Goal: Task Accomplishment & Management: Use online tool/utility

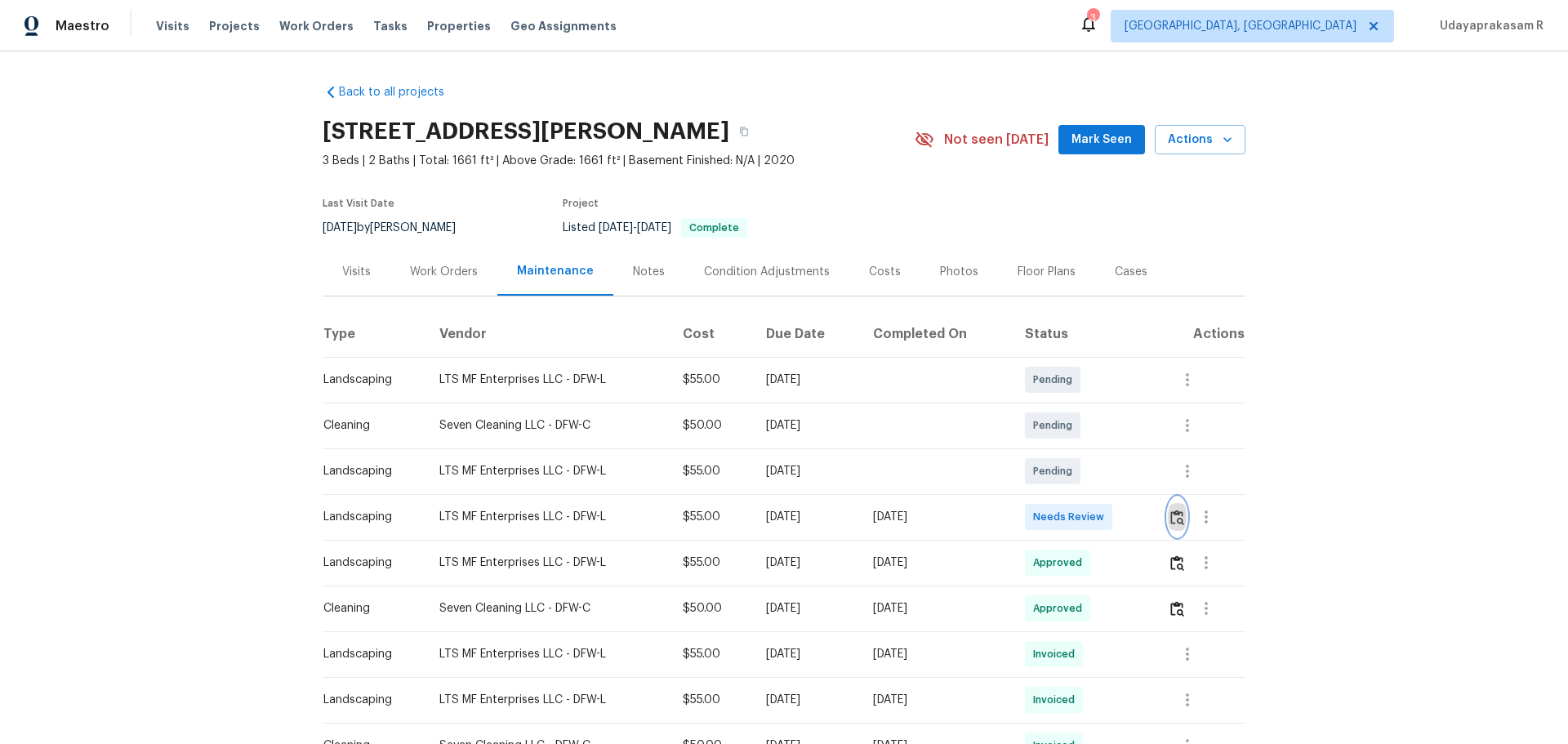
click at [1170, 517] on img "button" at bounding box center [1177, 518] width 14 height 15
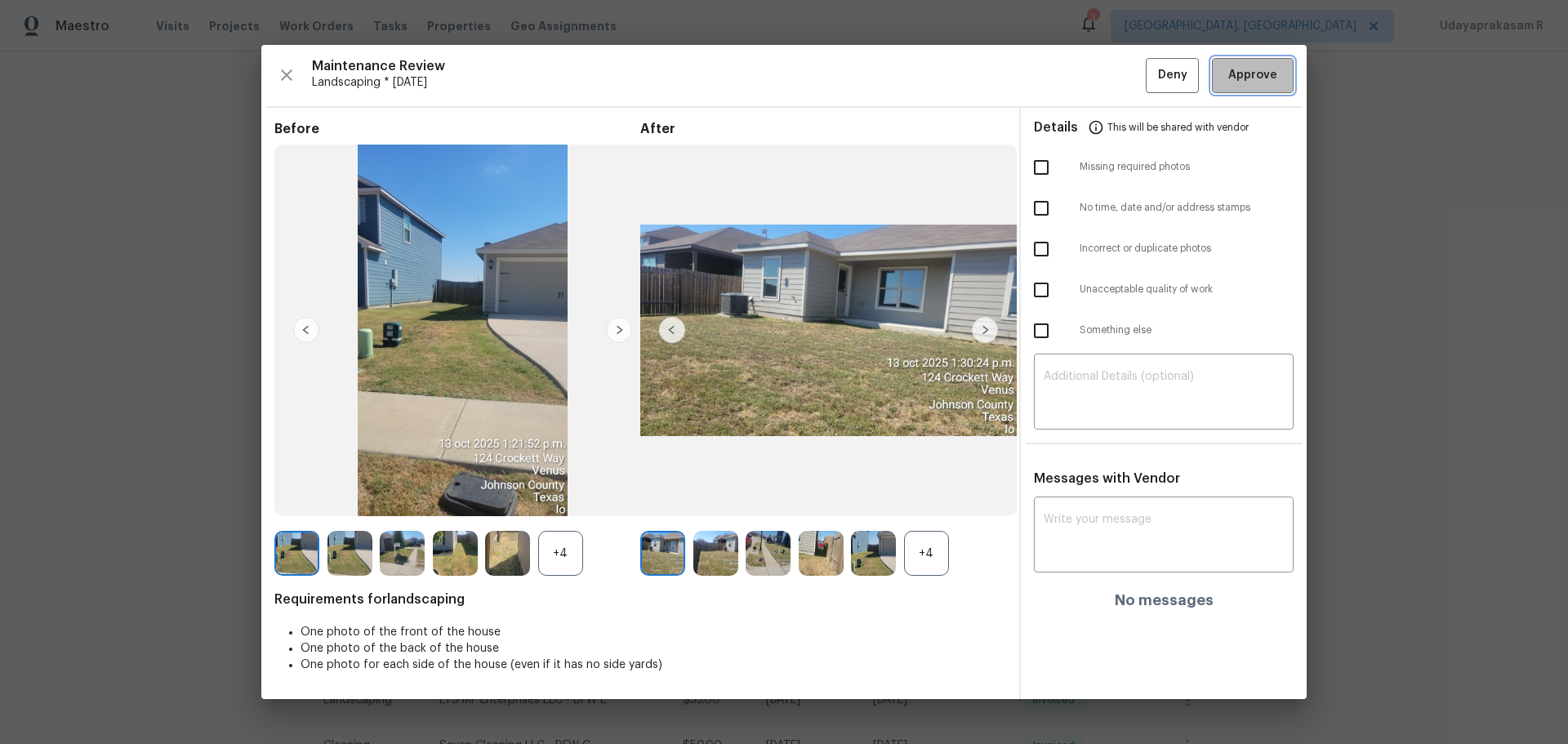
click at [1258, 75] on span "Approve" at bounding box center [1253, 75] width 49 height 20
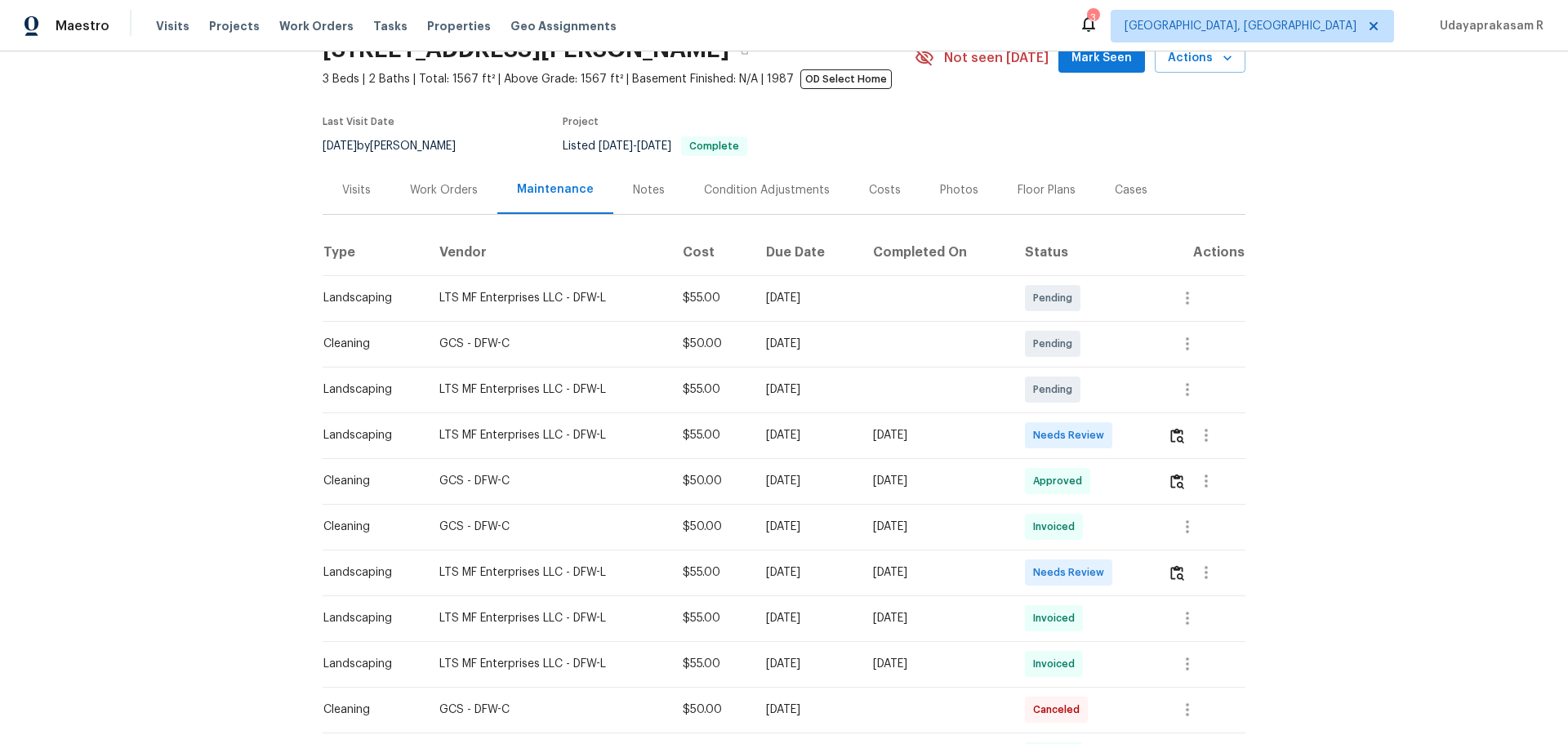
scroll to position [163, 0]
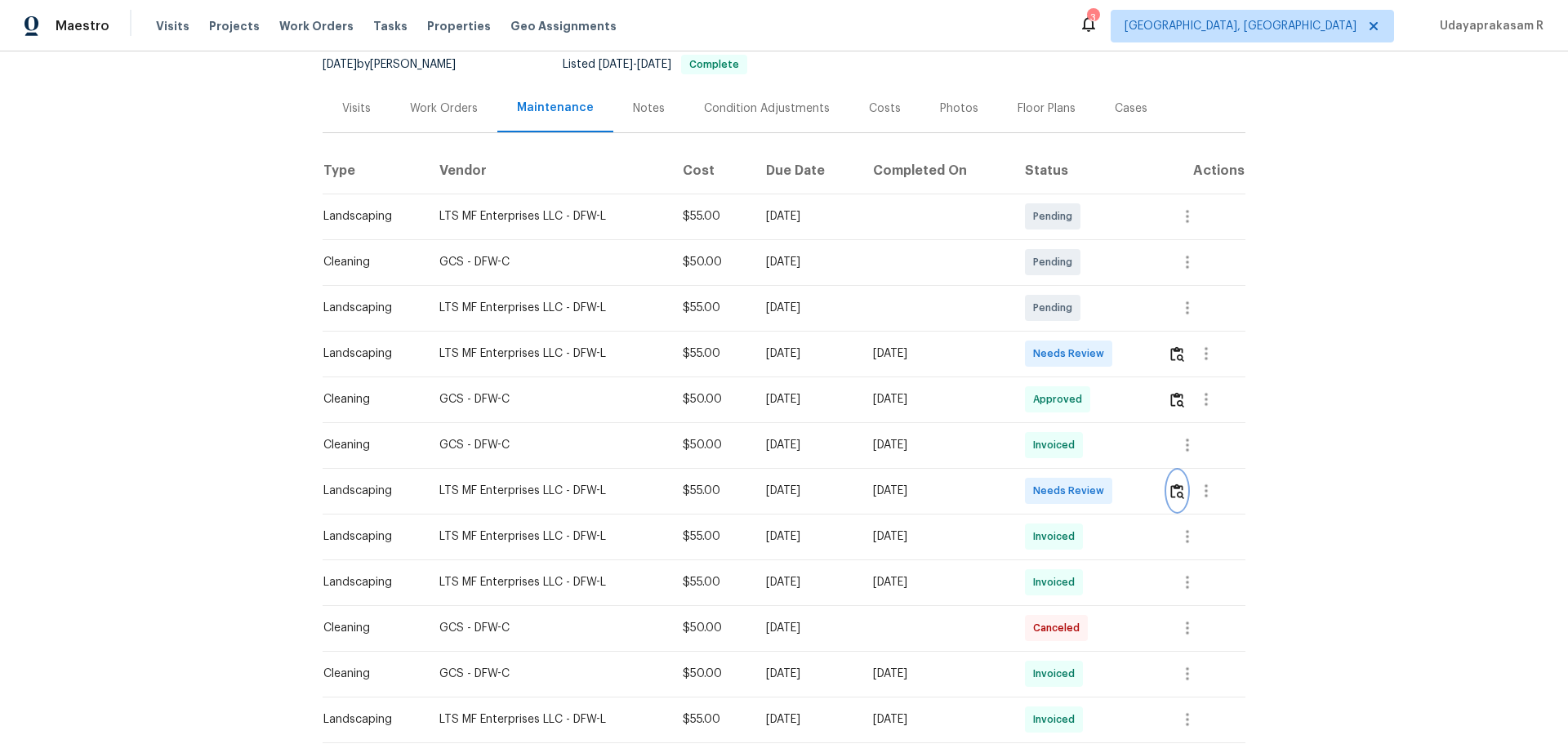
click at [1170, 491] on img "button" at bounding box center [1177, 491] width 14 height 15
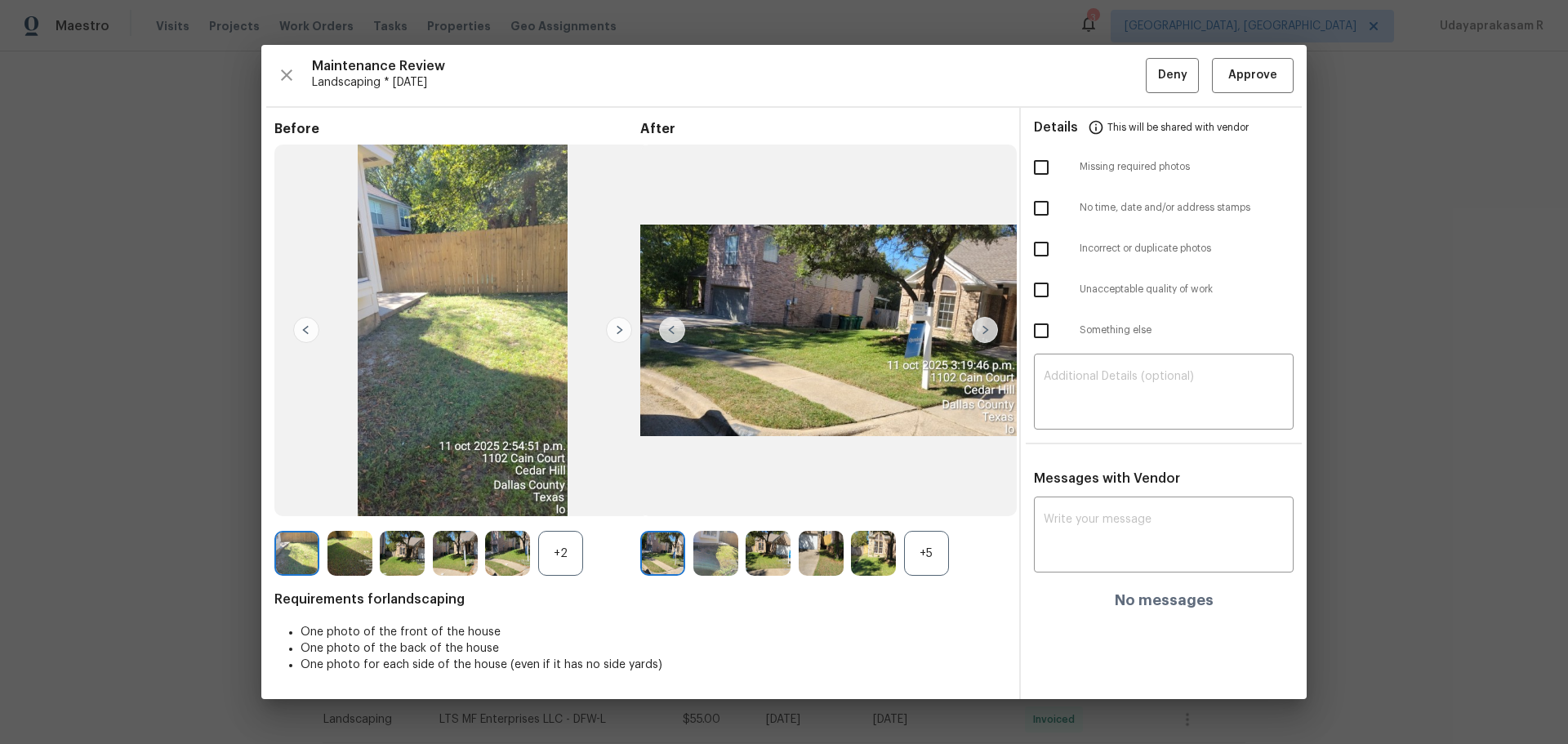
click at [985, 331] on img at bounding box center [985, 329] width 26 height 26
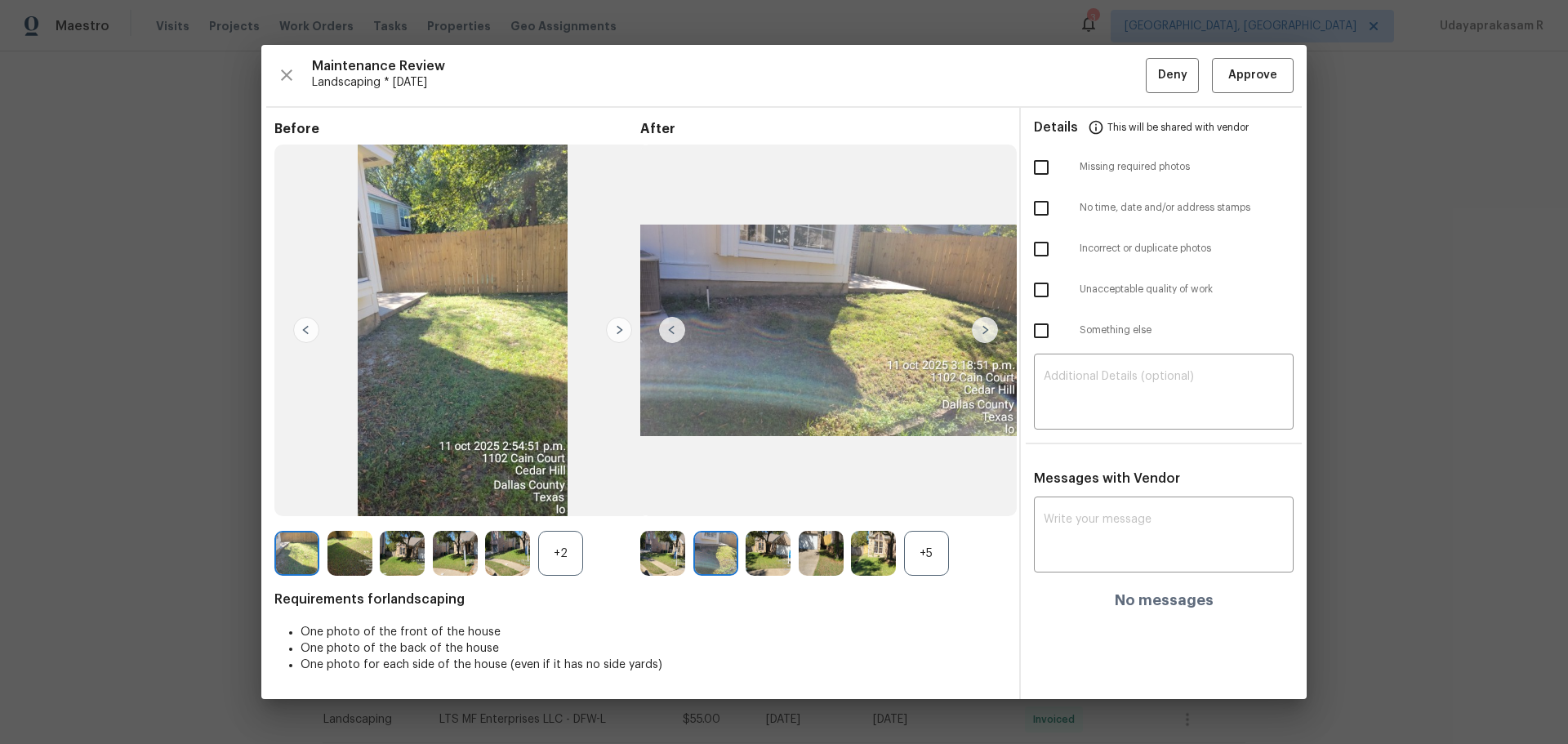
click at [985, 331] on img at bounding box center [985, 329] width 26 height 26
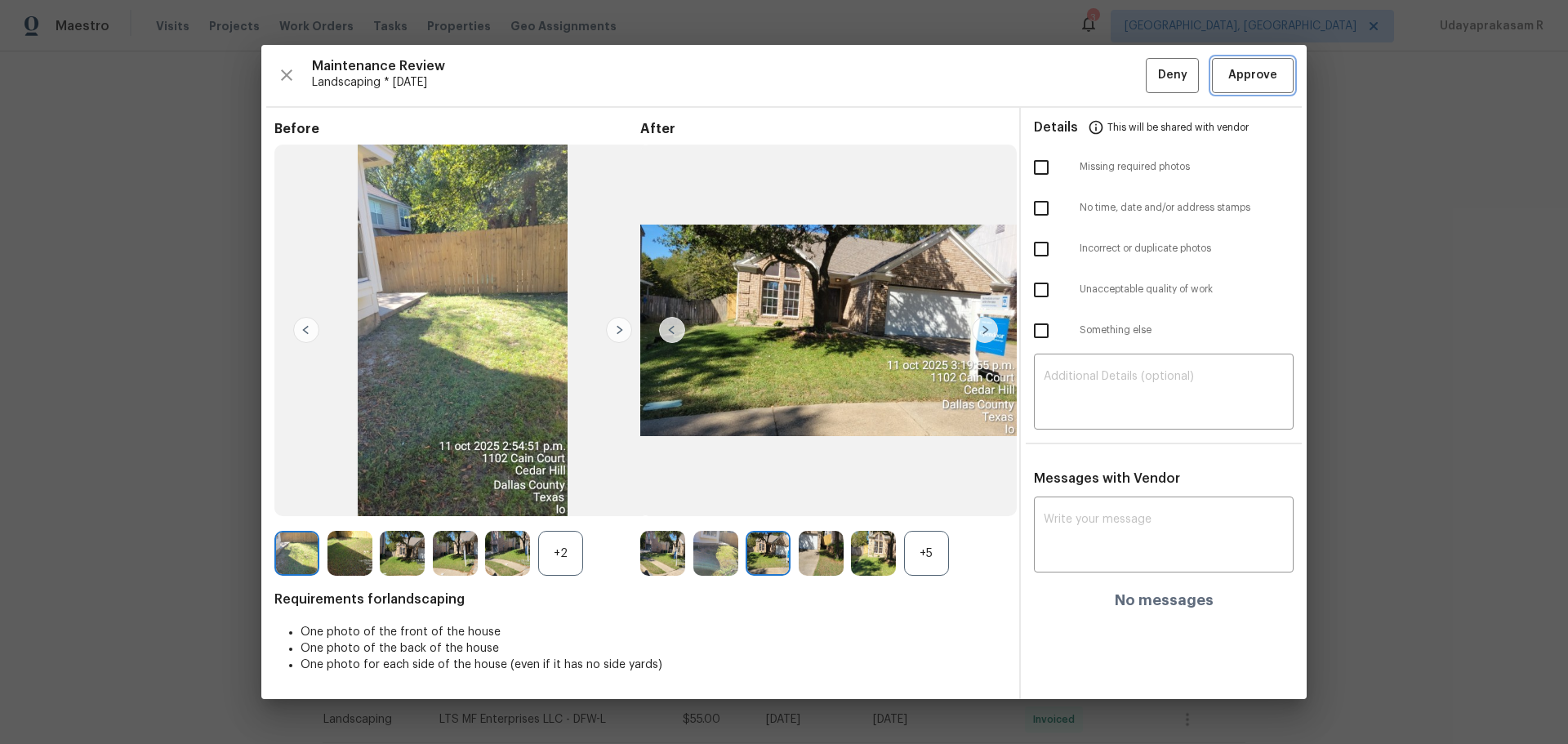
click at [1272, 70] on span "Approve" at bounding box center [1253, 75] width 49 height 20
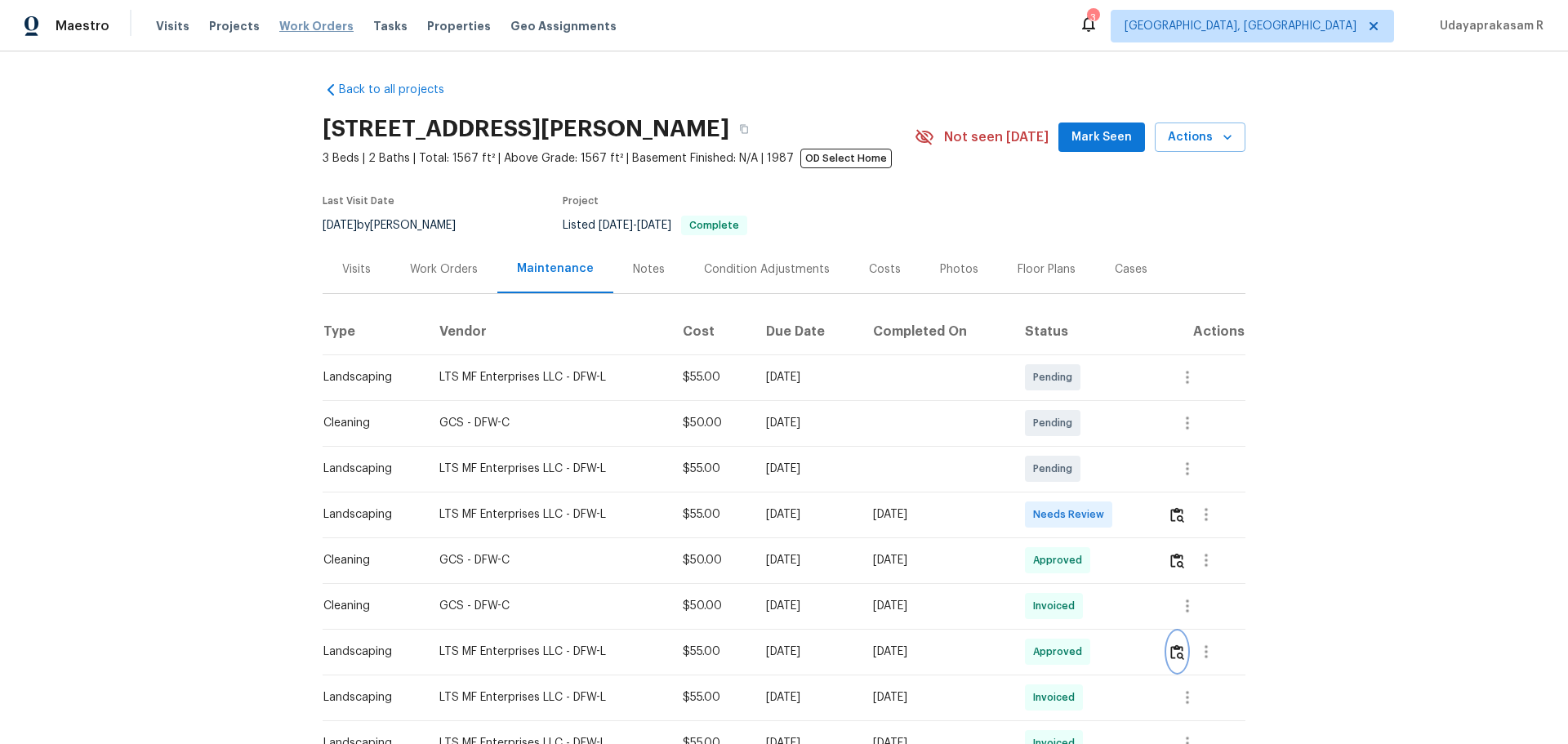
scroll to position [0, 0]
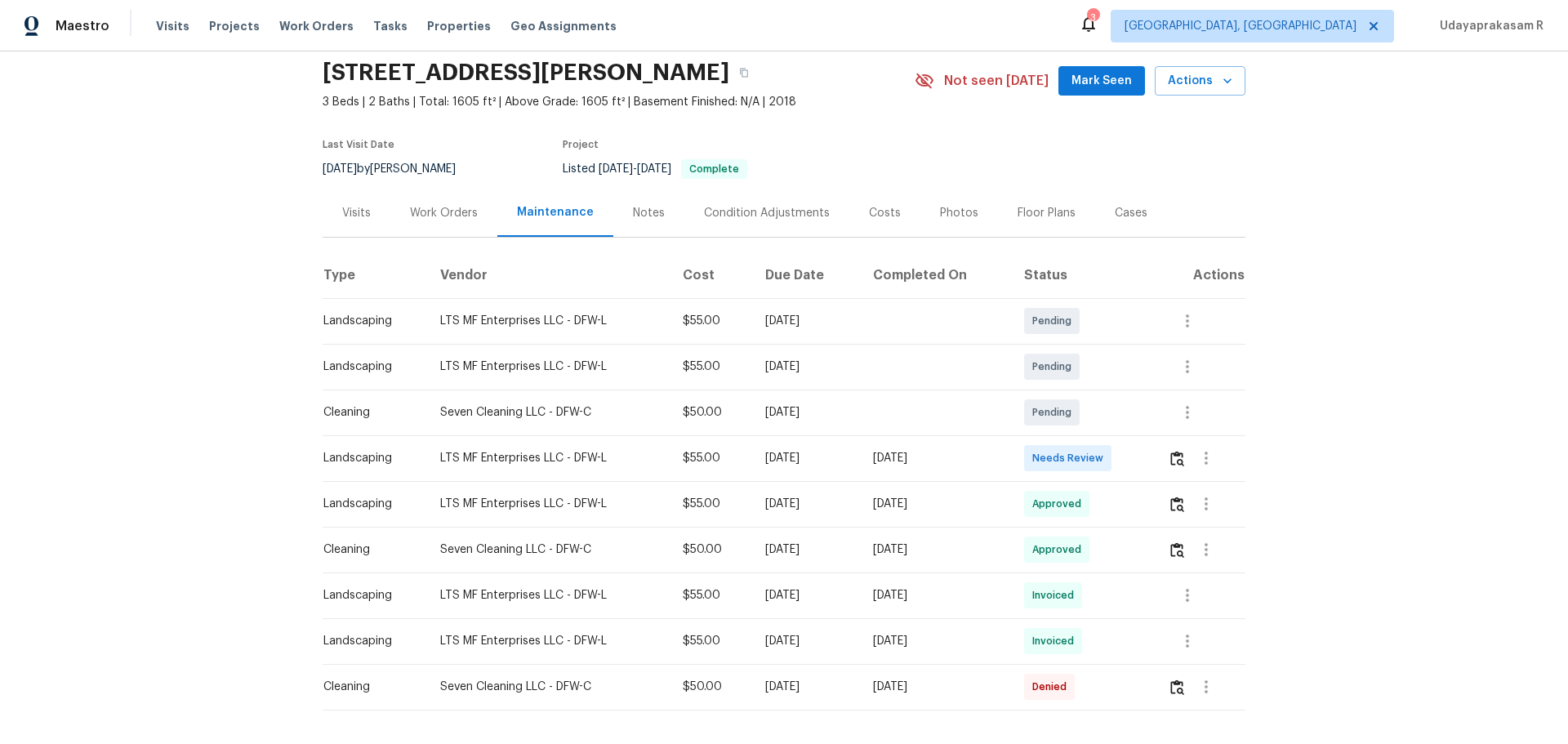
scroll to position [136, 0]
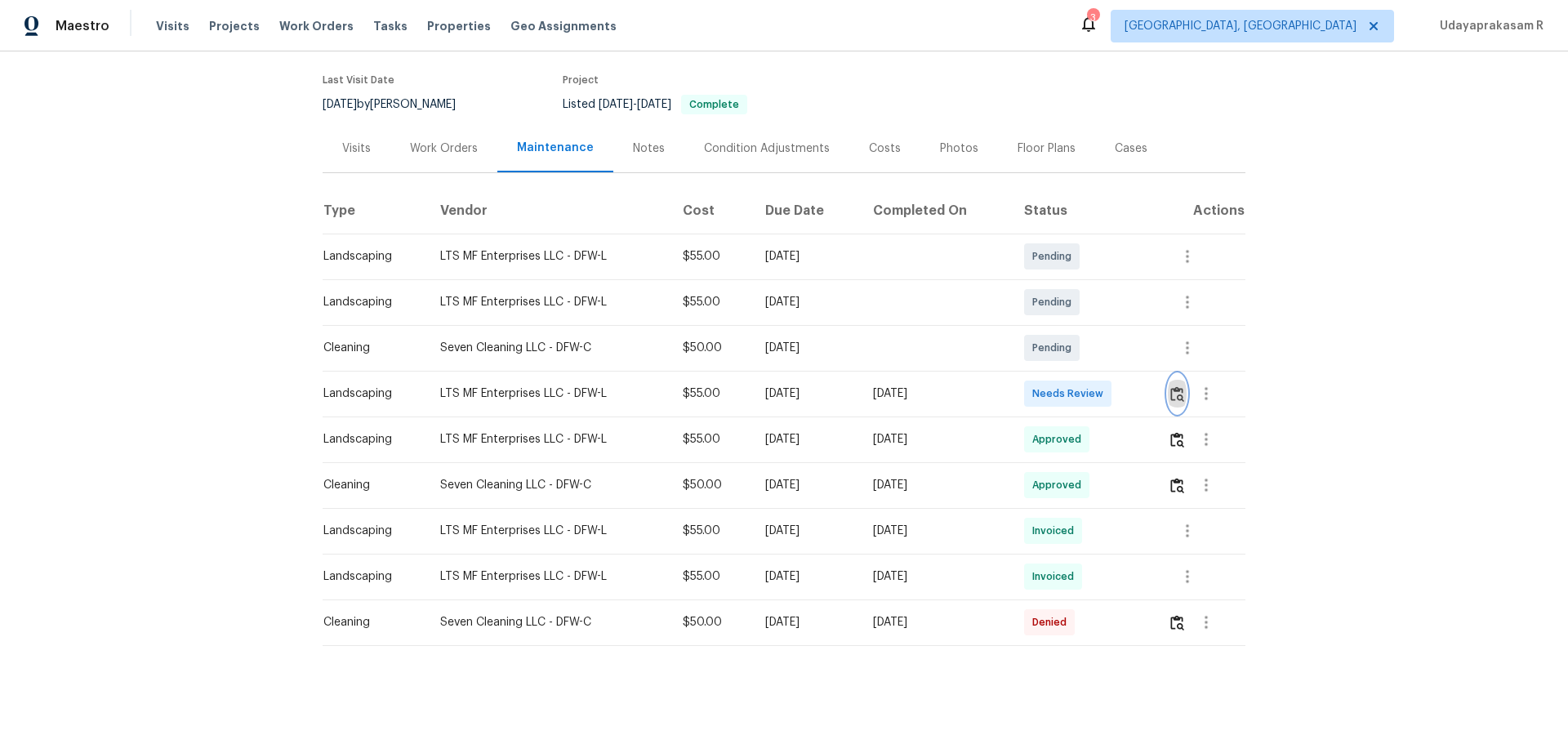
click at [1171, 387] on img "button" at bounding box center [1177, 394] width 14 height 15
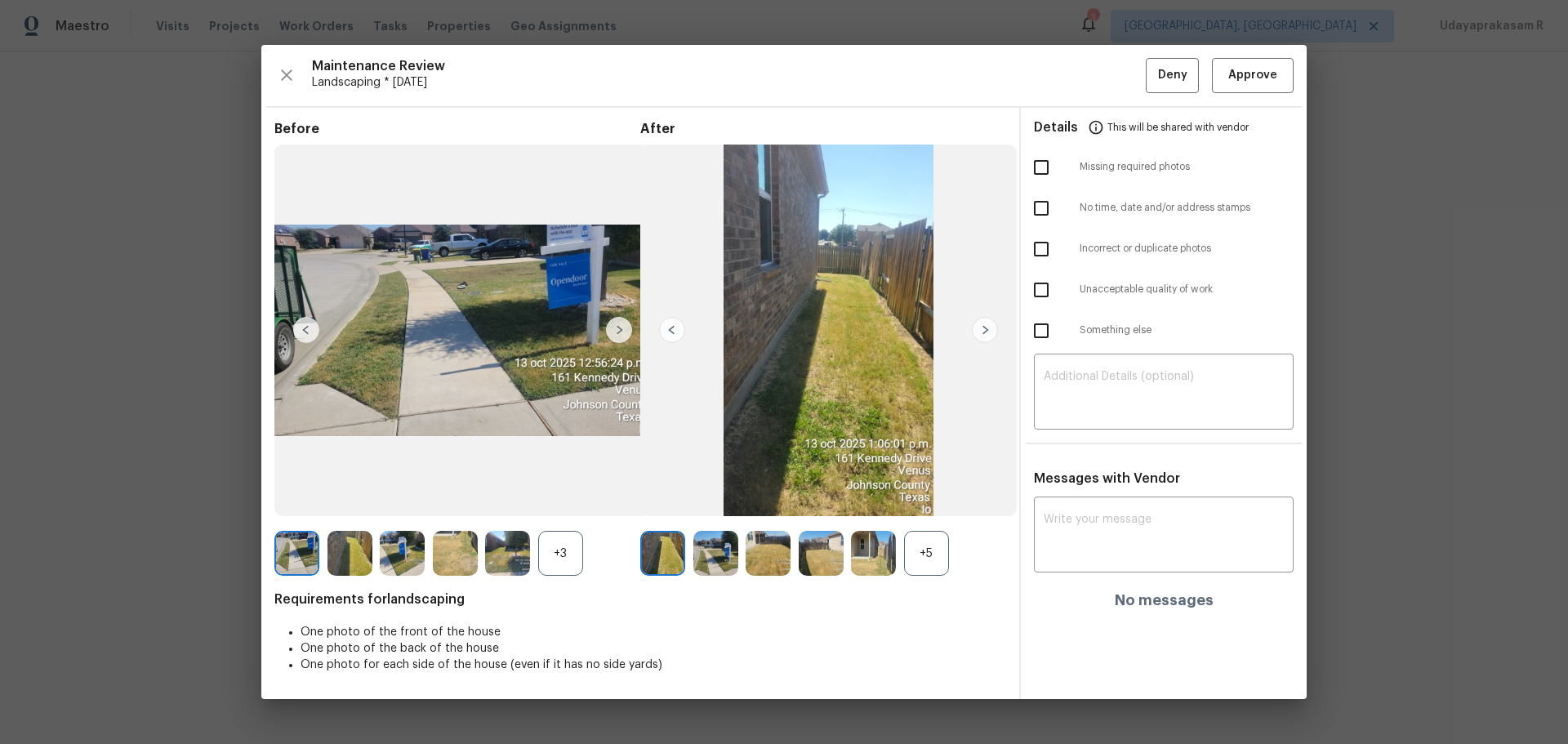
click at [1050, 176] on input "checkbox" at bounding box center [1041, 167] width 35 height 35
checkbox input "true"
click at [1115, 373] on textarea at bounding box center [1164, 394] width 240 height 46
paste textarea "Maintenance Audit Team: Hello! Unfortunately, this landscaping visit completed …"
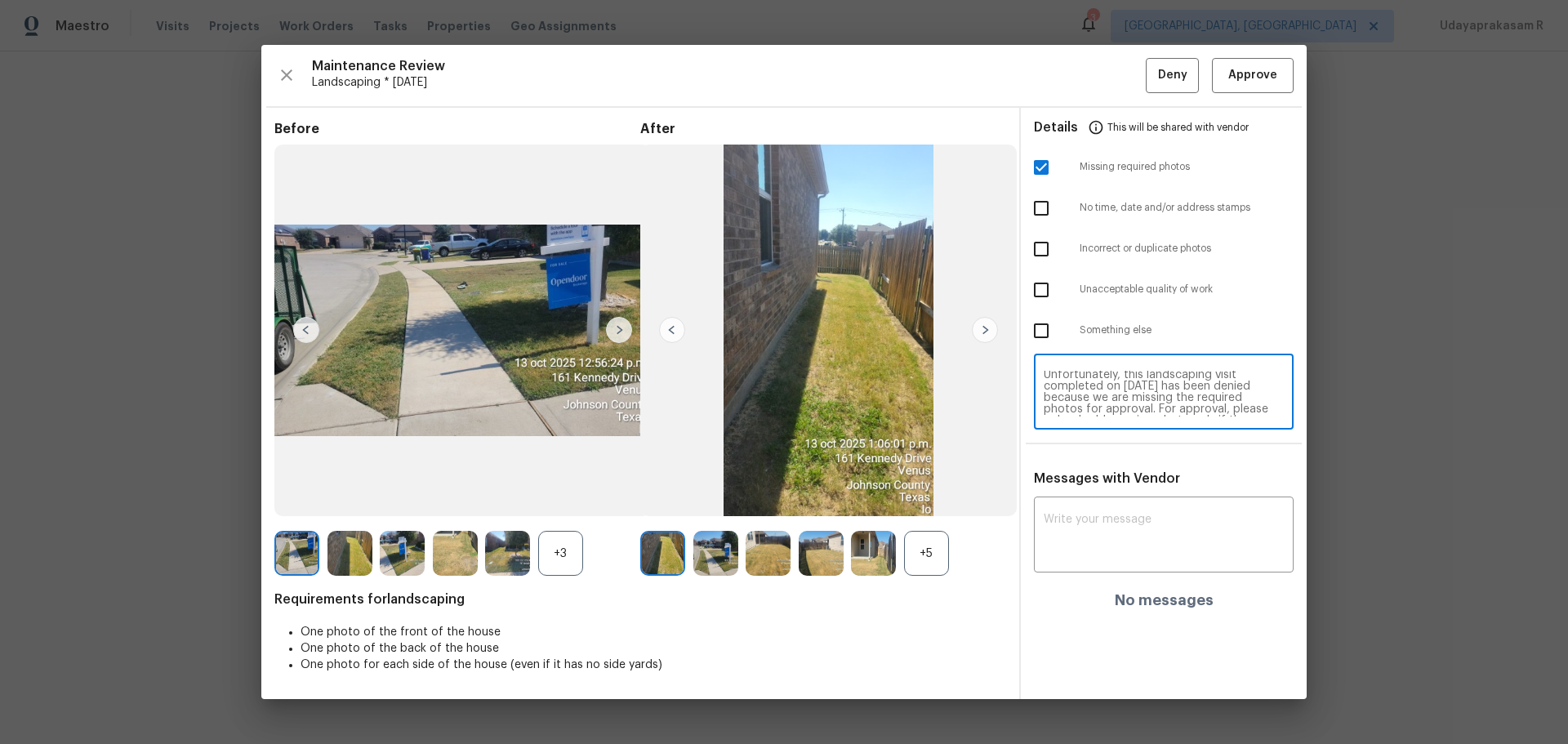
scroll to position [0, 0]
type textarea "Maintenance Audit Team: Hello! Unfortunately, this landscaping visit completed …"
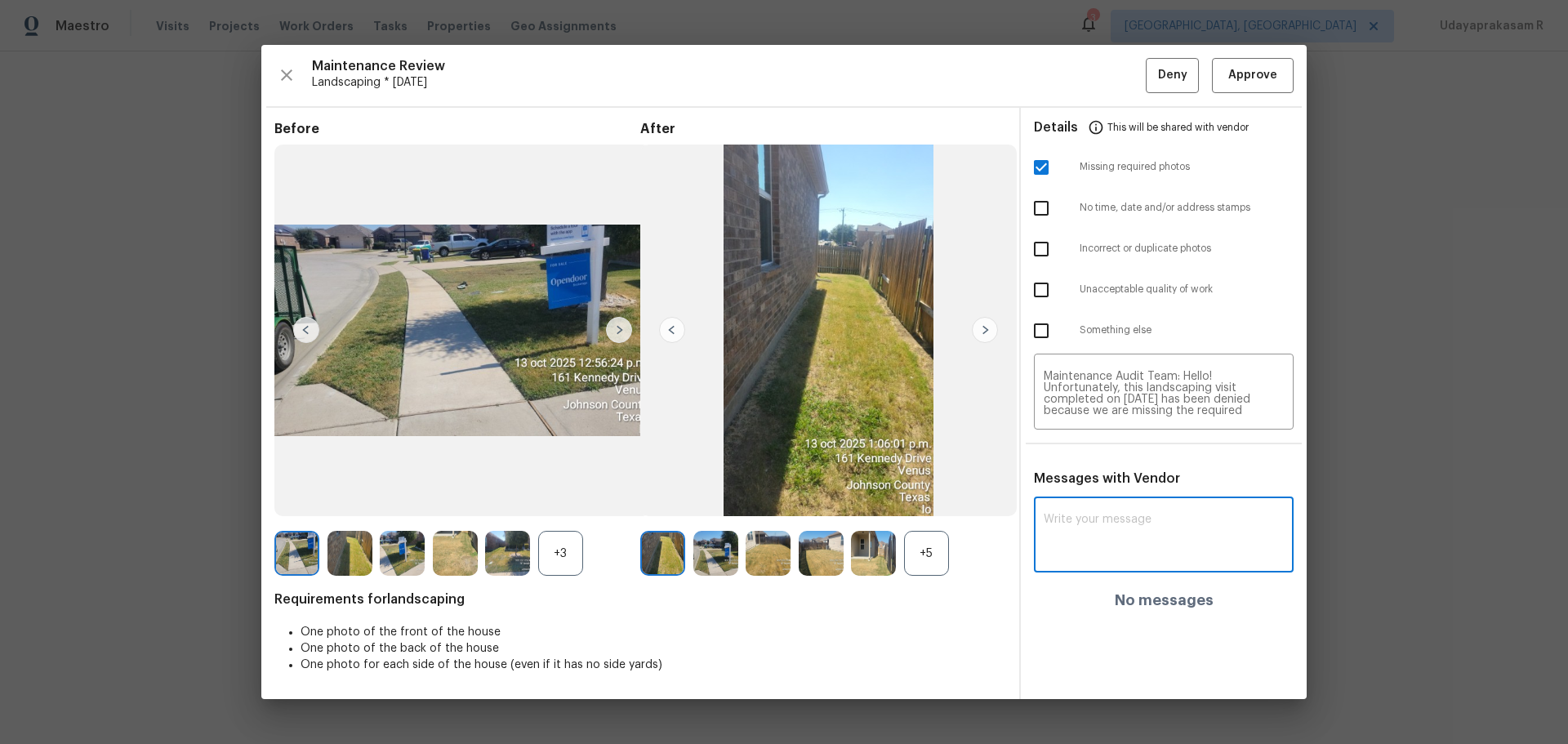
click at [1153, 556] on textarea at bounding box center [1164, 537] width 240 height 46
paste textarea "Maintenance Audit Team: Hello! Unfortunately, this landscaping visit completed …"
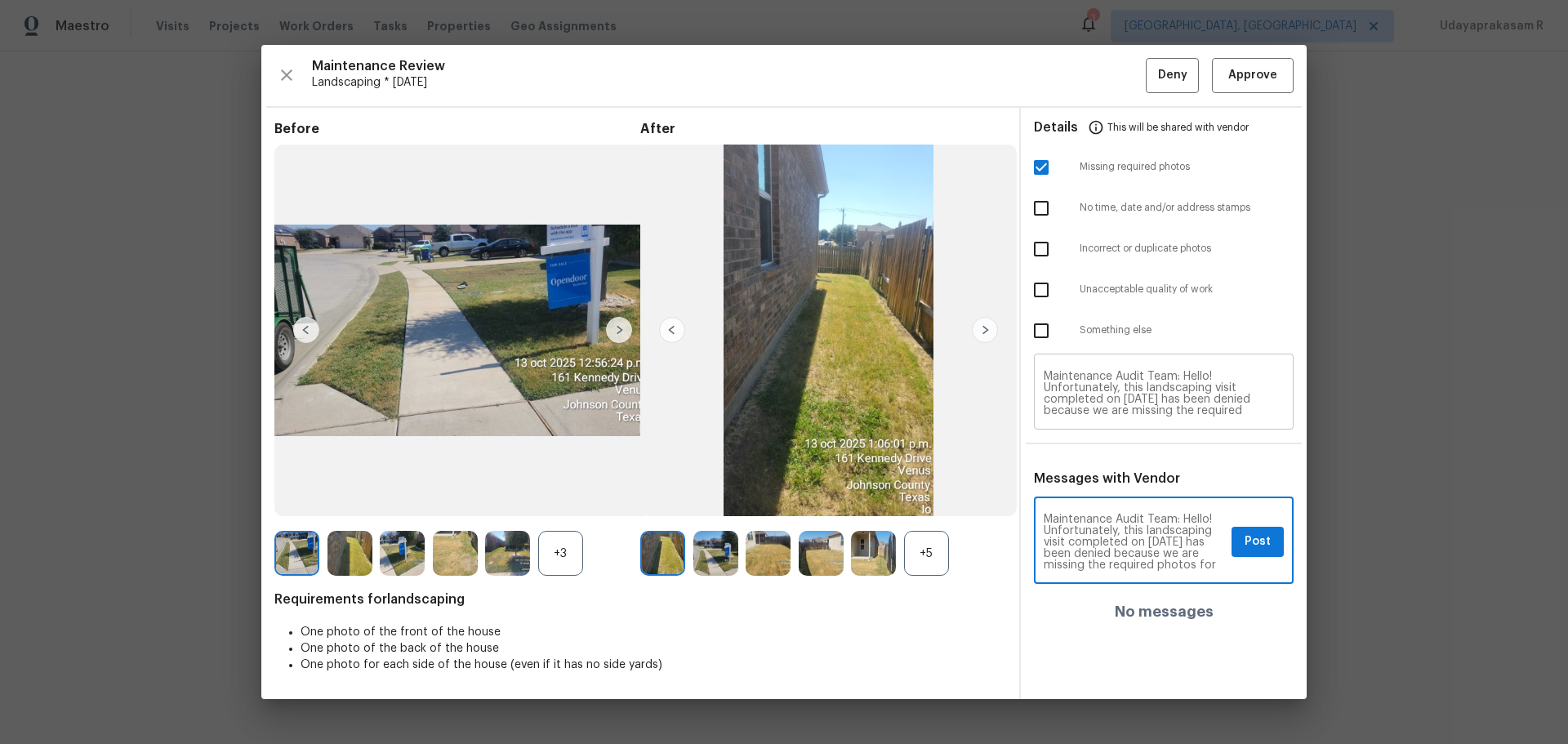
type textarea "Maintenance Audit Team: Hello! Unfortunately, this landscaping visit completed …"
click at [1254, 529] on button "Post" at bounding box center [1258, 542] width 52 height 30
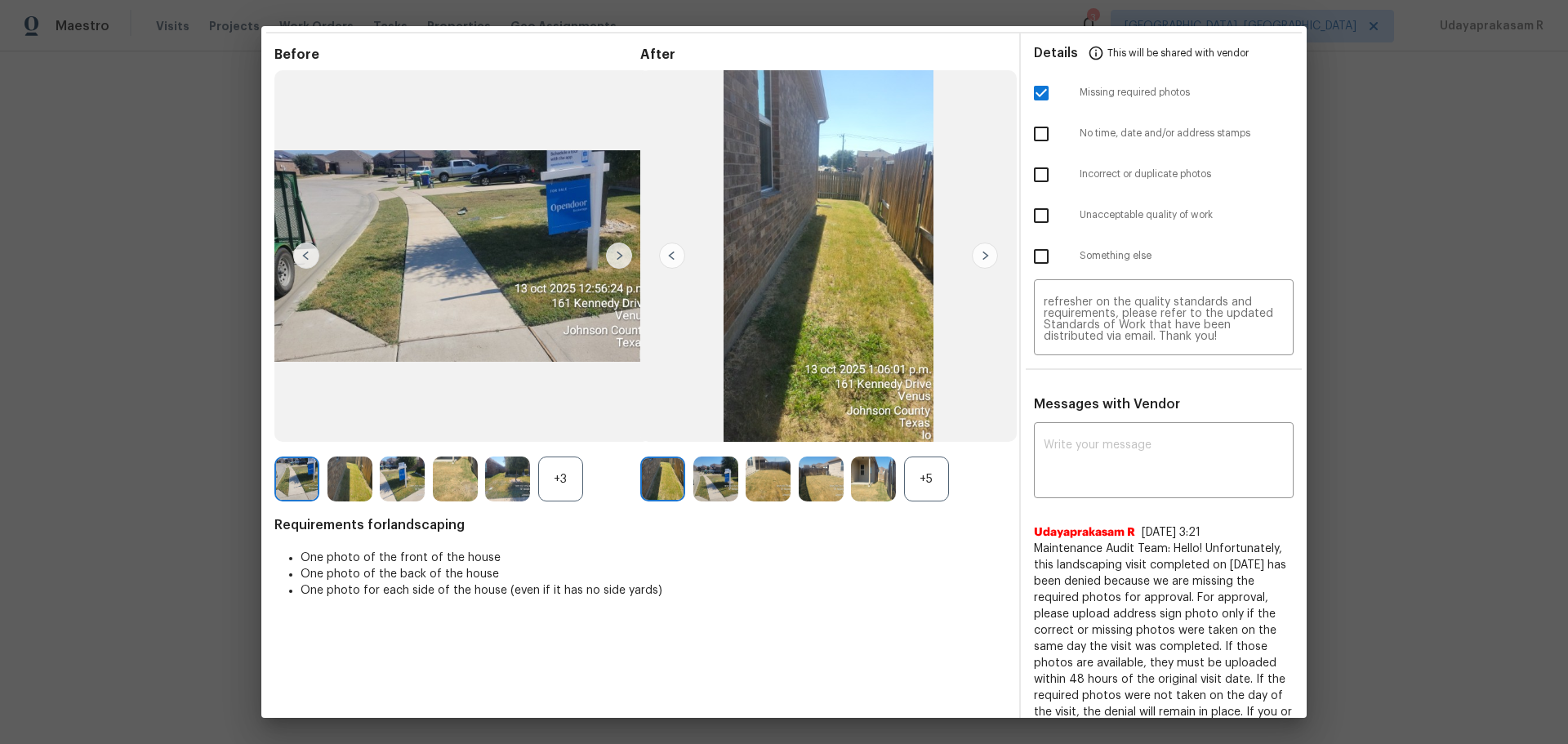
scroll to position [0, 0]
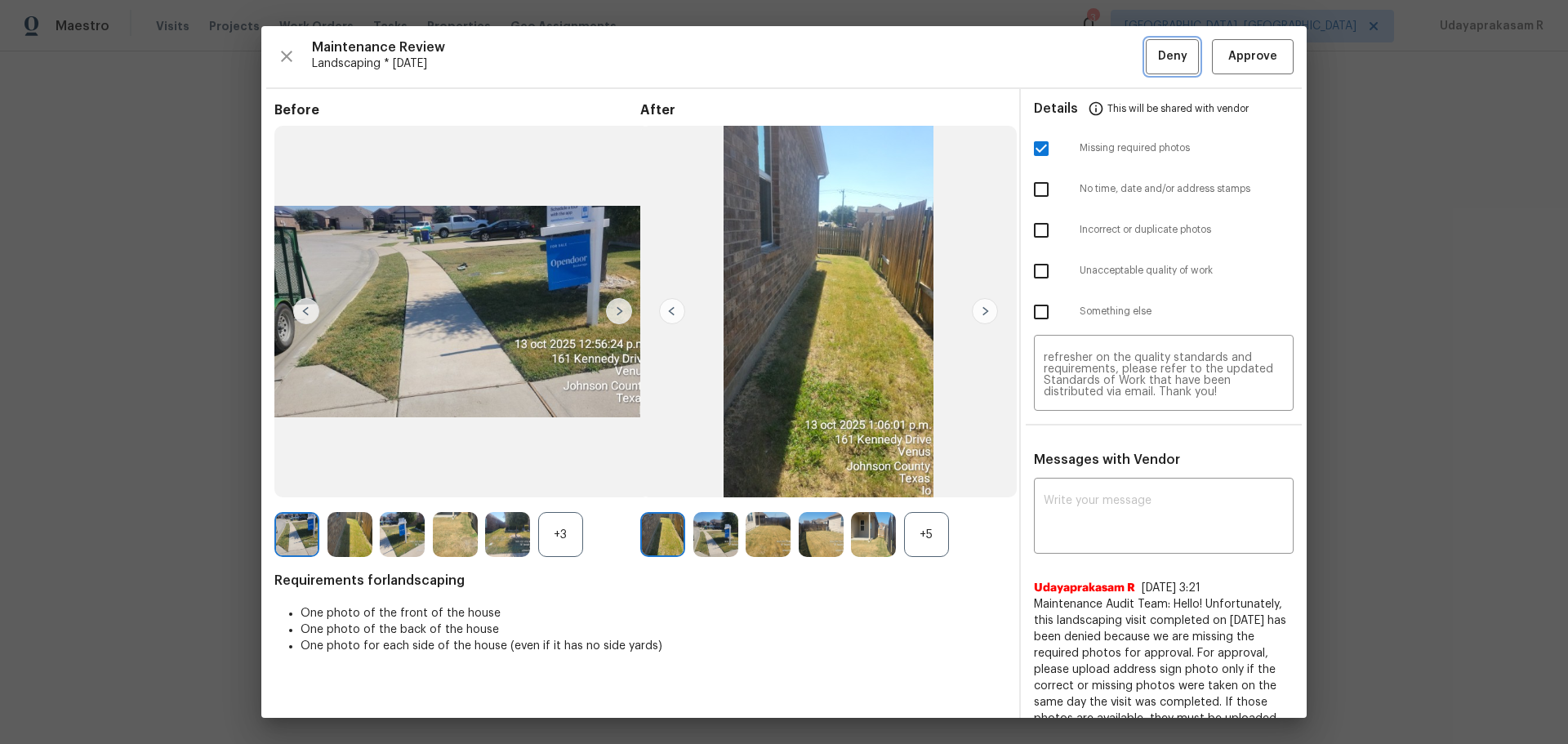
click at [1159, 63] on span "Deny" at bounding box center [1173, 57] width 30 height 20
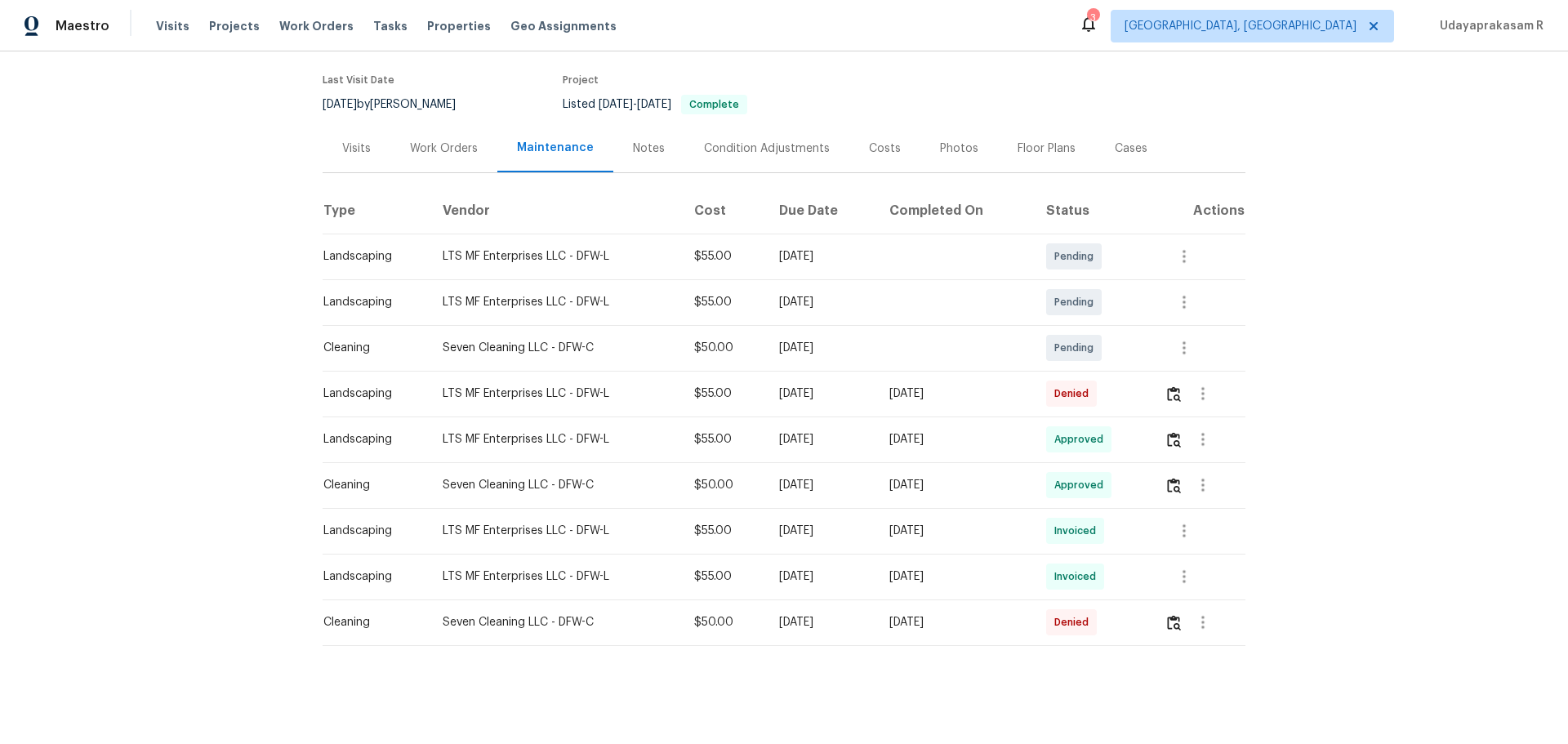
click at [1316, 361] on div "Back to all projects 161 Kennedy Dr, Venus, TX 76084 3 Beds | 2 Baths | Total: …" at bounding box center [784, 398] width 1568 height 692
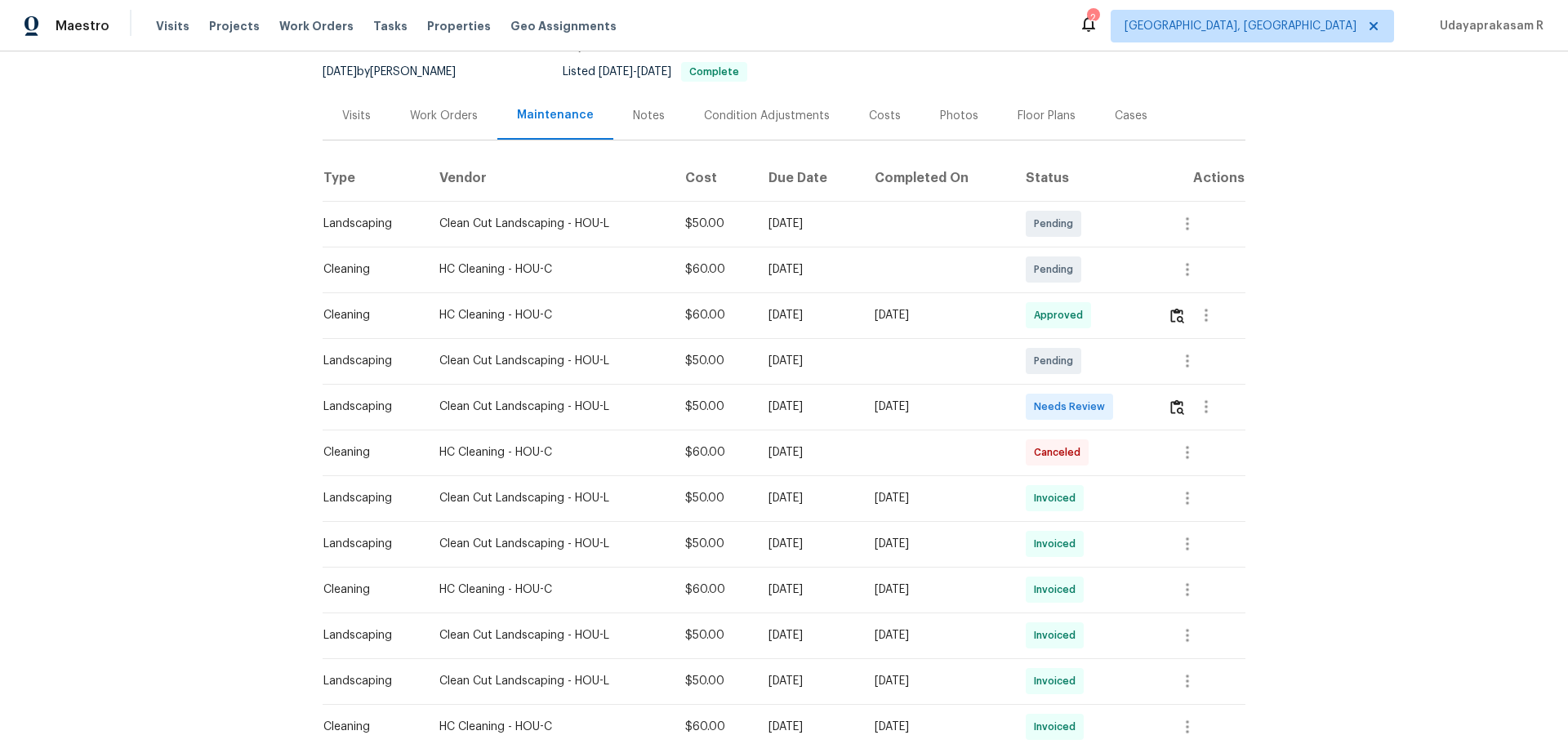
scroll to position [163, 0]
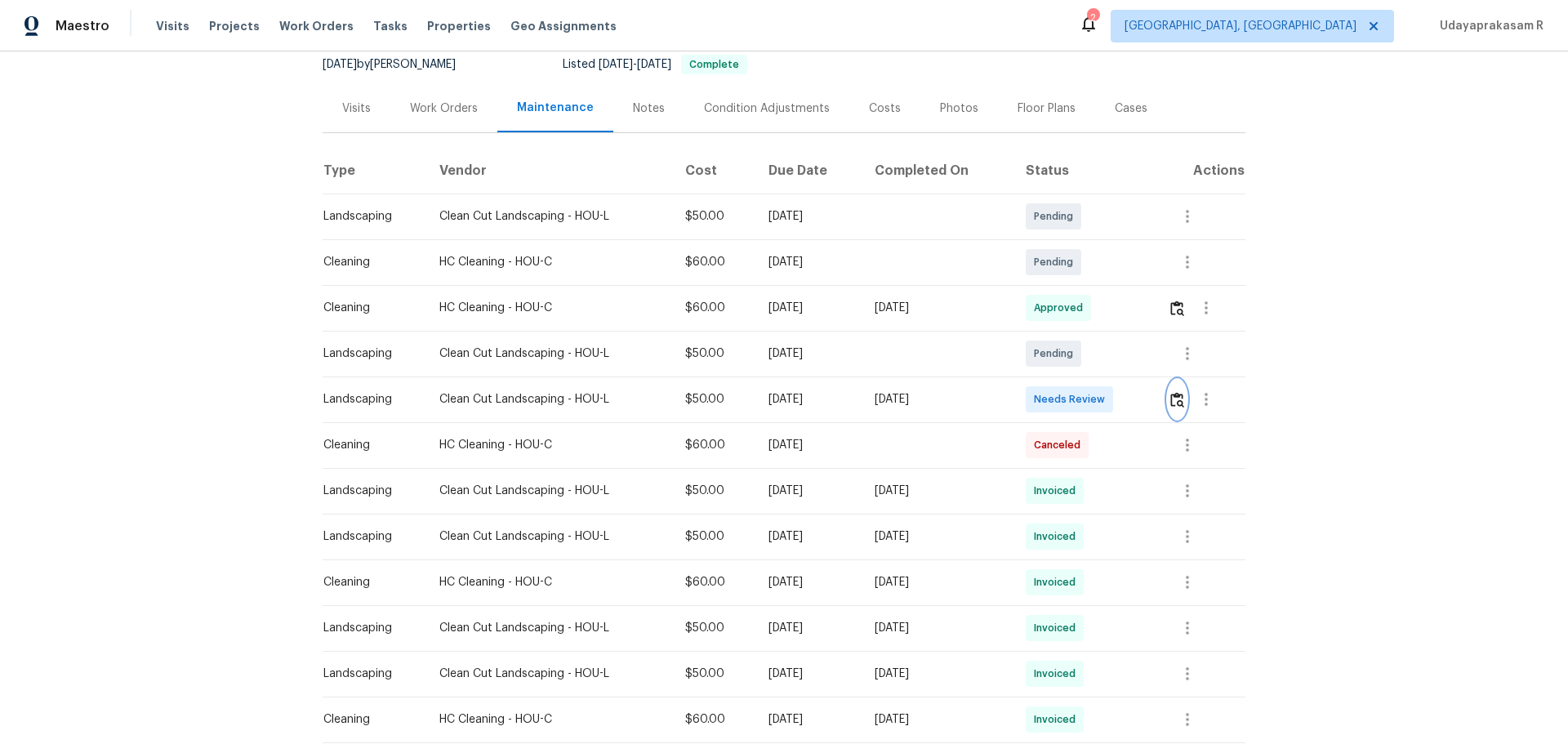
click at [1115, 409] on button "button" at bounding box center [1177, 399] width 19 height 39
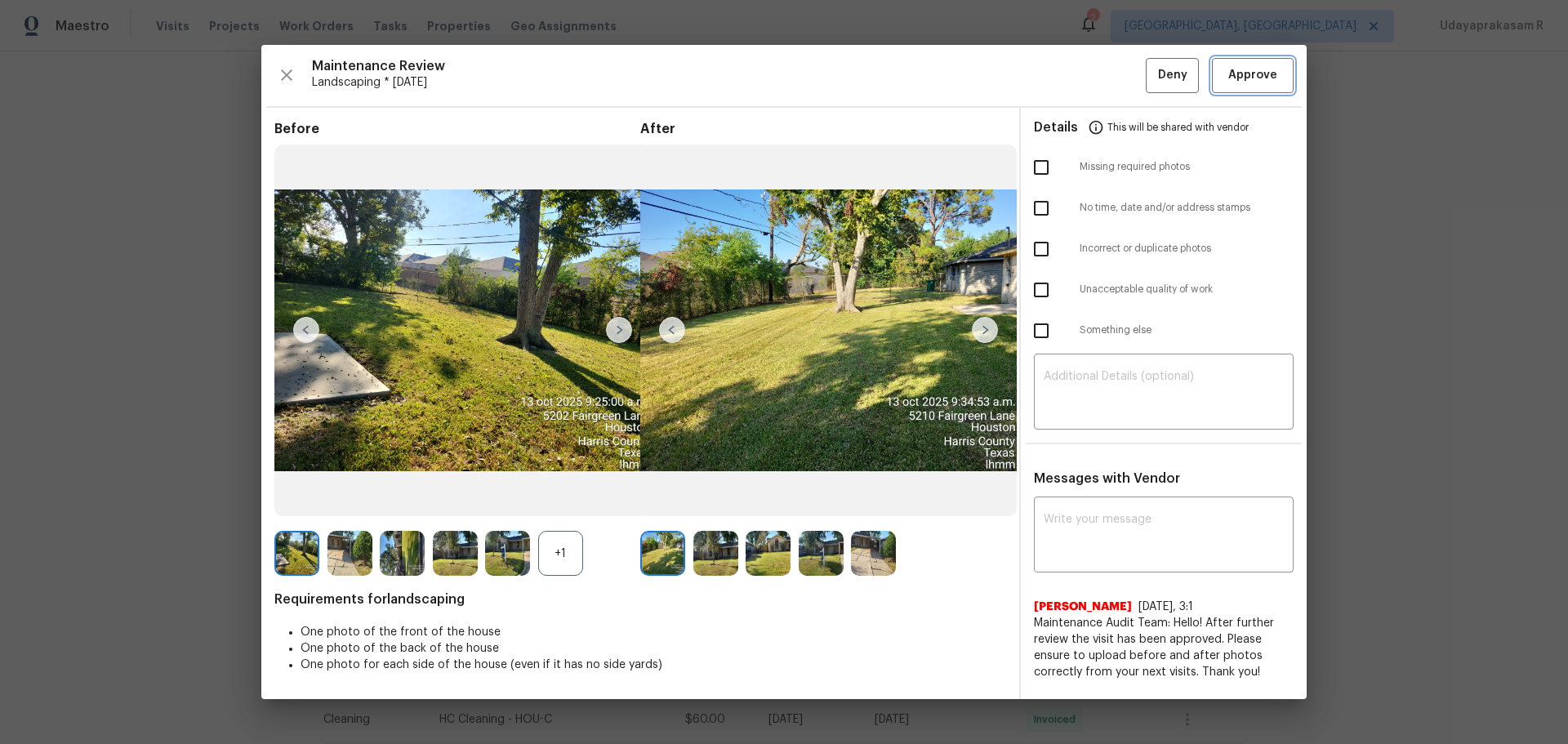
click at [1115, 79] on span "Approve" at bounding box center [1253, 75] width 49 height 20
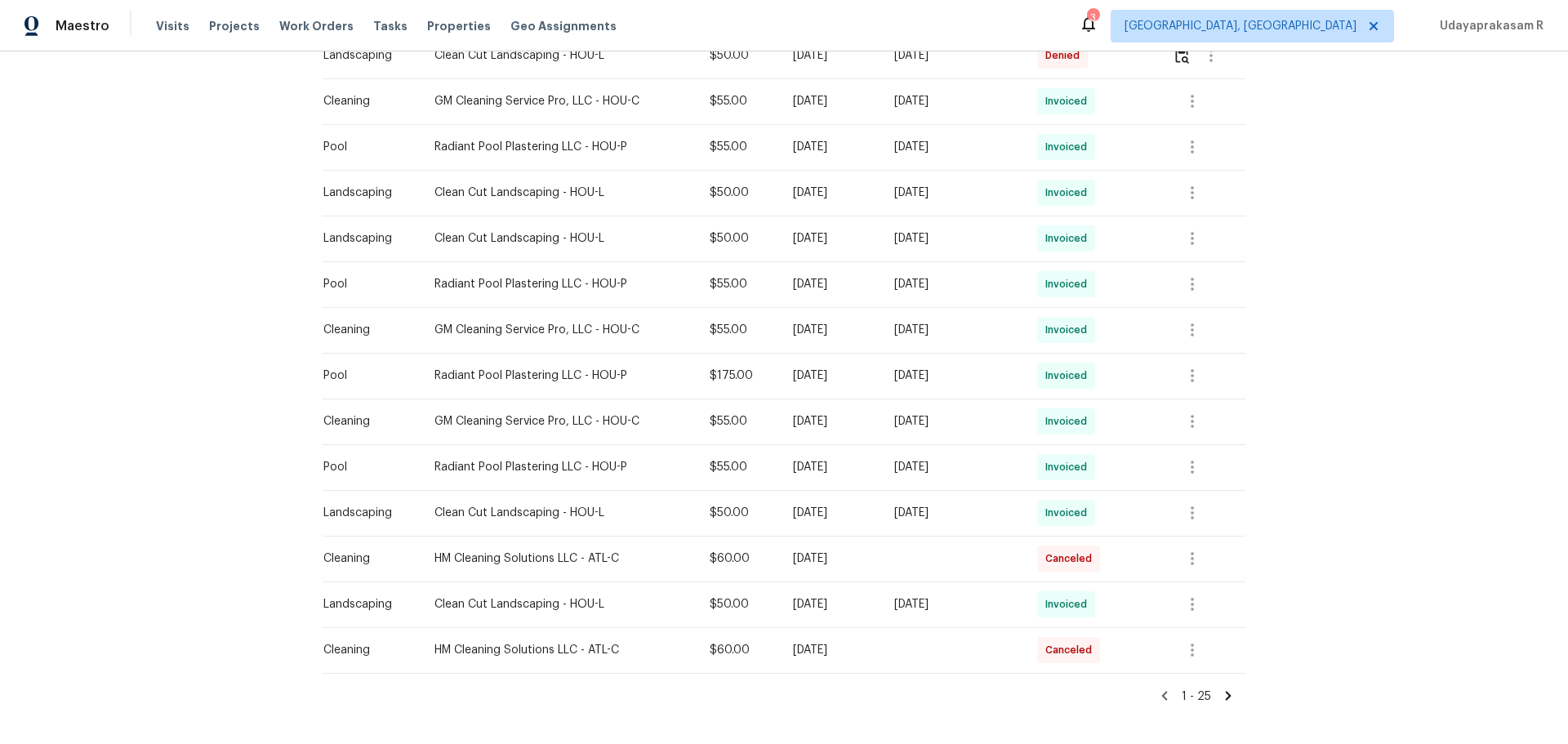
scroll to position [899, 0]
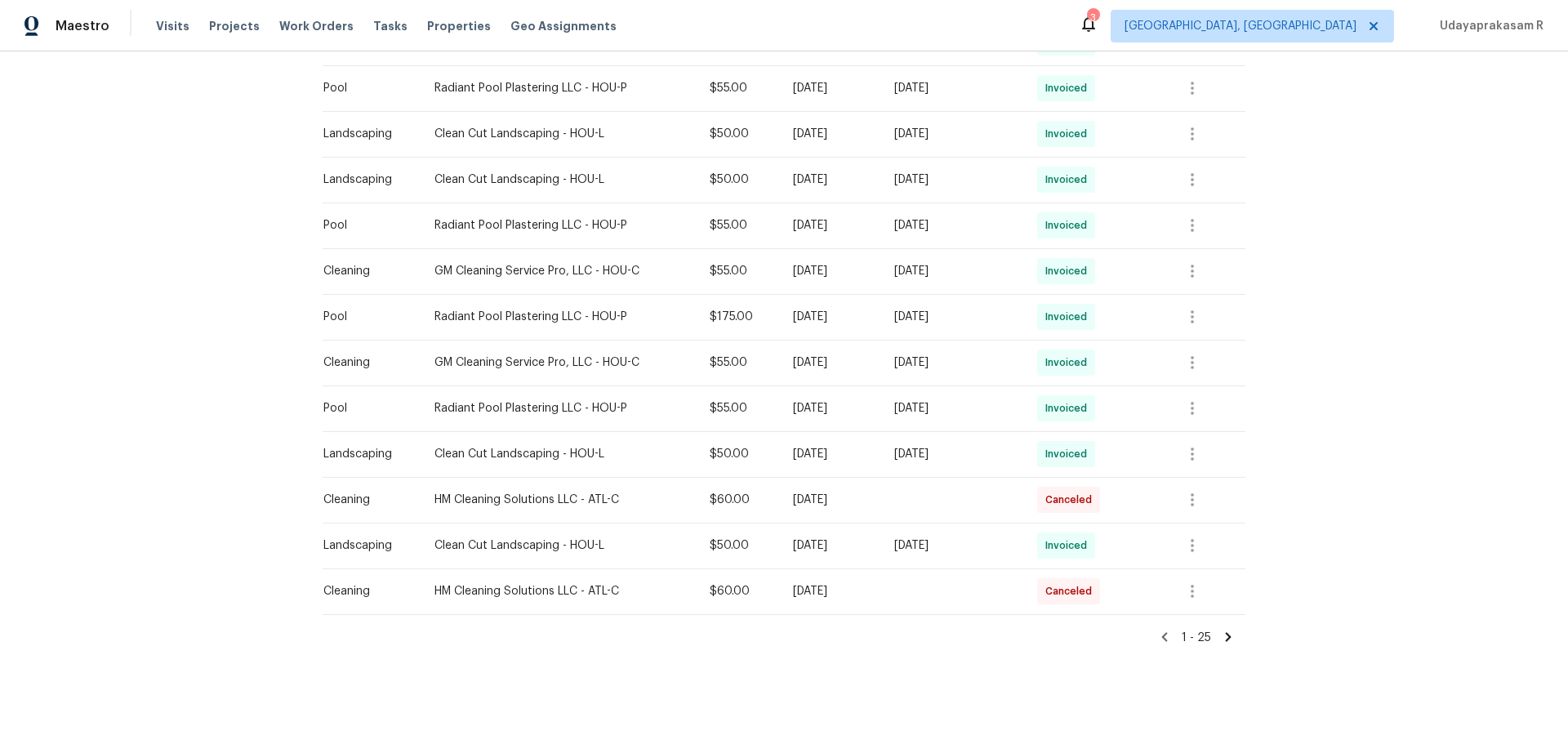
click at [1115, 489] on icon at bounding box center [1228, 637] width 14 height 14
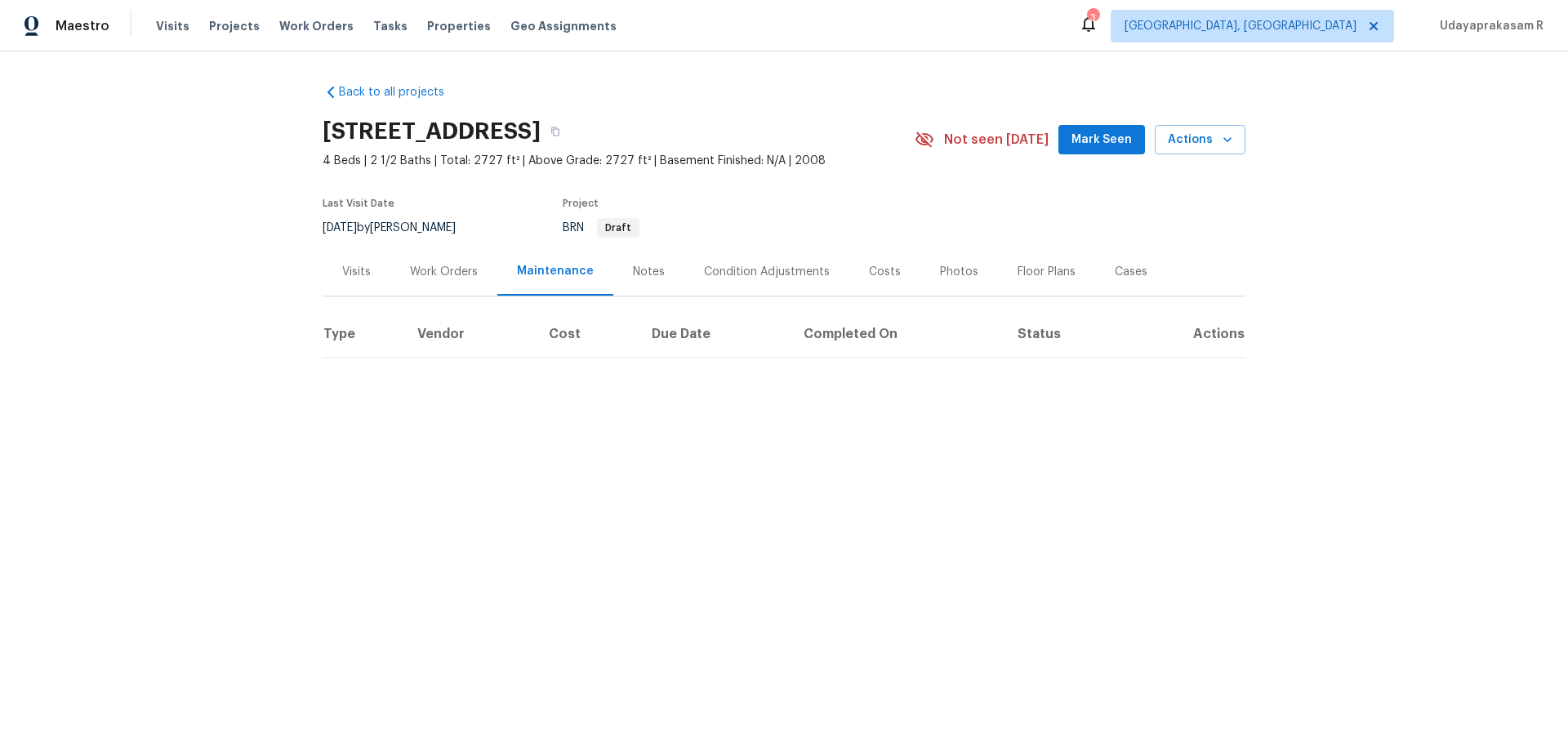
scroll to position [0, 0]
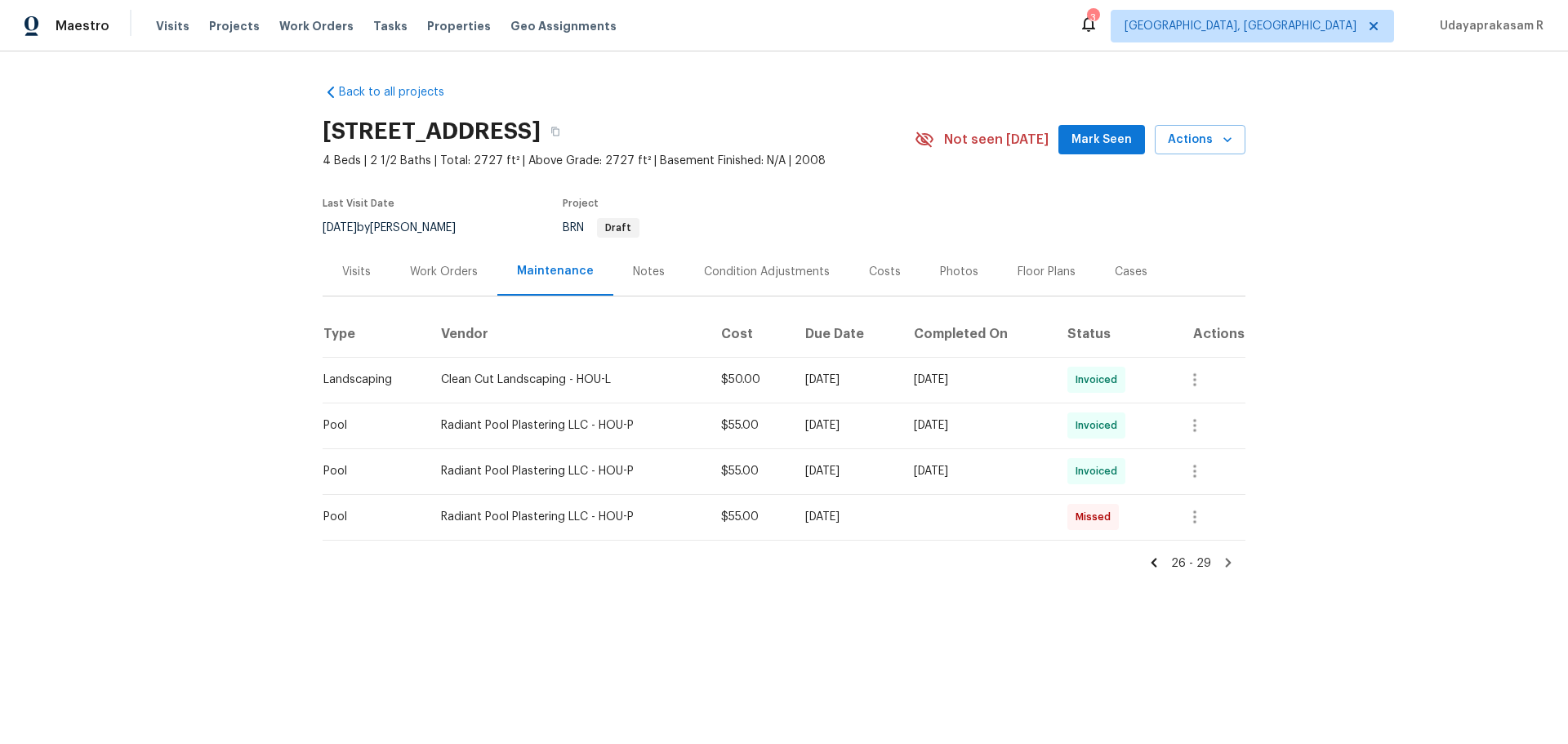
click at [1115, 489] on icon at bounding box center [1153, 562] width 14 height 14
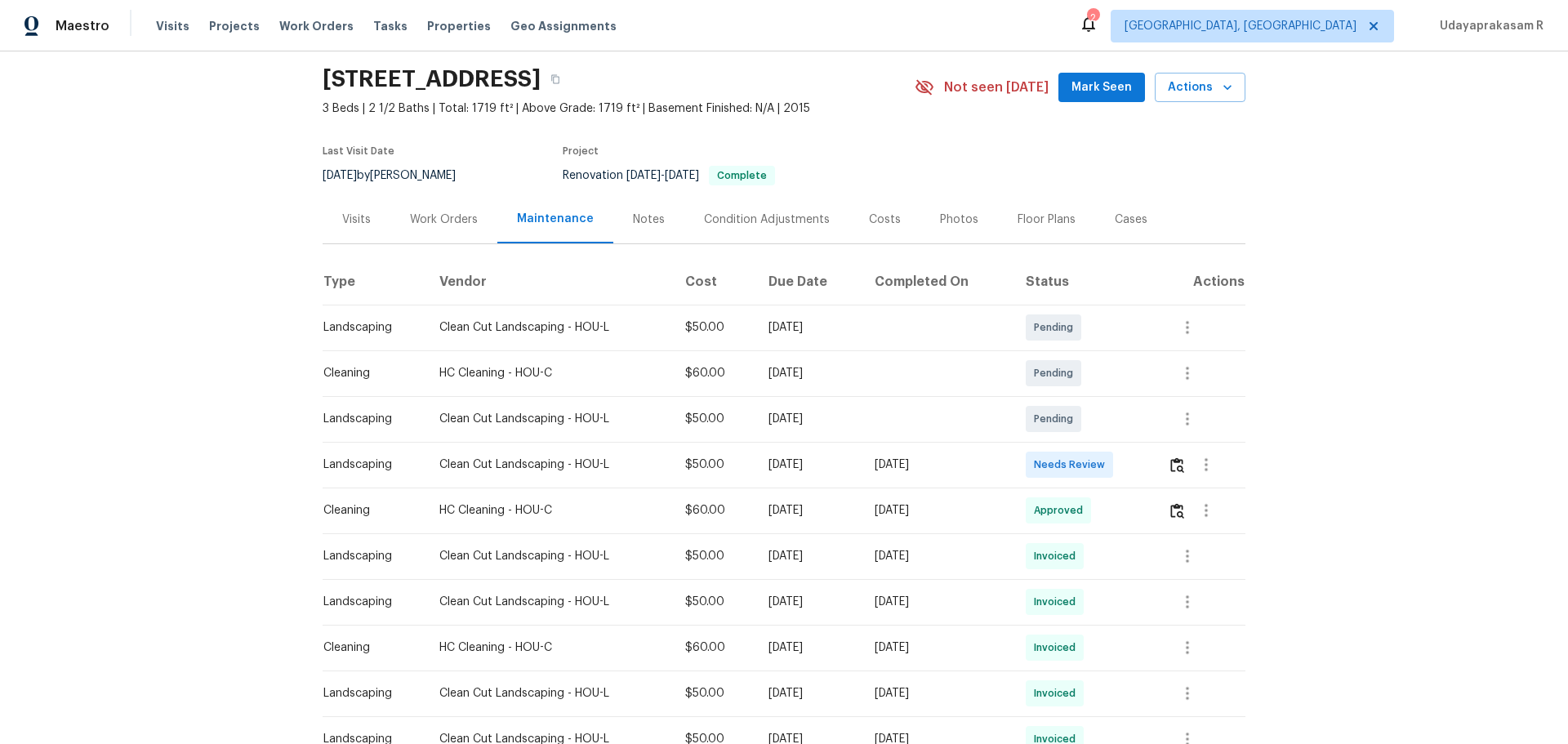
scroll to position [82, 0]
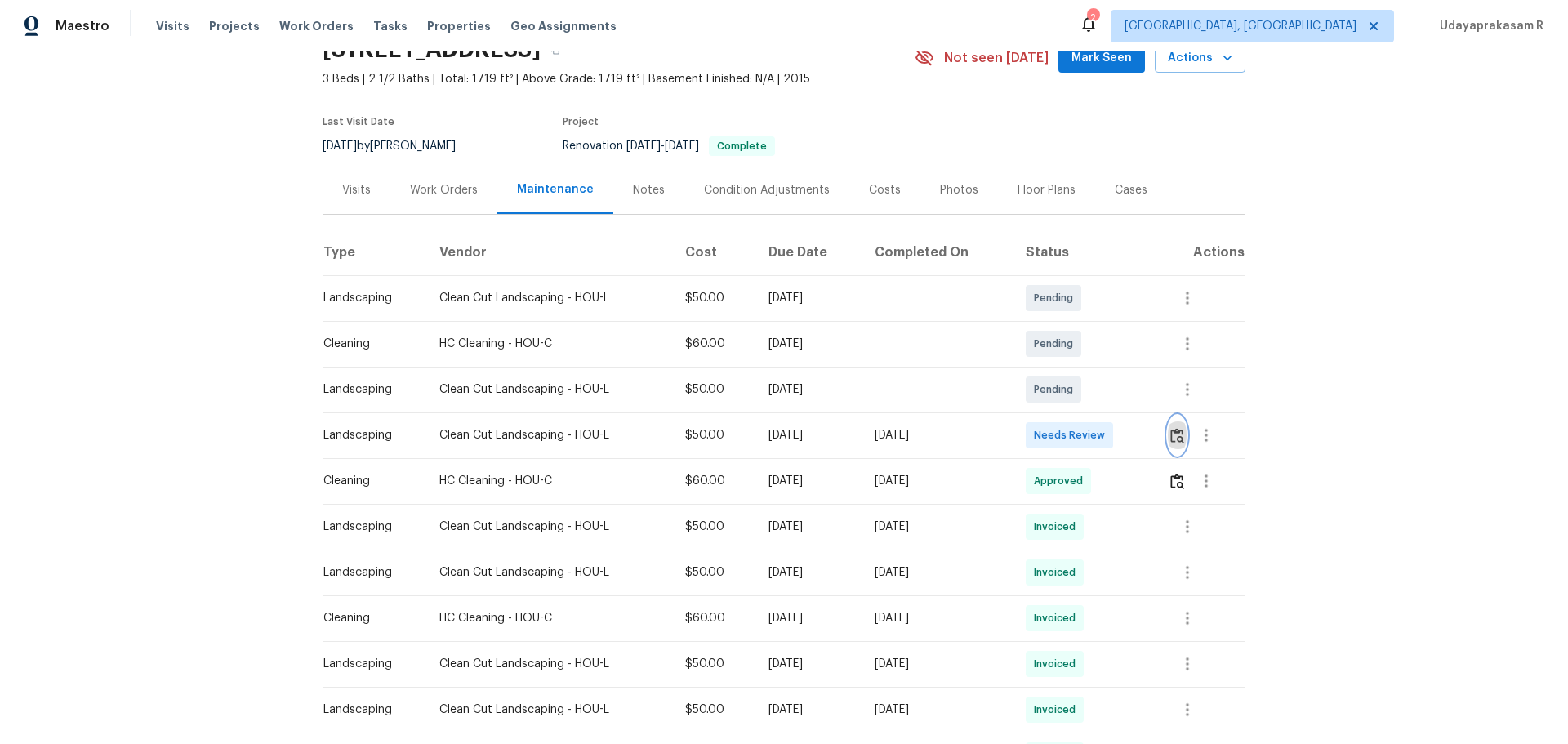
click at [1115, 433] on img "button" at bounding box center [1177, 436] width 14 height 15
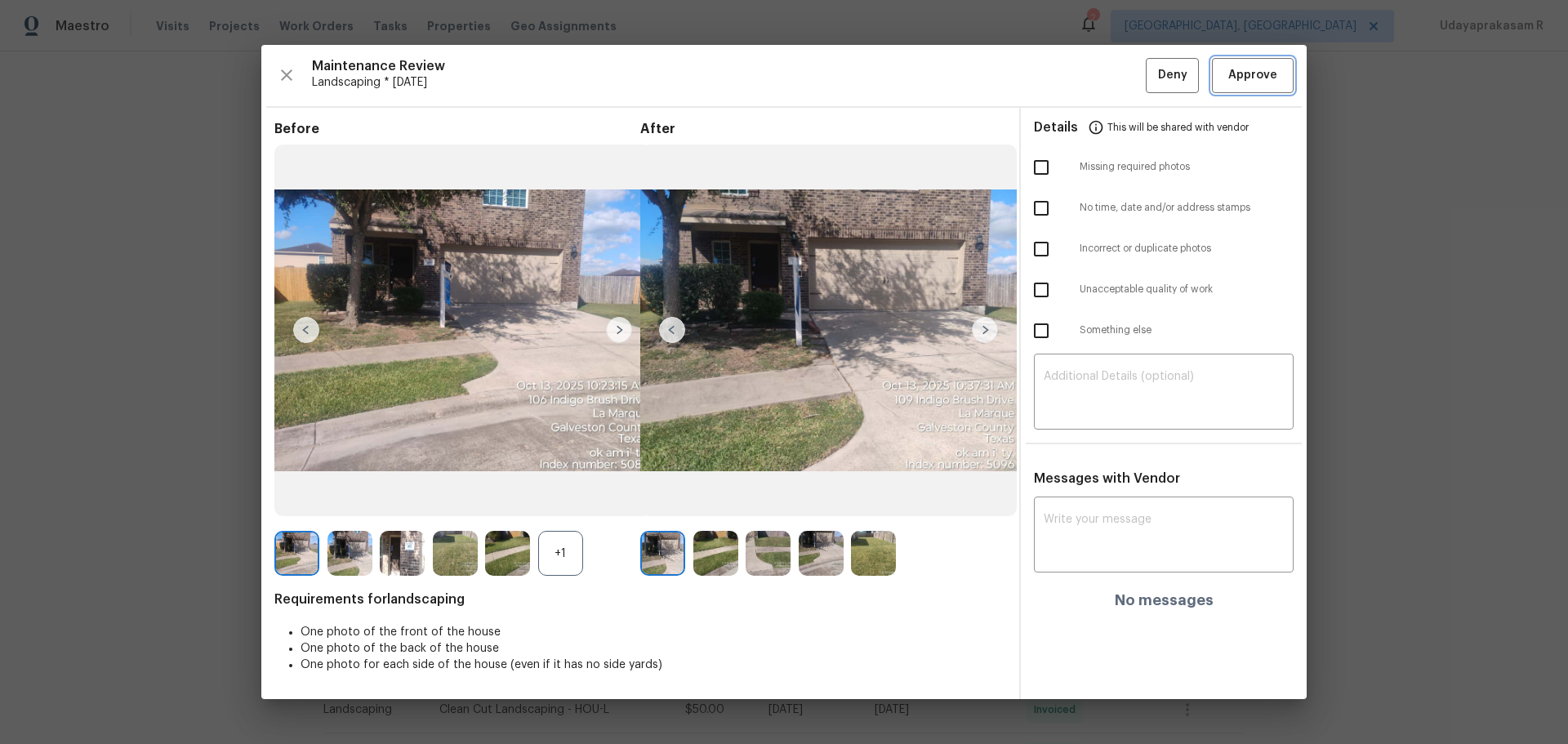
click at [1115, 70] on span "Approve" at bounding box center [1253, 75] width 49 height 20
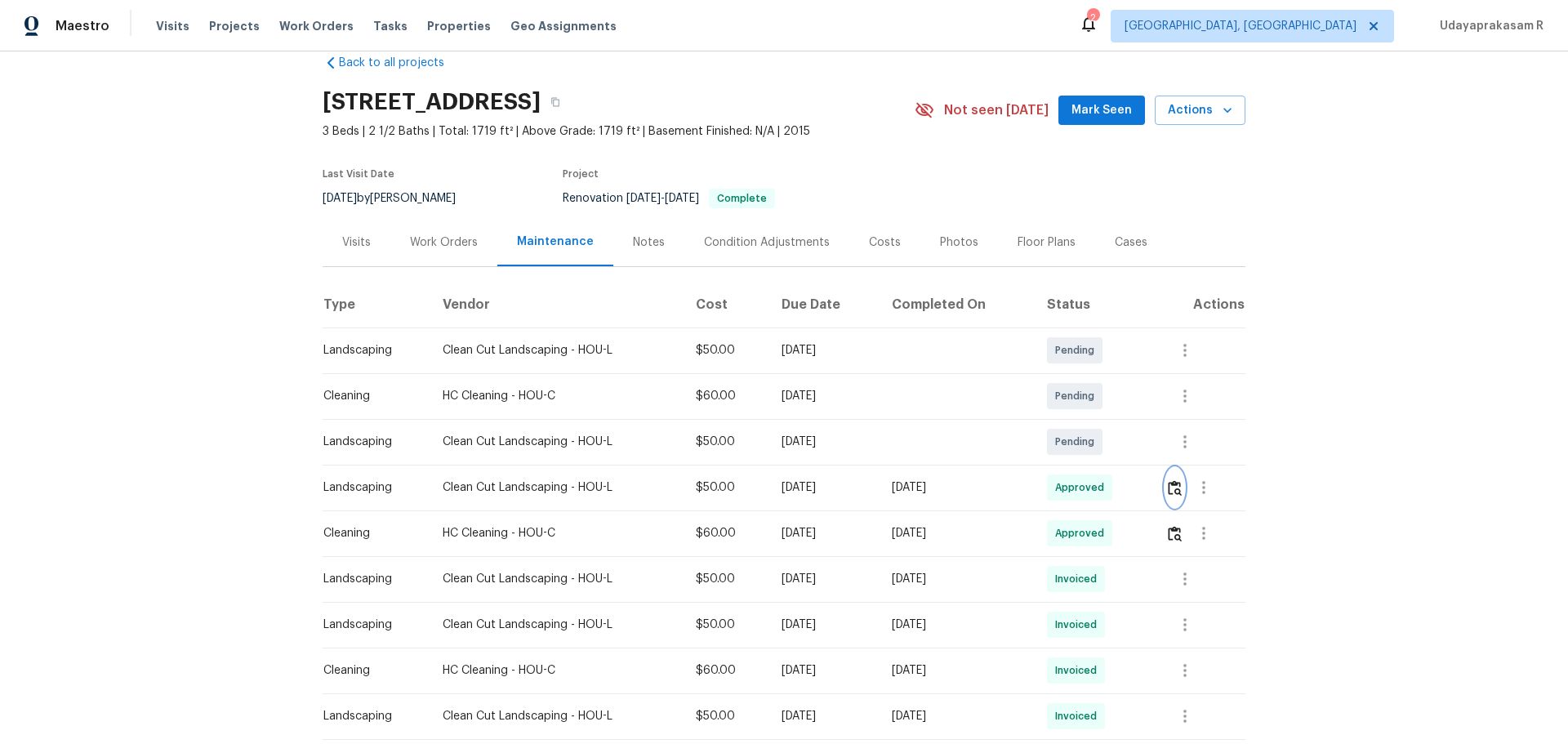
scroll to position [0, 0]
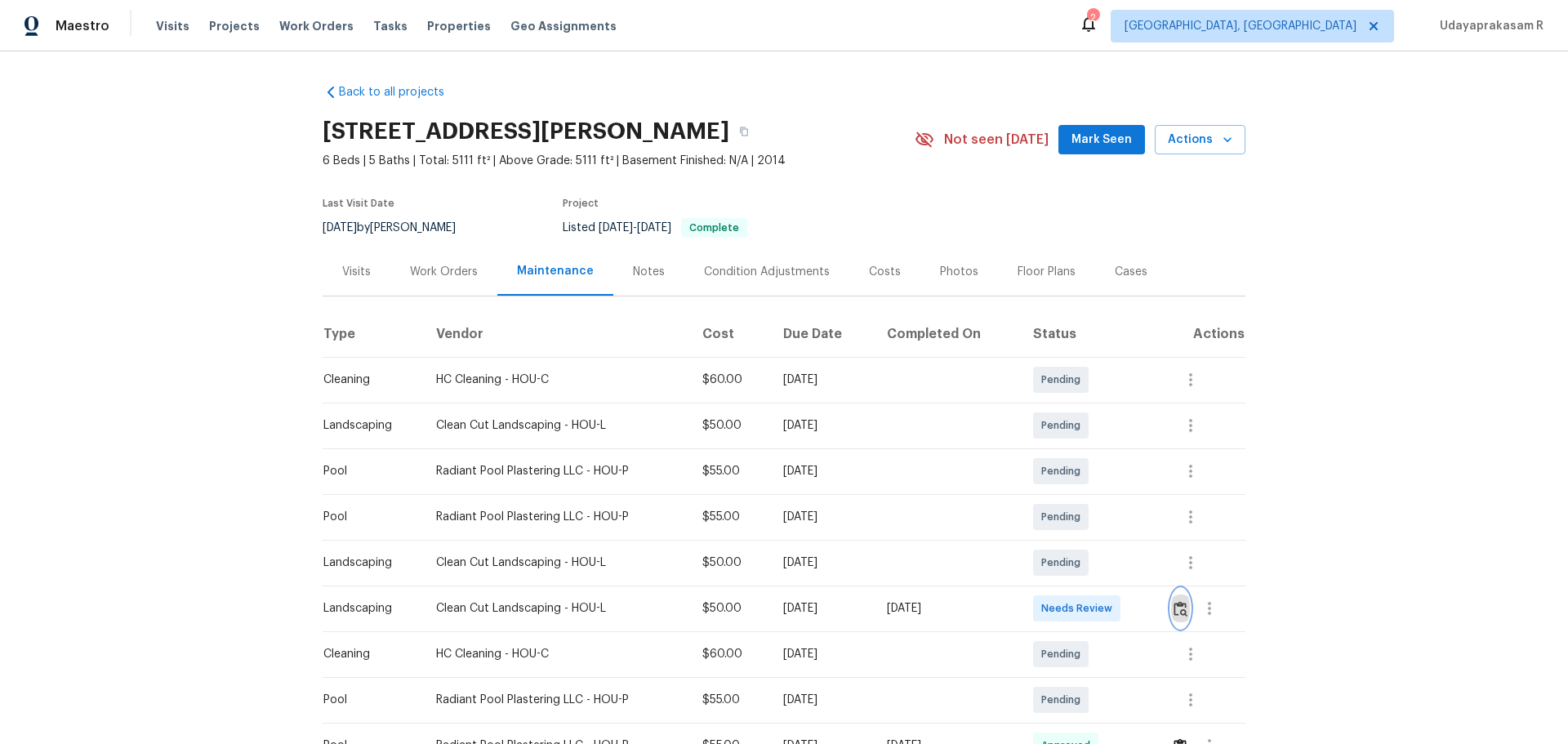
click at [1115, 489] on button "button" at bounding box center [1180, 609] width 19 height 39
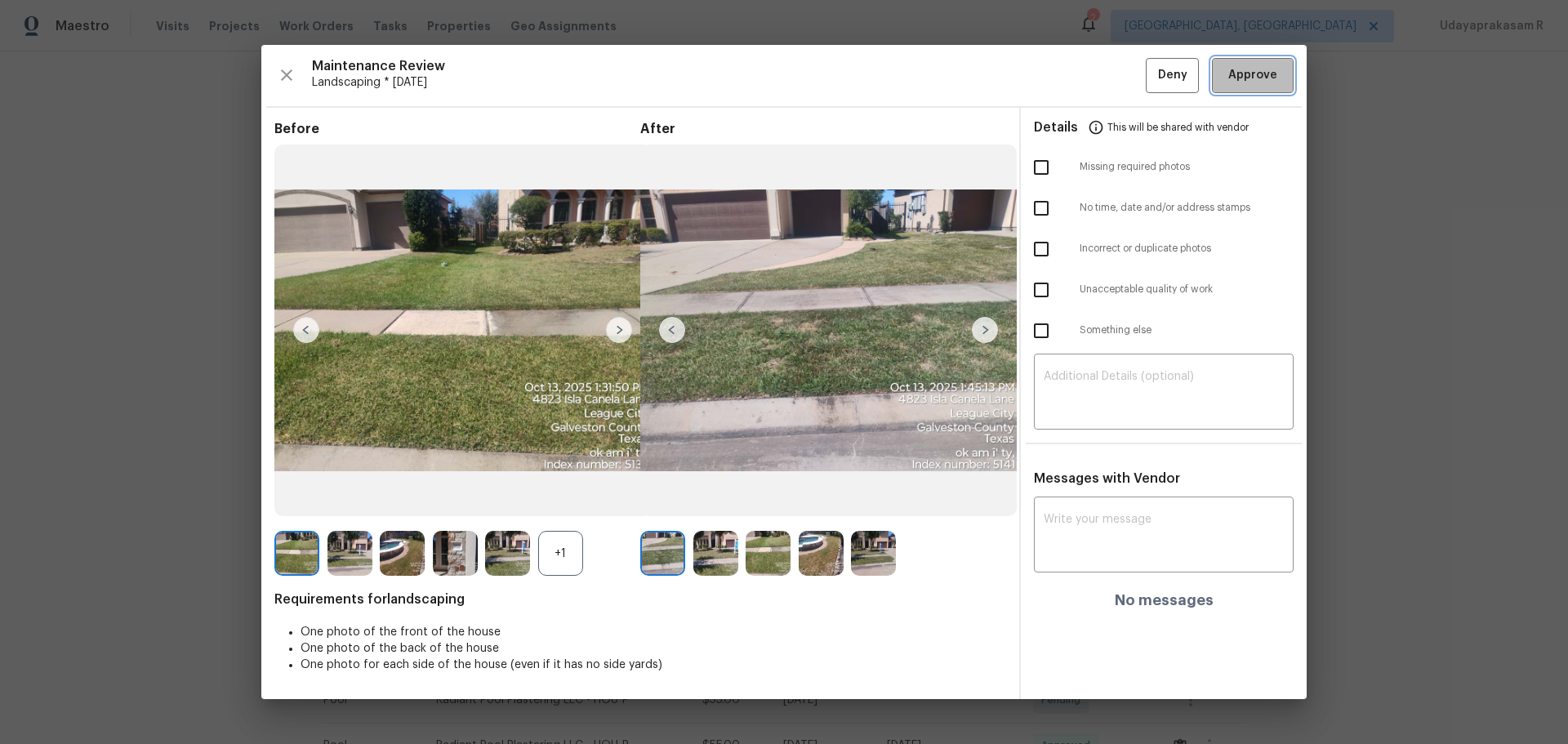
click at [1115, 75] on span "Approve" at bounding box center [1253, 75] width 49 height 20
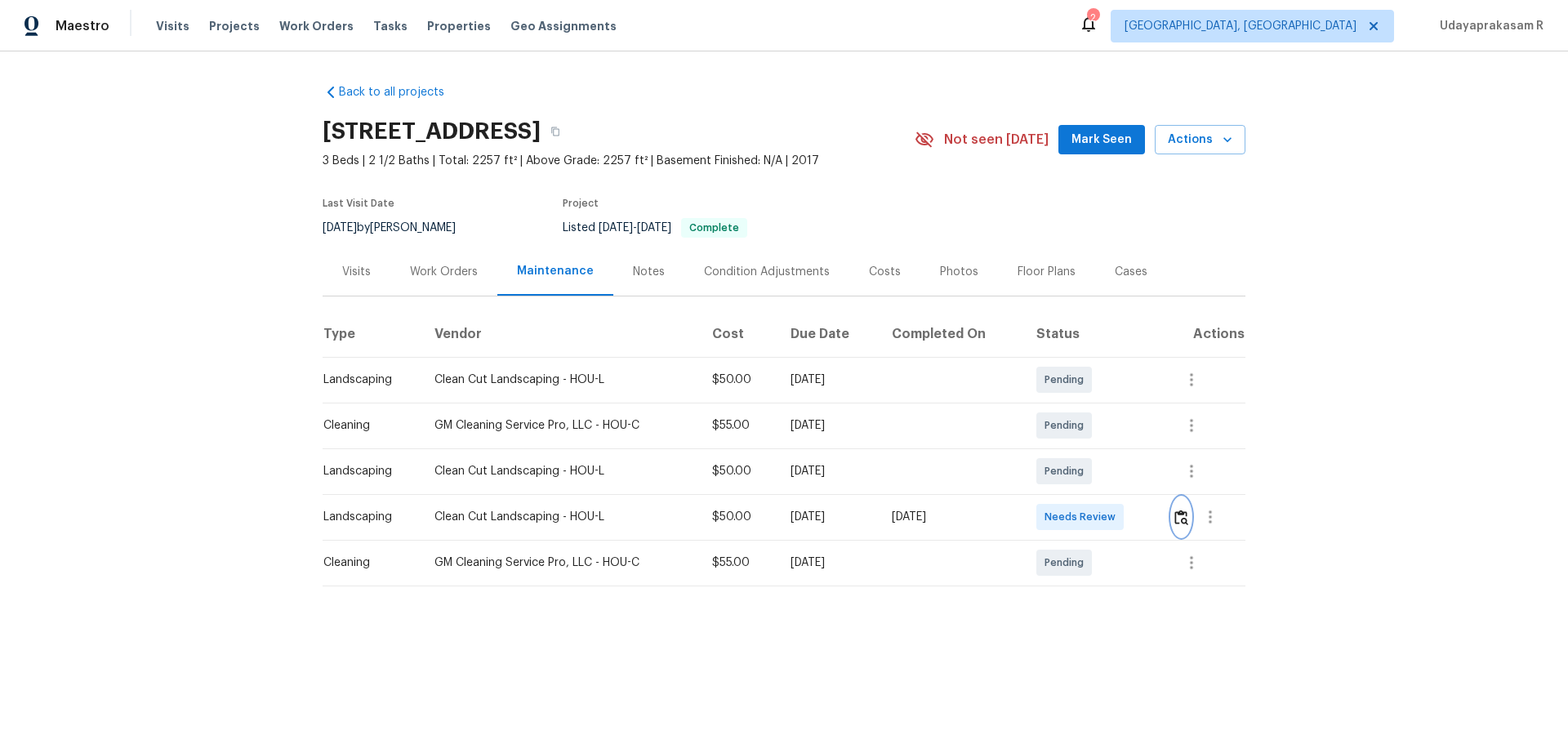
click at [1115, 489] on img "button" at bounding box center [1181, 518] width 14 height 15
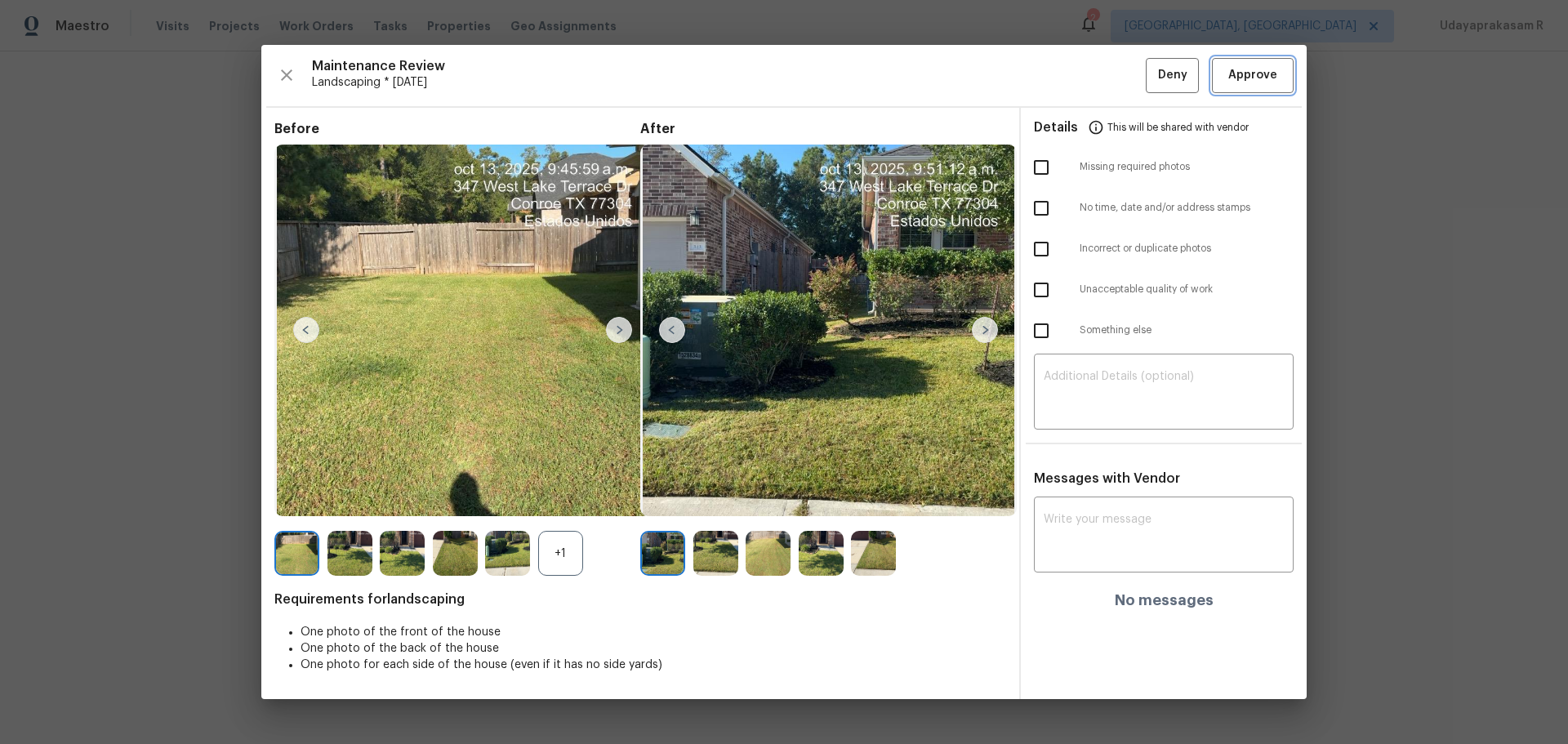
click at [1115, 83] on span "Approve" at bounding box center [1253, 75] width 56 height 20
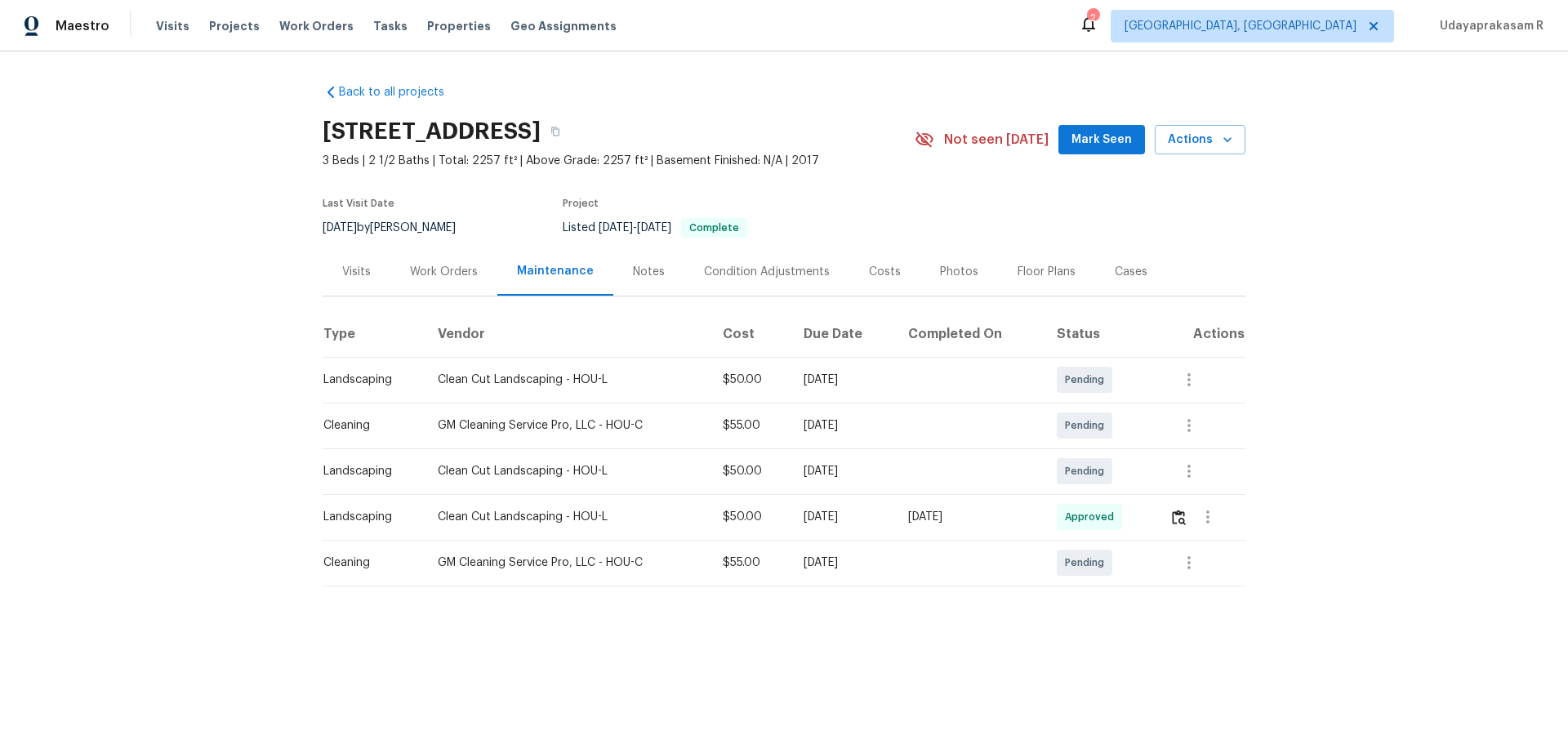
click at [1115, 323] on div "Back to all projects [STREET_ADDRESS] 3 Beds | 2 1/2 Baths | Total: 2257 ft² | …" at bounding box center [784, 368] width 1568 height 633
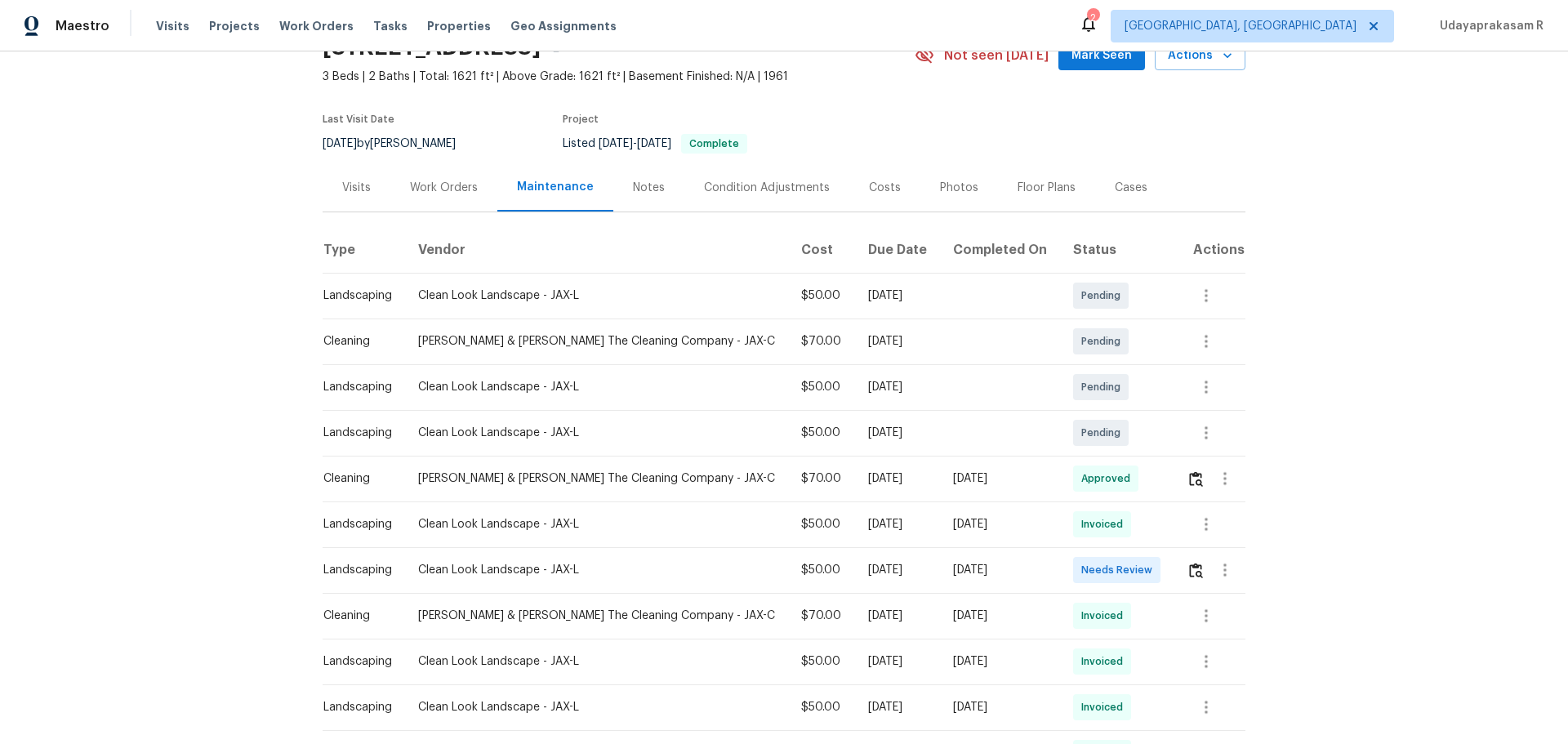
scroll to position [163, 0]
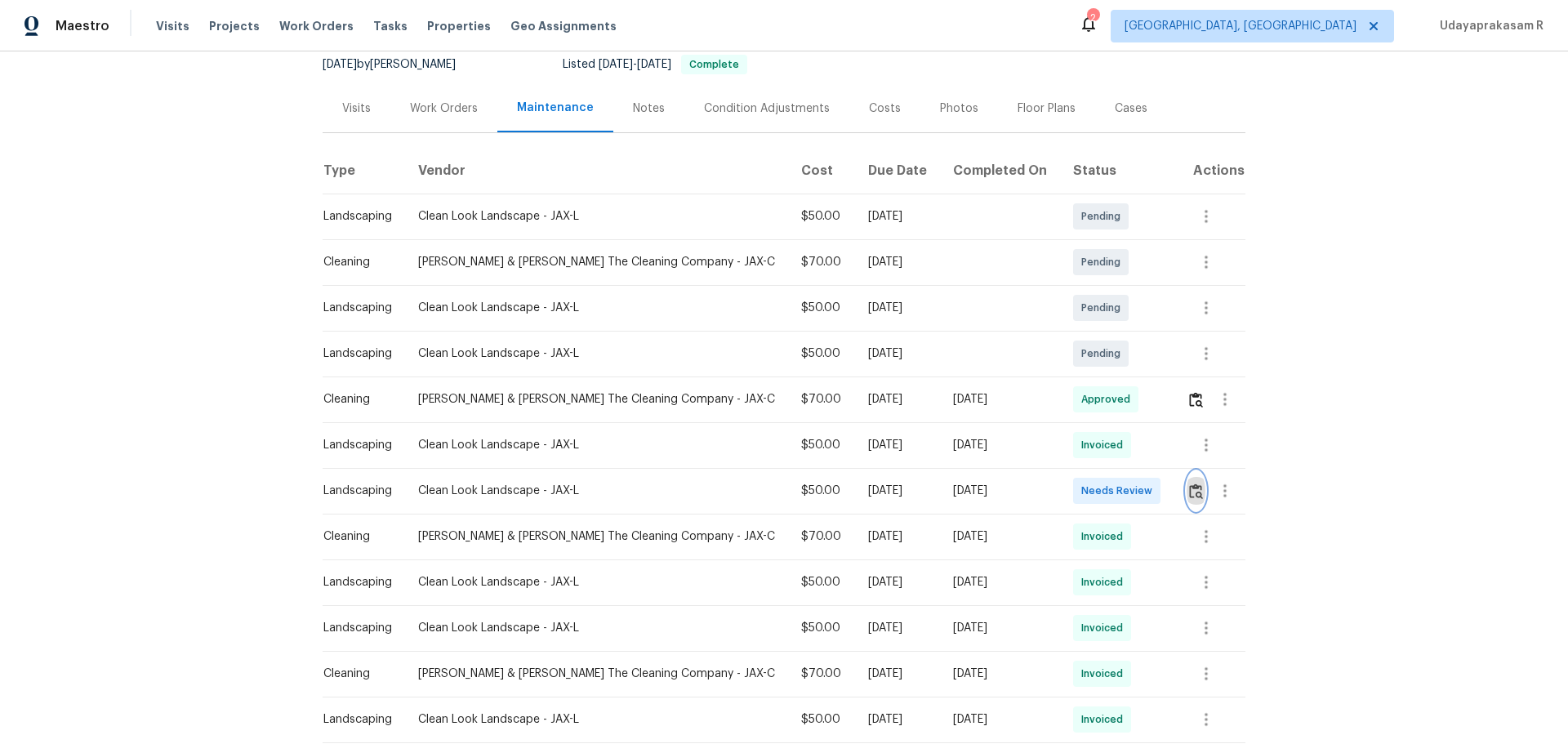
click at [1115, 489] on img "button" at bounding box center [1196, 491] width 14 height 15
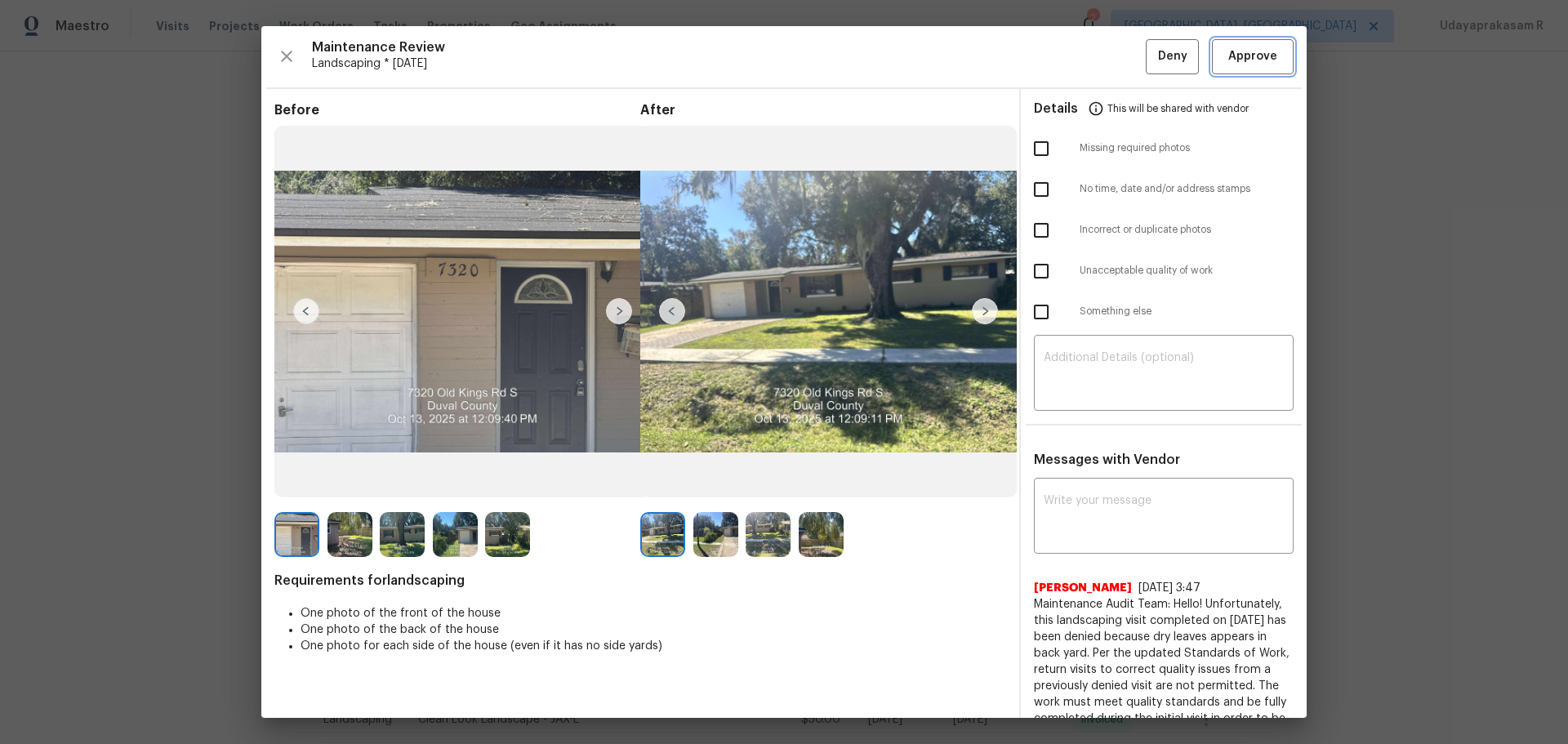
click at [1115, 52] on span "Approve" at bounding box center [1253, 57] width 49 height 20
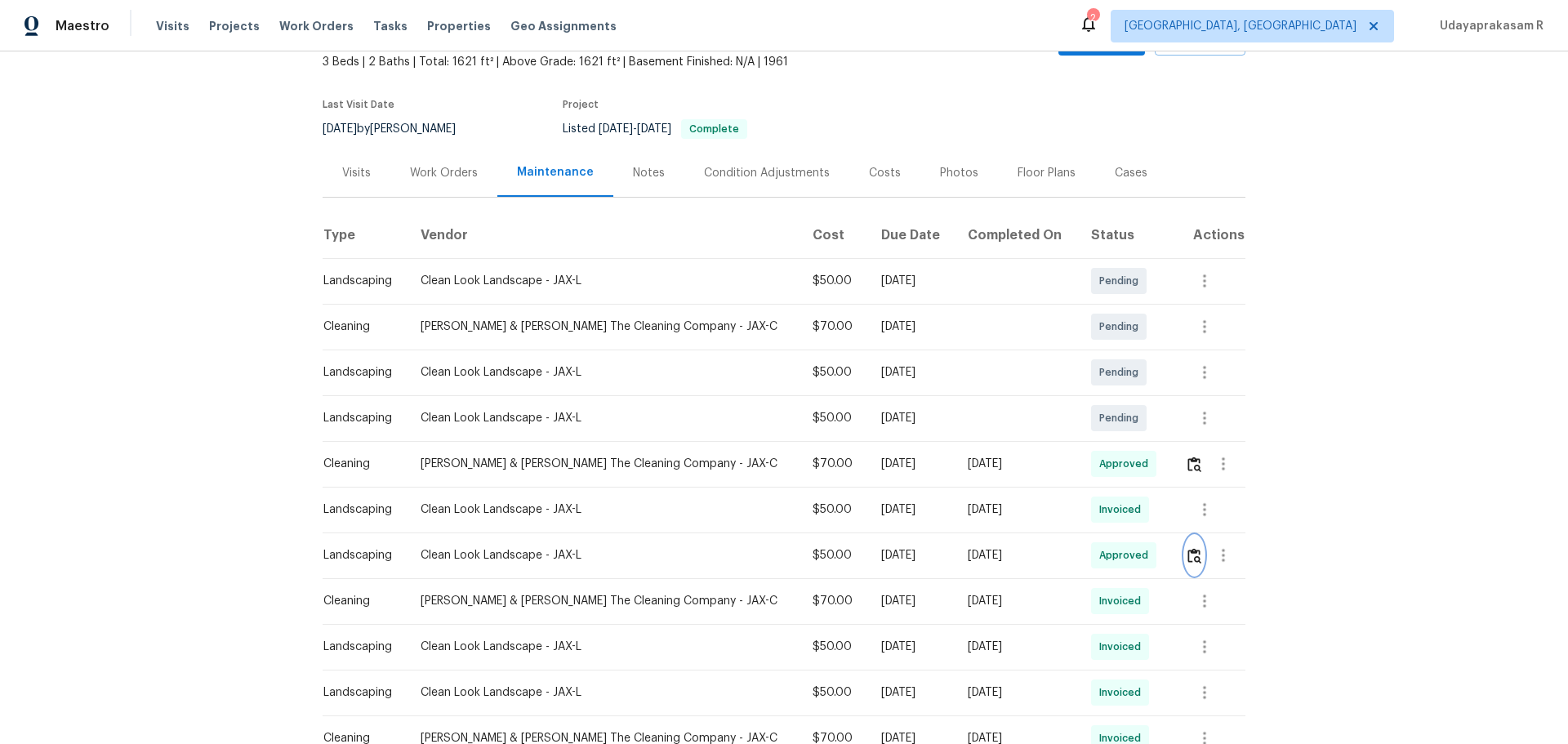
scroll to position [0, 0]
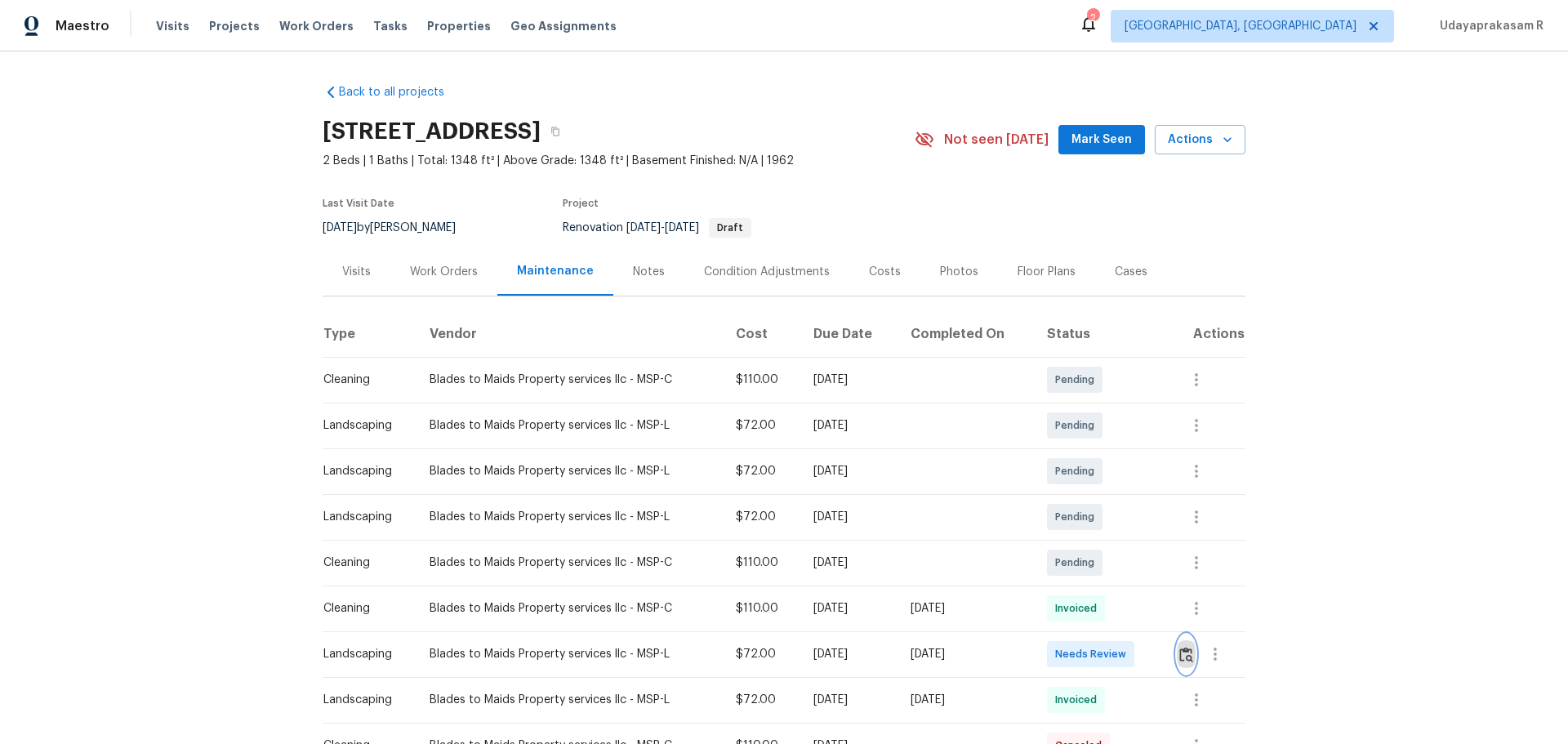
click at [1115, 489] on button "button" at bounding box center [1186, 654] width 19 height 39
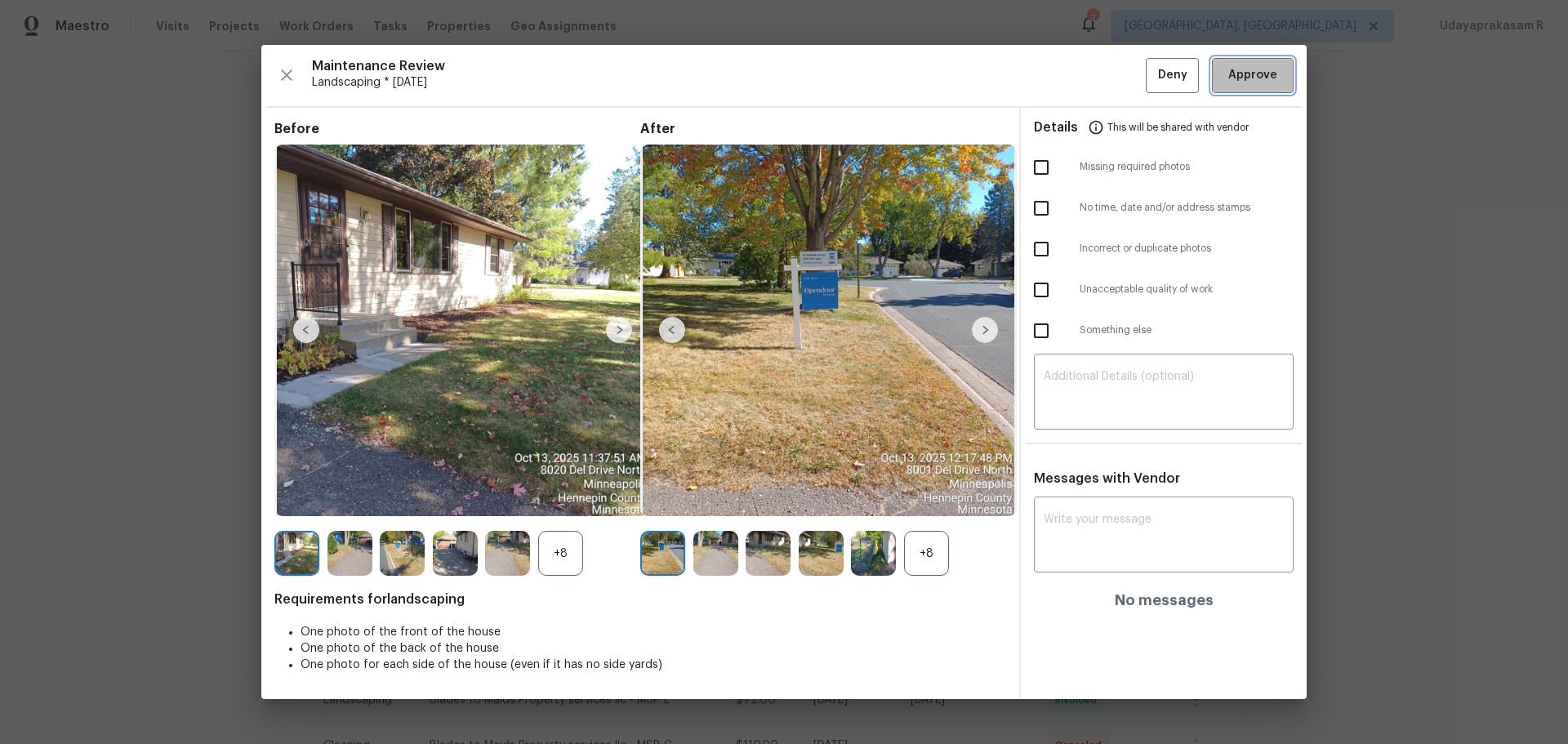
click at [1115, 85] on span "Approve" at bounding box center [1253, 75] width 49 height 20
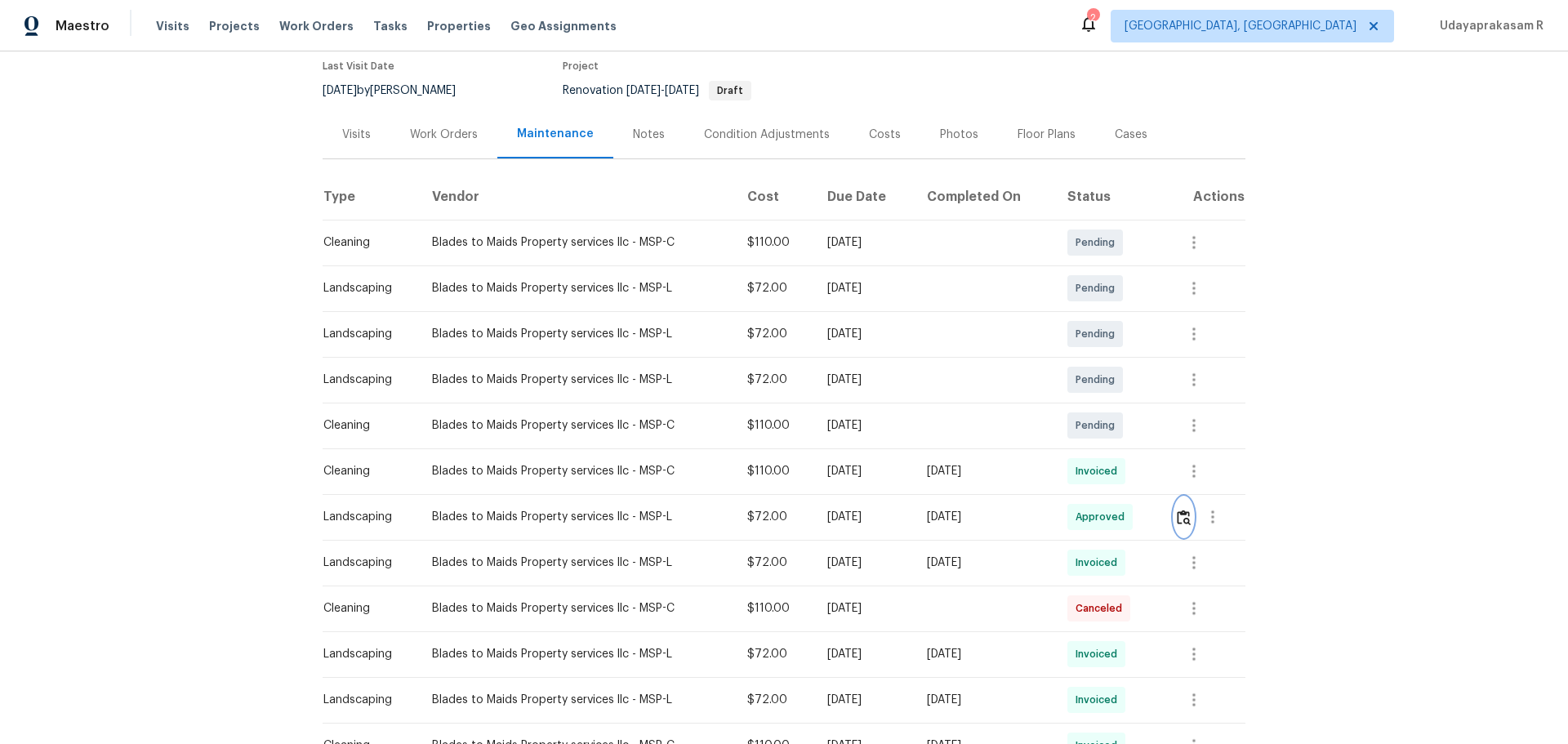
scroll to position [163, 0]
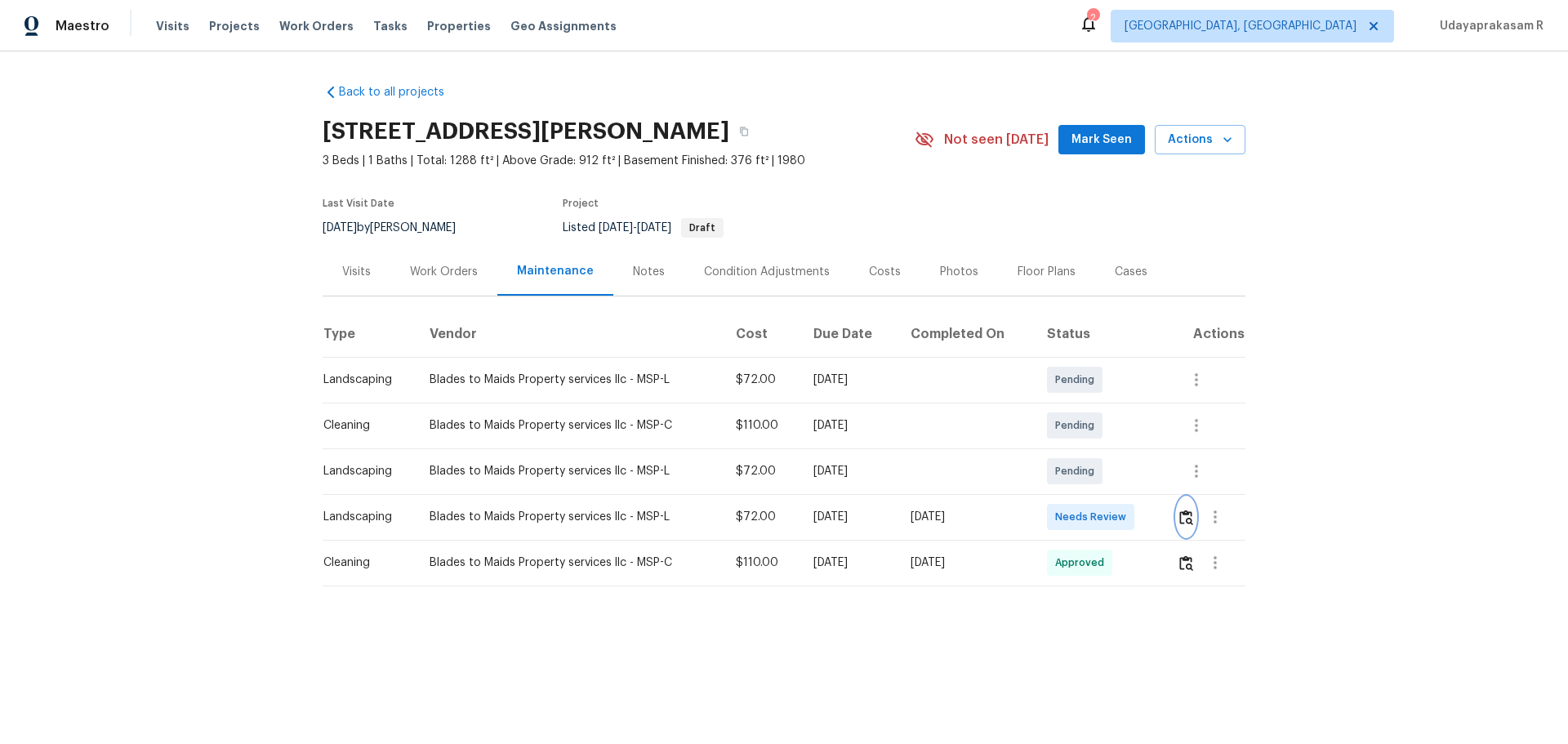
click at [1115, 489] on img "button" at bounding box center [1186, 518] width 14 height 15
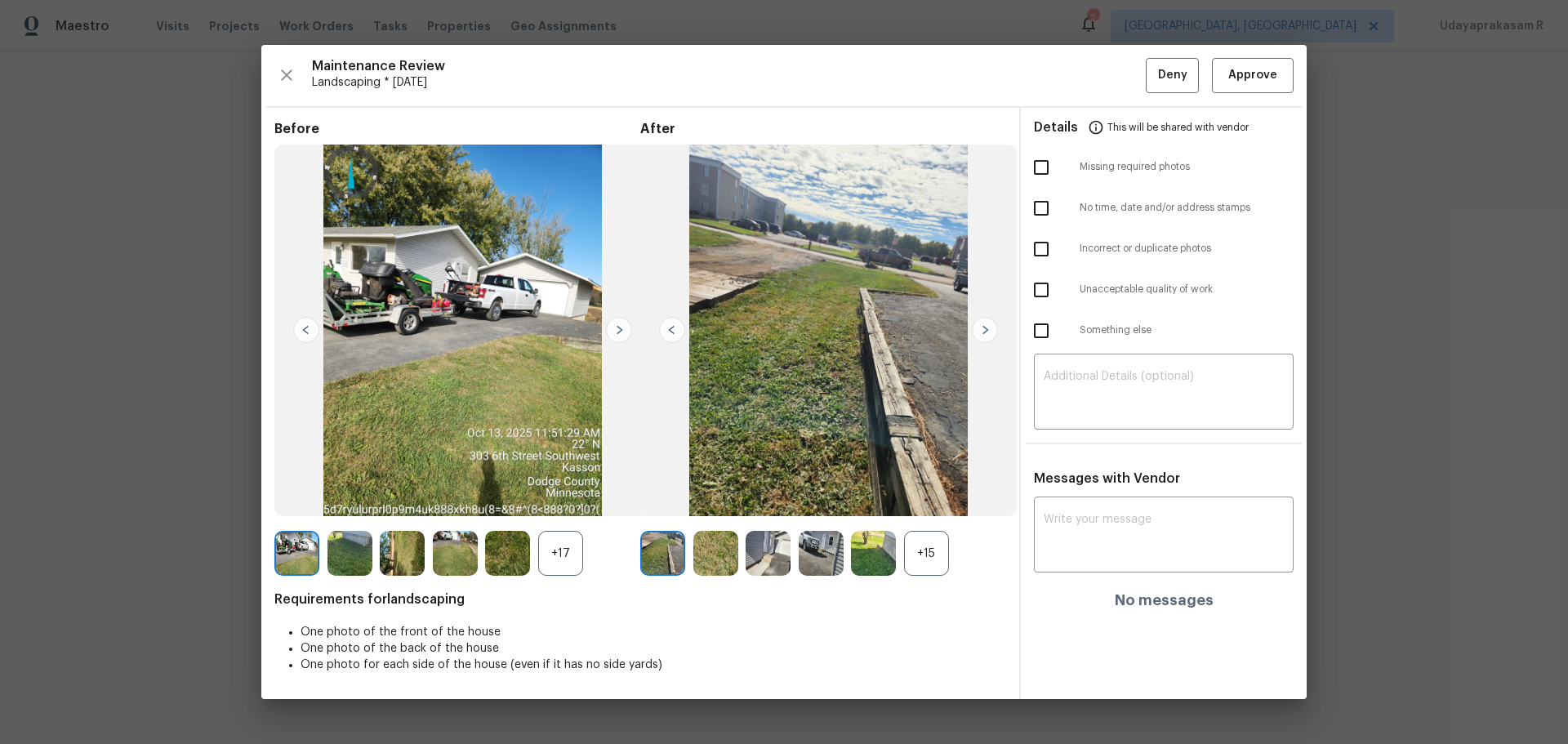
click at [915, 489] on div "+15" at bounding box center [926, 553] width 45 height 45
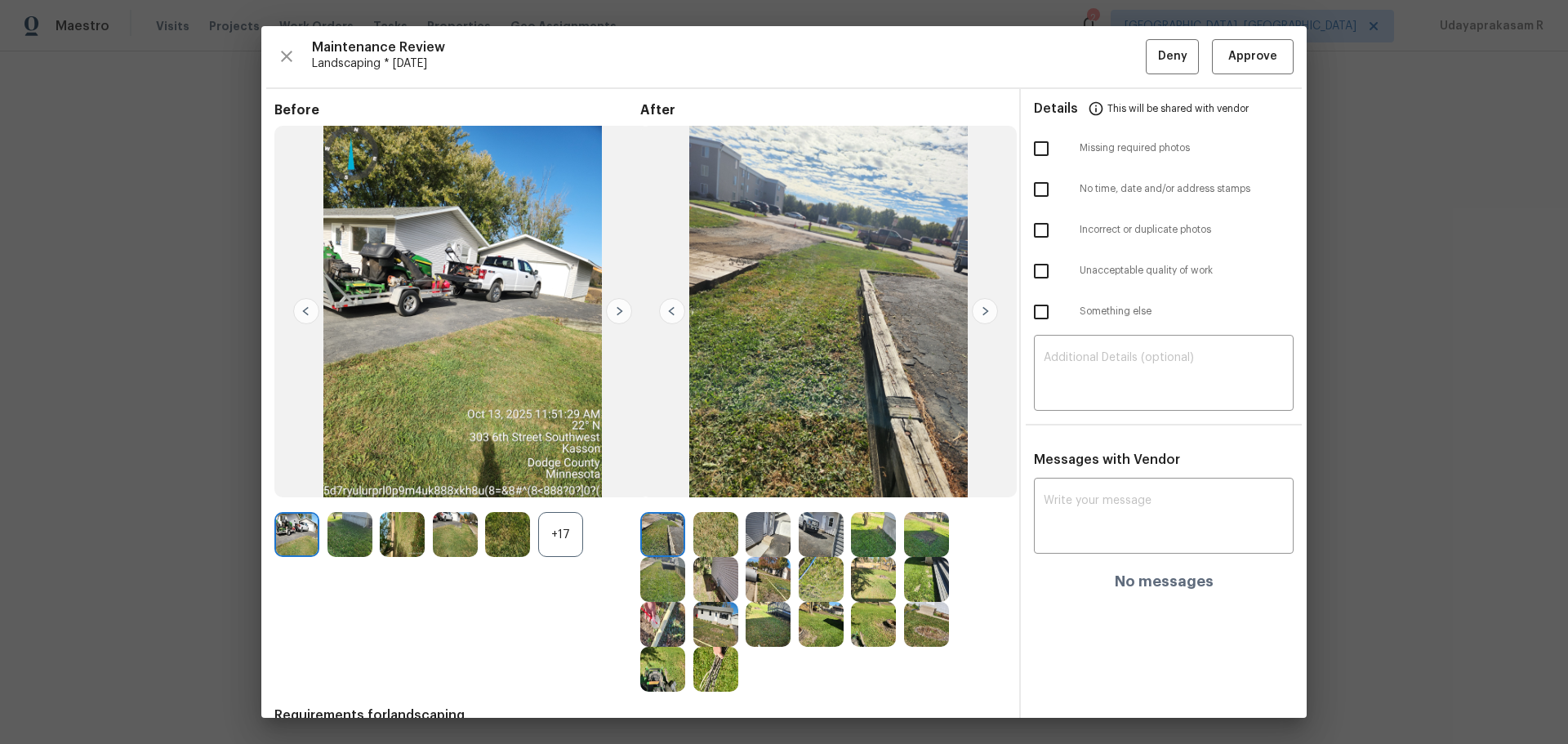
click at [710, 489] on img at bounding box center [715, 535] width 45 height 45
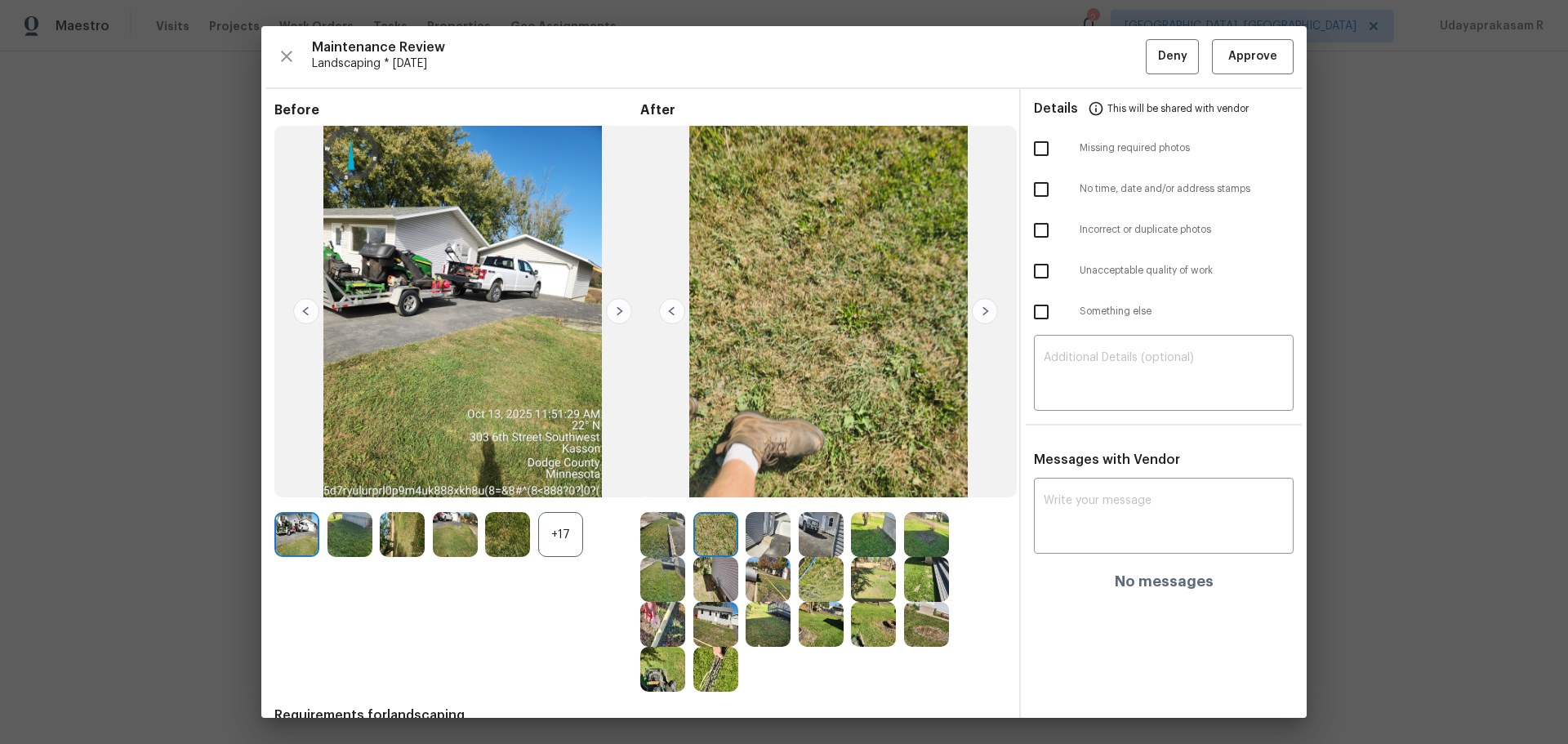
click at [756, 489] on img at bounding box center [768, 535] width 45 height 45
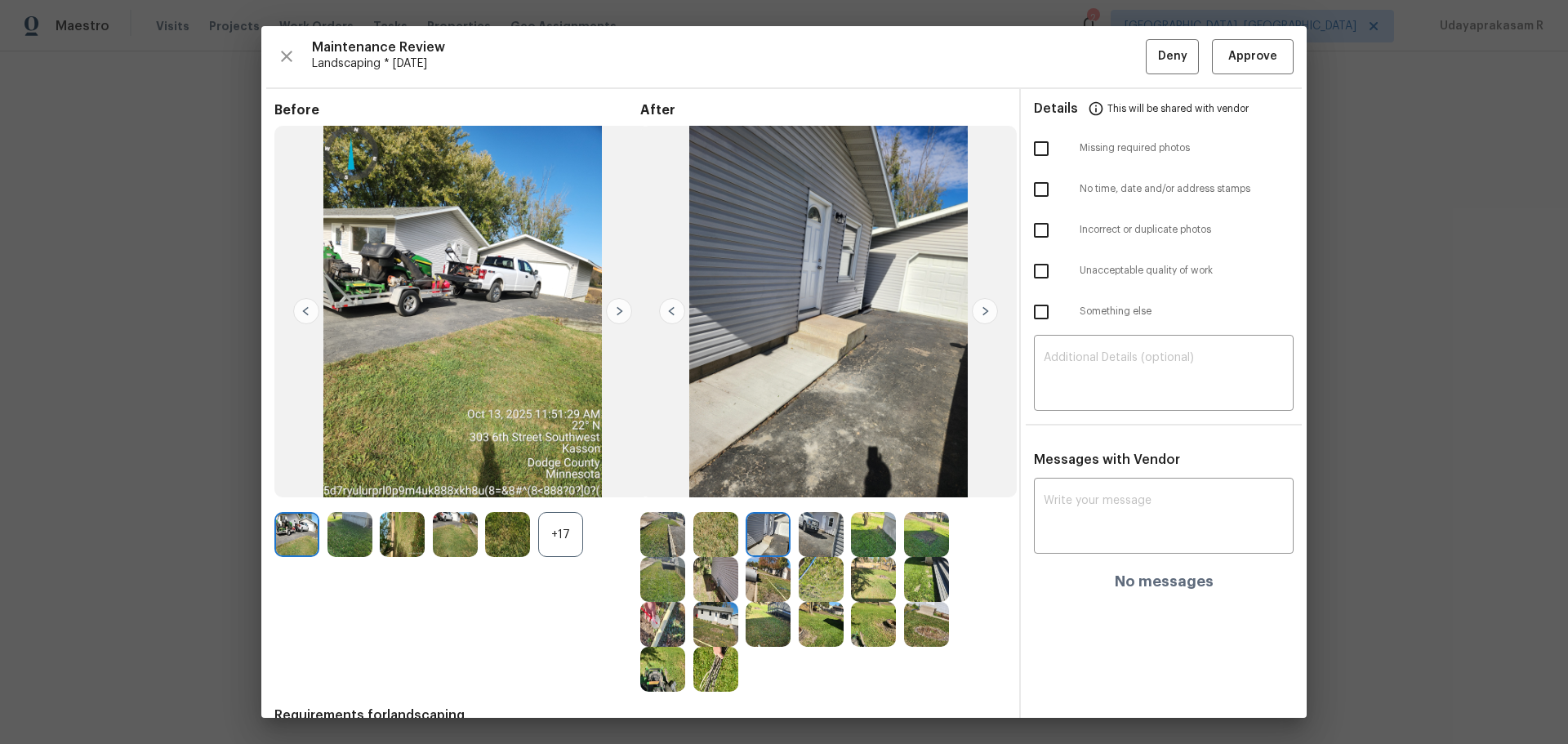
click at [817, 489] on img at bounding box center [821, 535] width 45 height 45
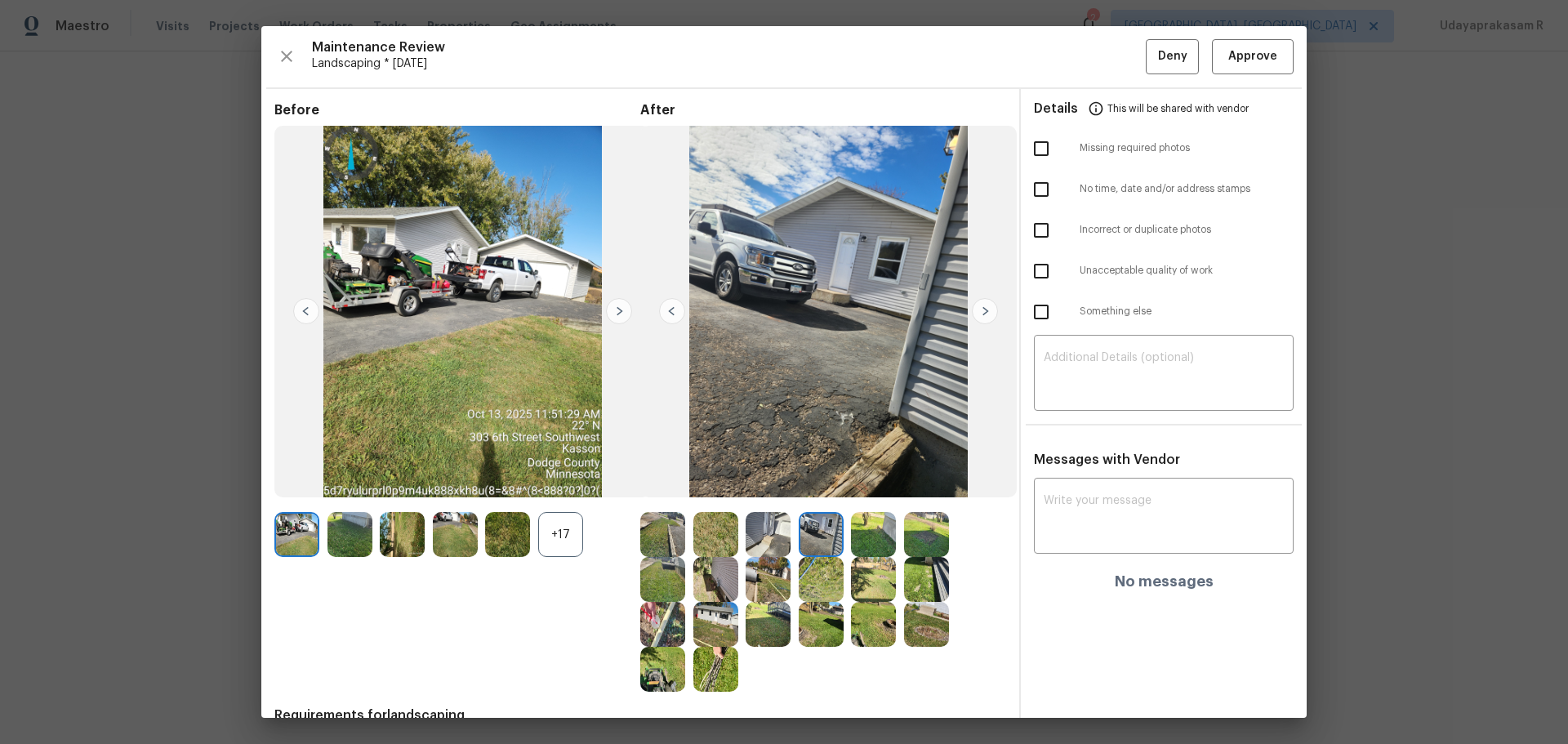
click at [875, 489] on img at bounding box center [873, 535] width 45 height 45
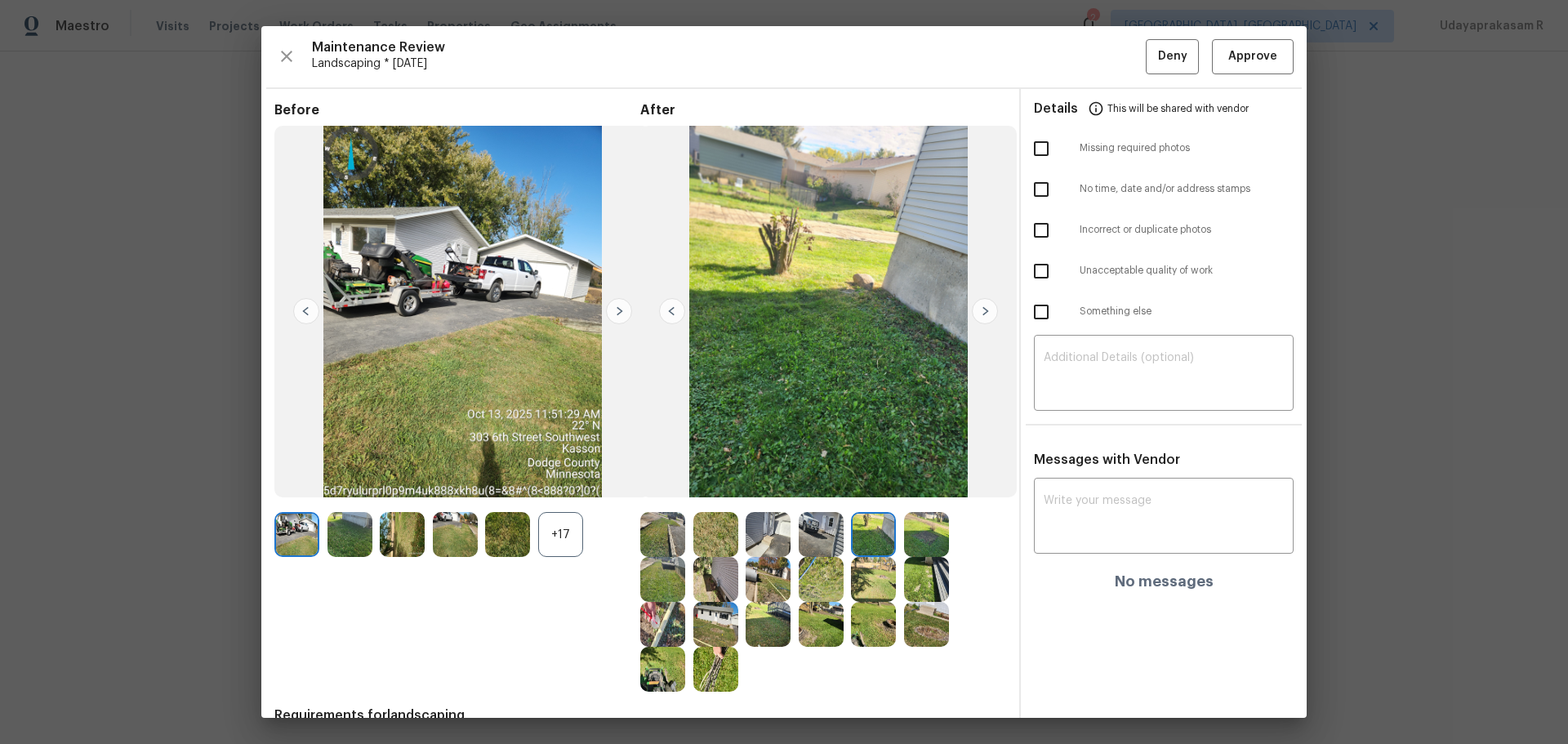
click at [907, 489] on img at bounding box center [926, 535] width 45 height 45
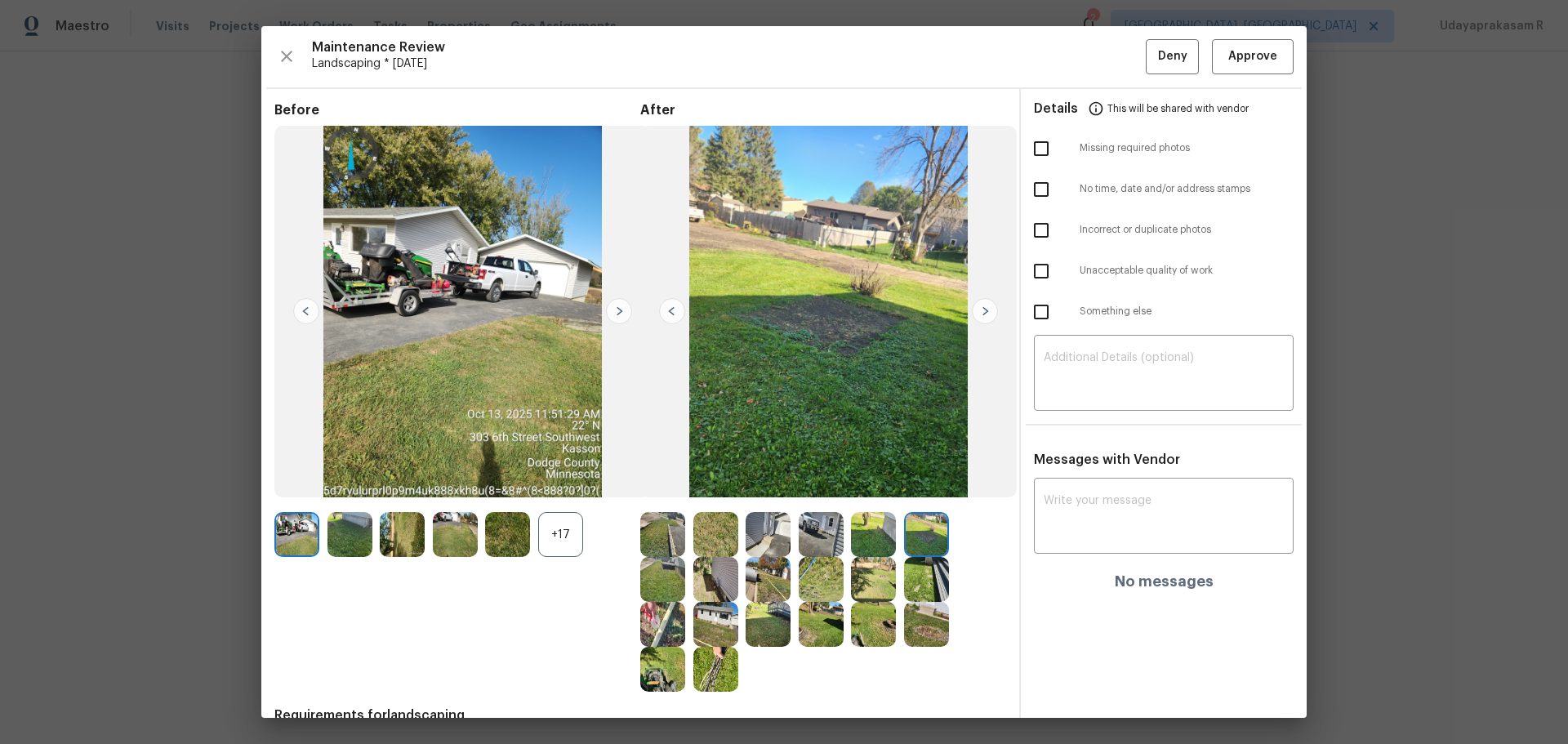
click at [908, 489] on img at bounding box center [926, 579] width 45 height 45
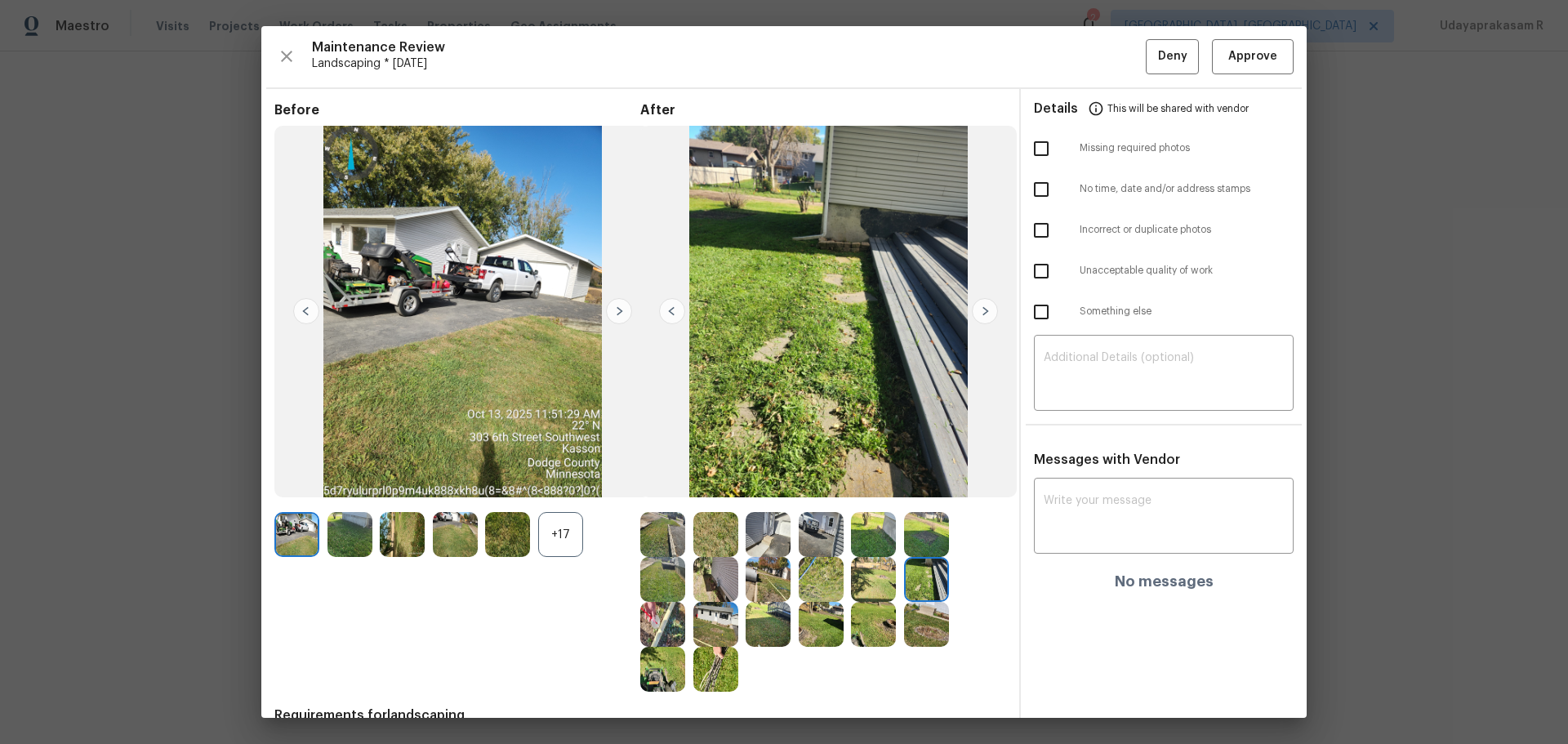
click at [871, 489] on img at bounding box center [873, 579] width 45 height 45
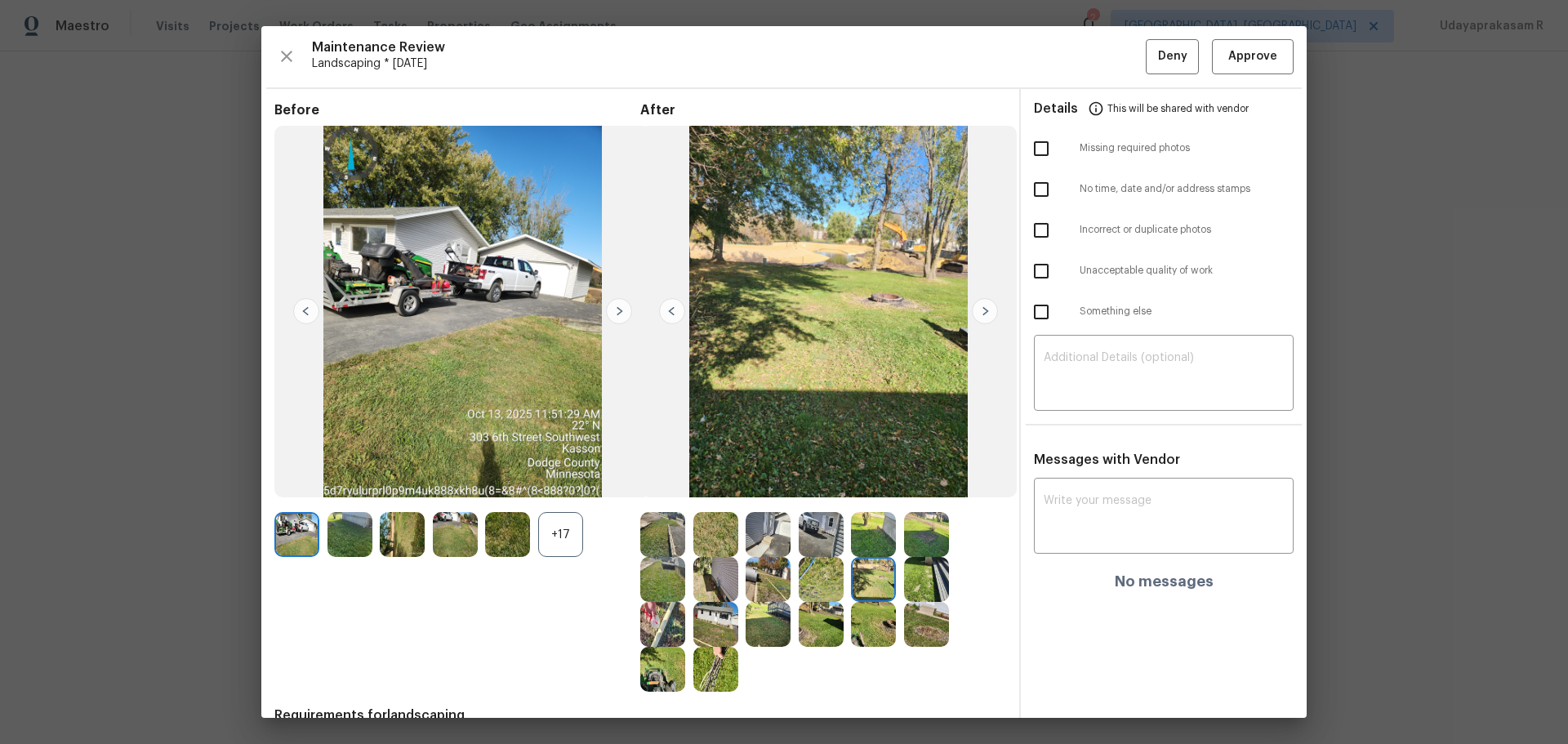
click at [756, 489] on img at bounding box center [768, 579] width 45 height 45
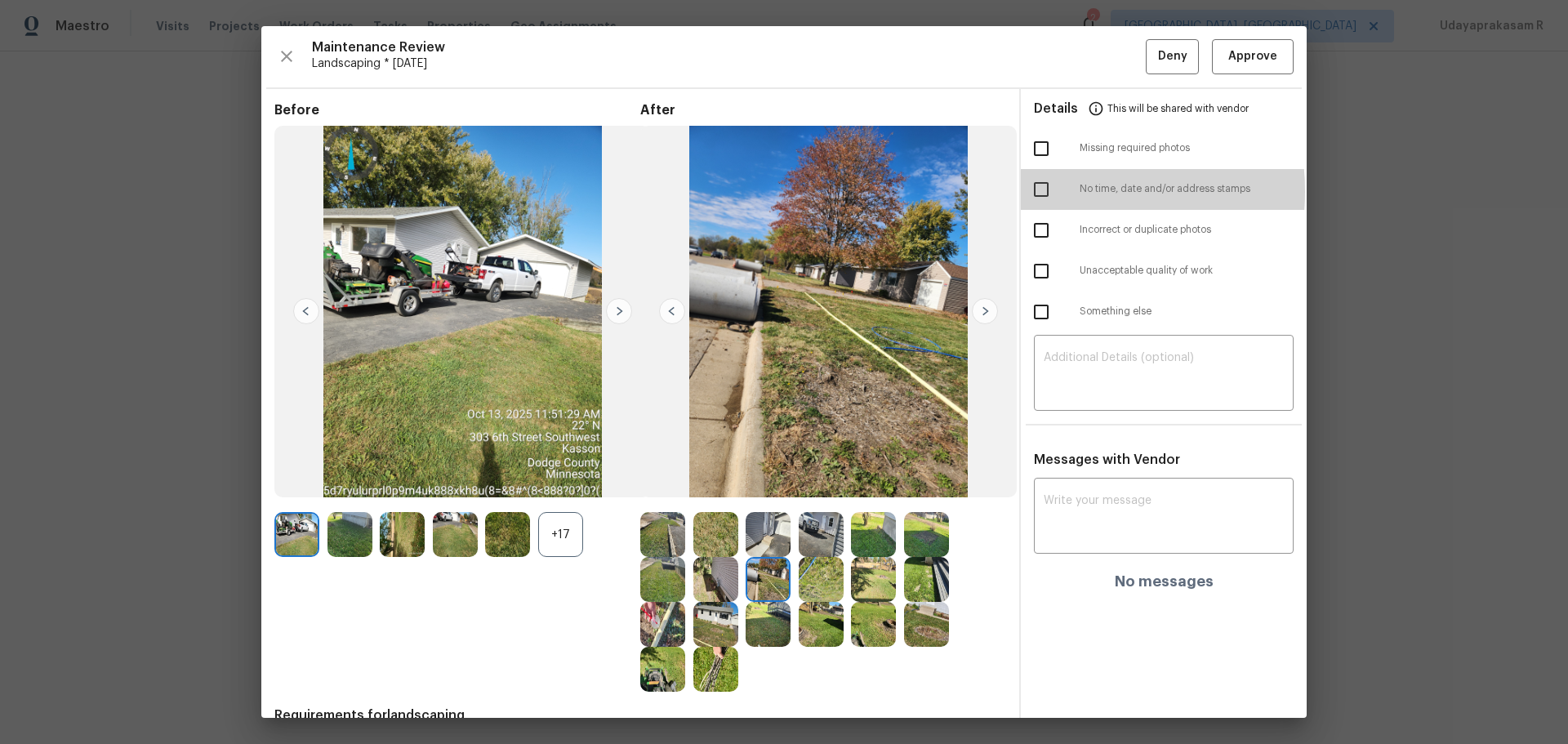
click at [1042, 191] on input "checkbox" at bounding box center [1041, 189] width 35 height 35
checkbox input "true"
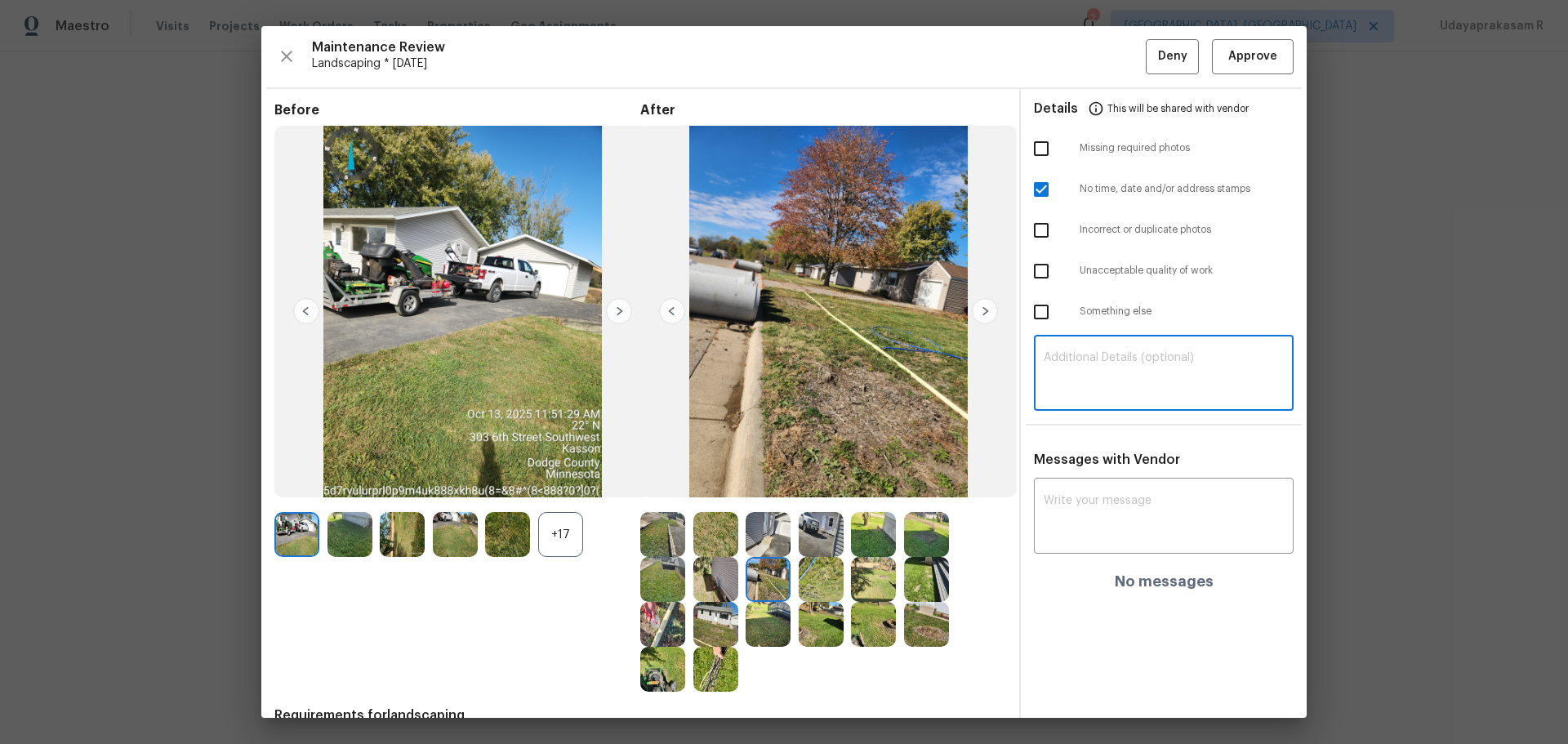
click at [1058, 355] on textarea at bounding box center [1164, 375] width 240 height 46
paste textarea "Maintenance Audit Team: Hello! Unfortunately this landscaping visit completed o…"
type textarea "Maintenance Audit Team: Hello! Unfortunately this landscaping visit completed o…"
click at [1066, 489] on textarea at bounding box center [1164, 518] width 240 height 46
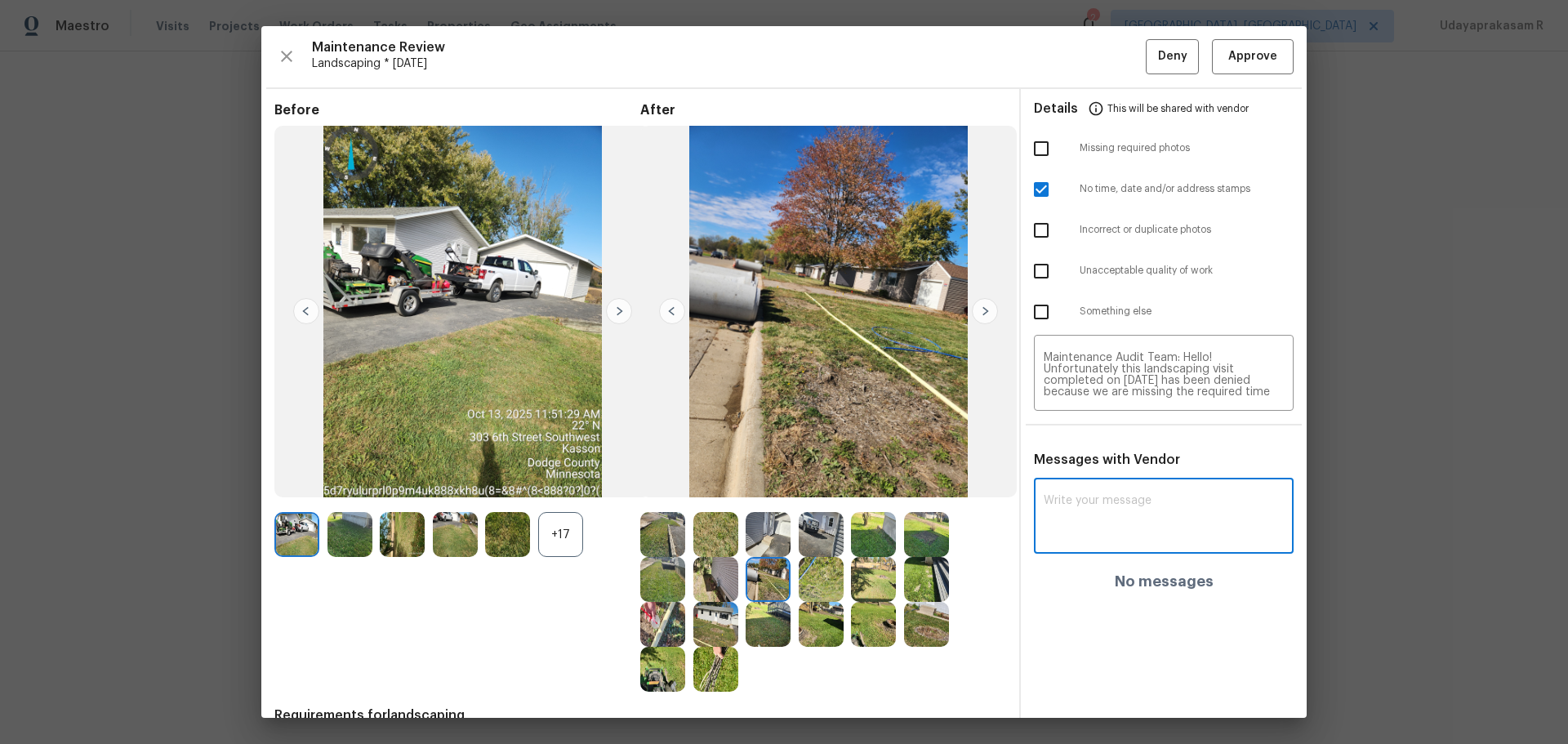
paste textarea "Maintenance Audit Team: Hello! Unfortunately this landscaping visit completed o…"
type textarea "Maintenance Audit Team: Hello! Unfortunately this landscaping visit completed o…"
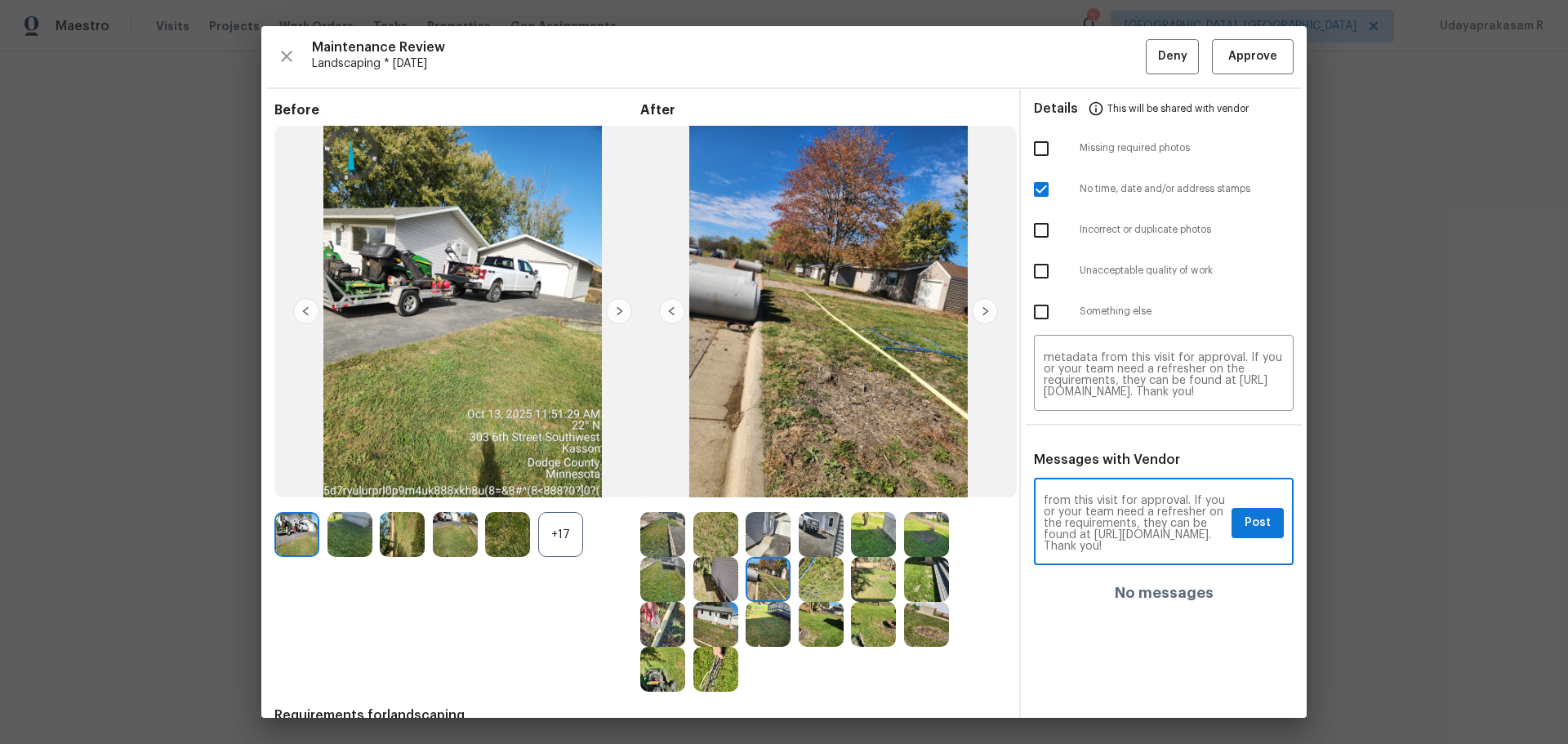
scroll to position [138, 0]
click at [1115, 489] on button "Post" at bounding box center [1258, 524] width 52 height 30
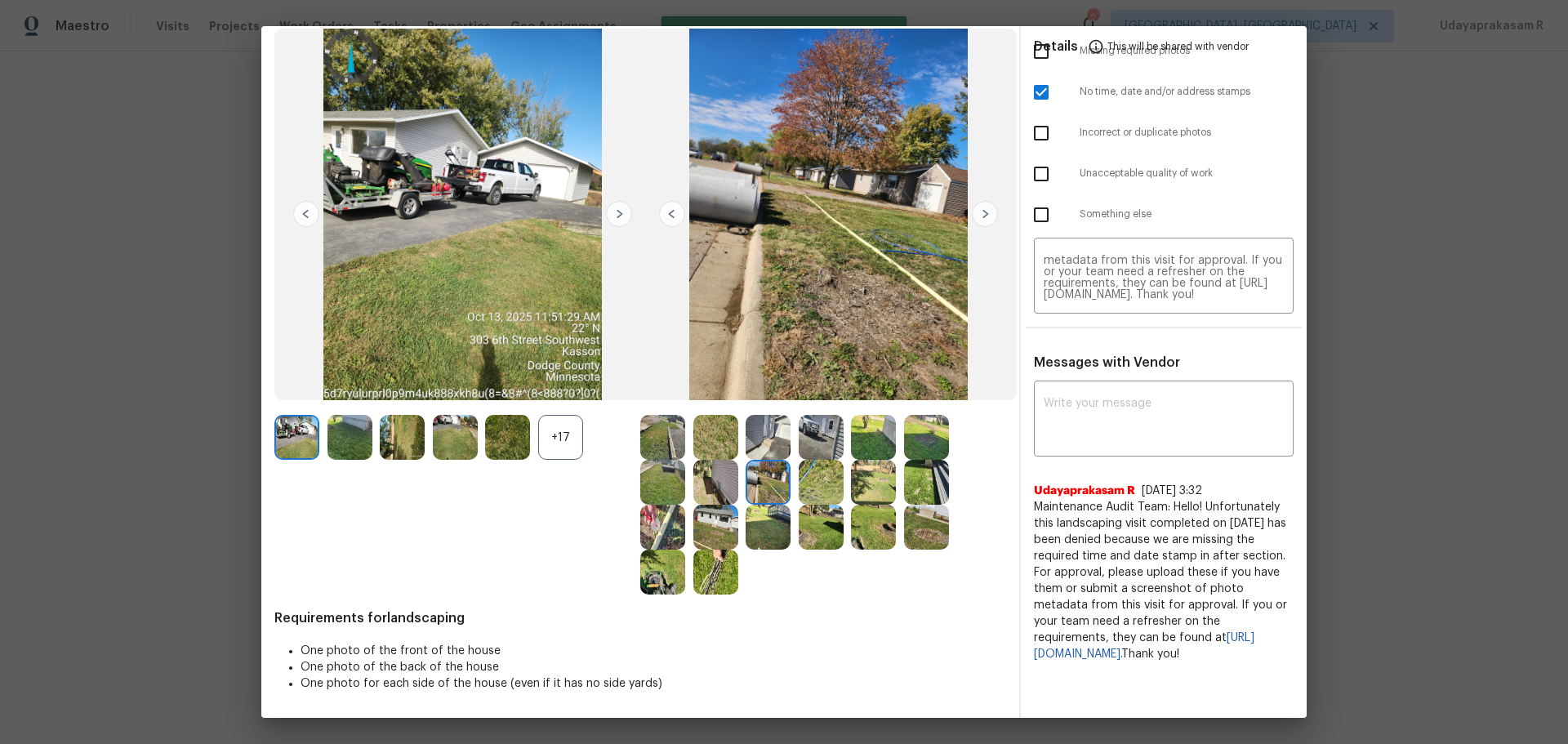
scroll to position [0, 0]
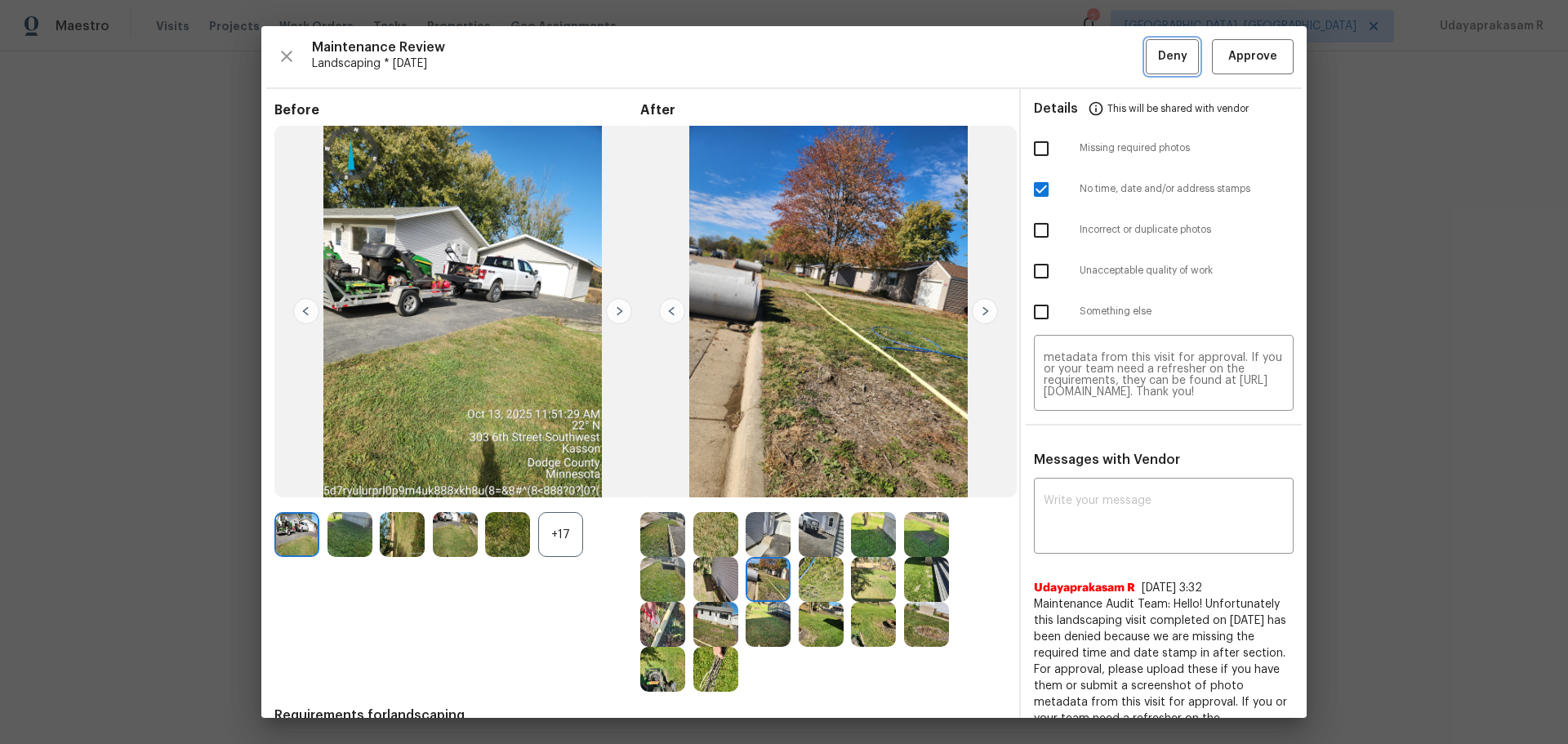
click at [1115, 52] on span "Deny" at bounding box center [1173, 57] width 30 height 20
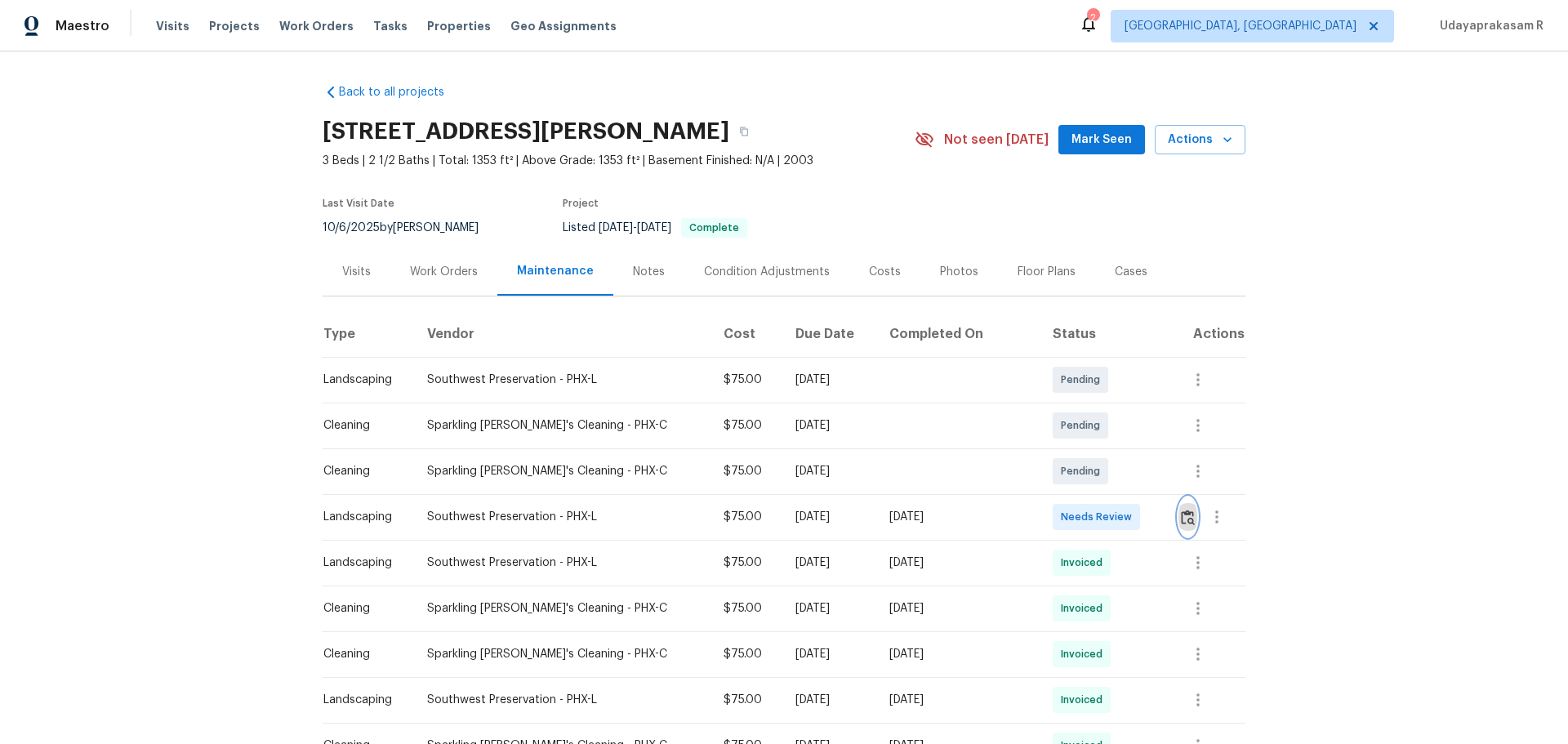
click at [1115, 489] on img "button" at bounding box center [1188, 518] width 14 height 15
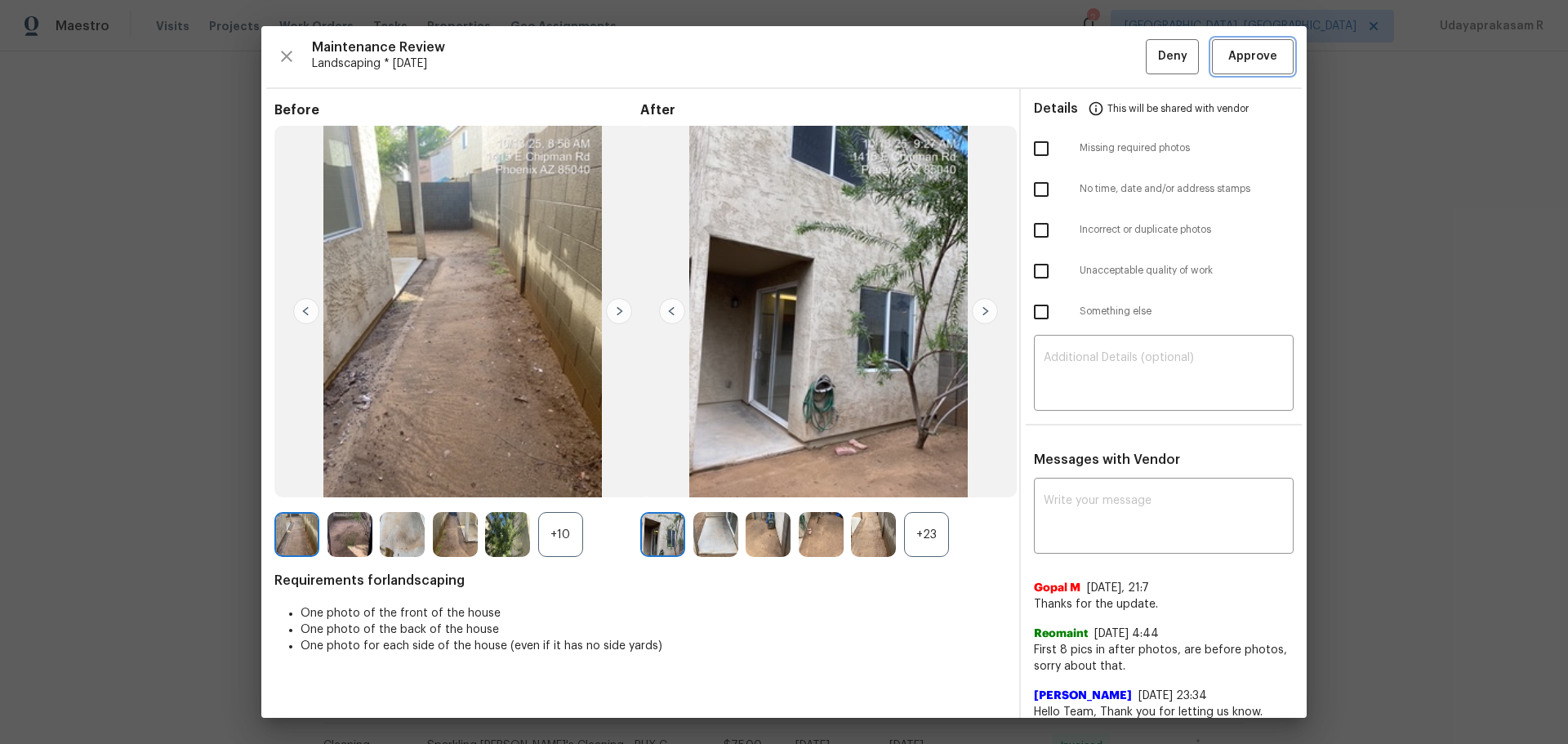
click at [1115, 63] on span "Approve" at bounding box center [1253, 57] width 49 height 20
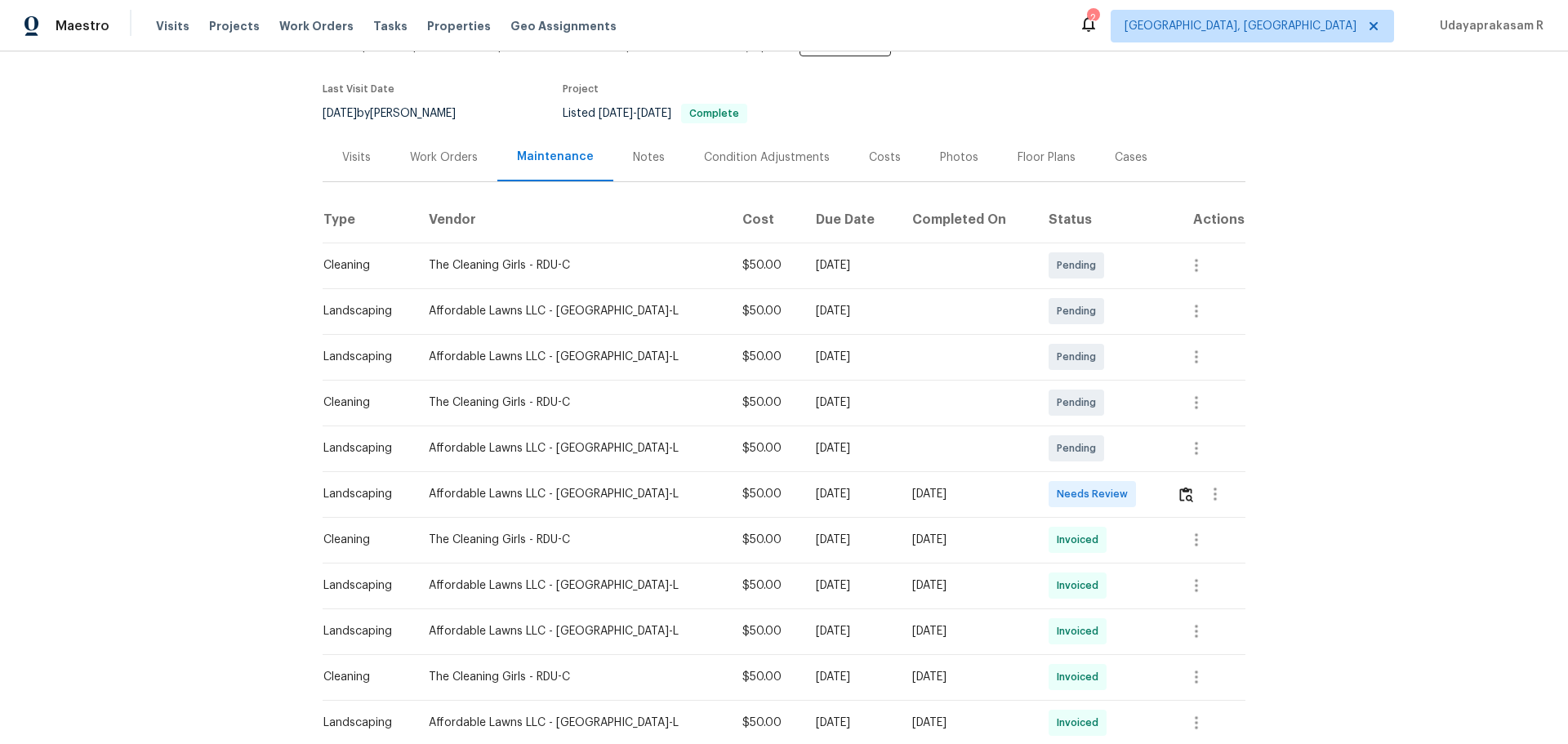
scroll to position [245, 0]
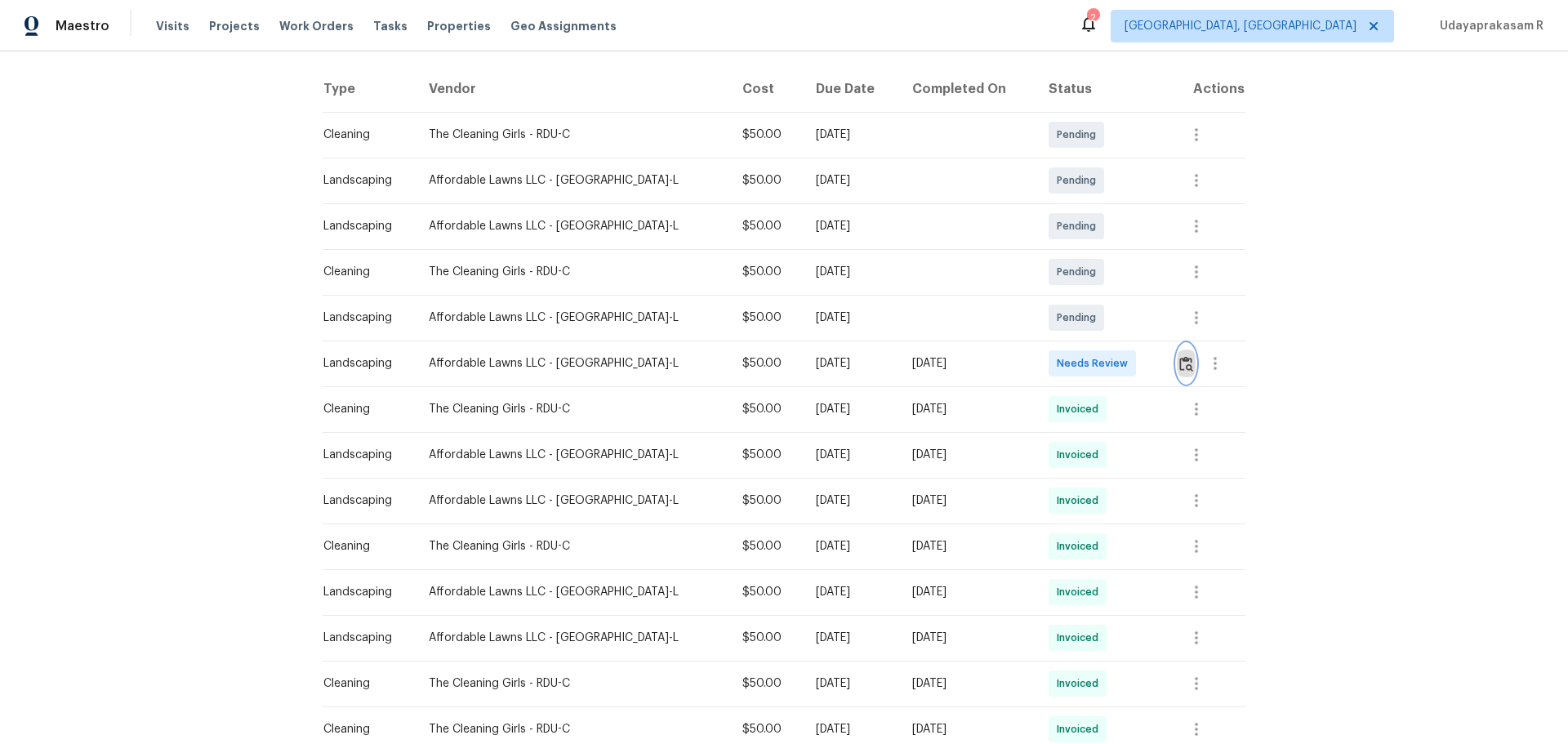
click at [1115, 367] on img "button" at bounding box center [1186, 364] width 14 height 15
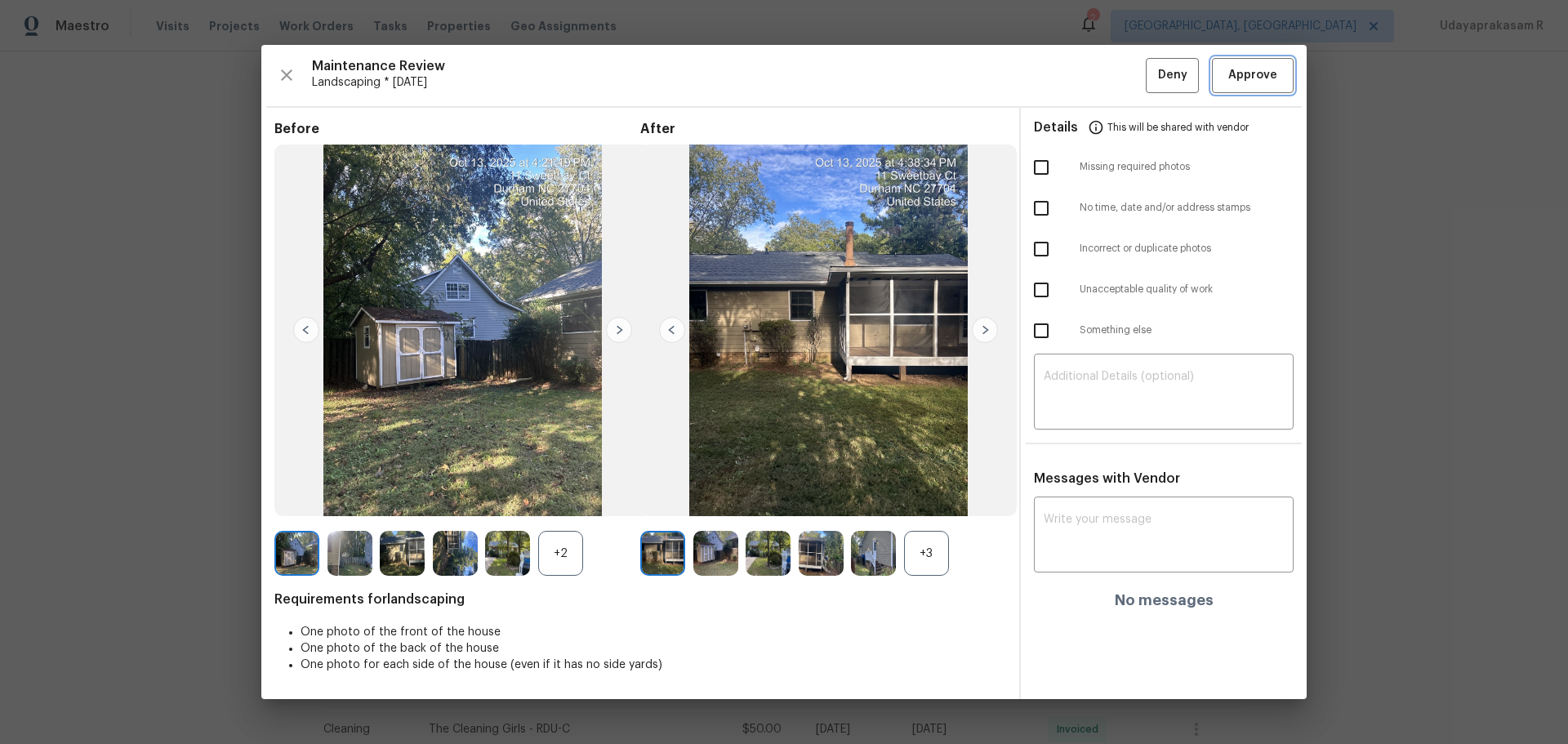
click at [1115, 77] on span "Approve" at bounding box center [1253, 75] width 49 height 20
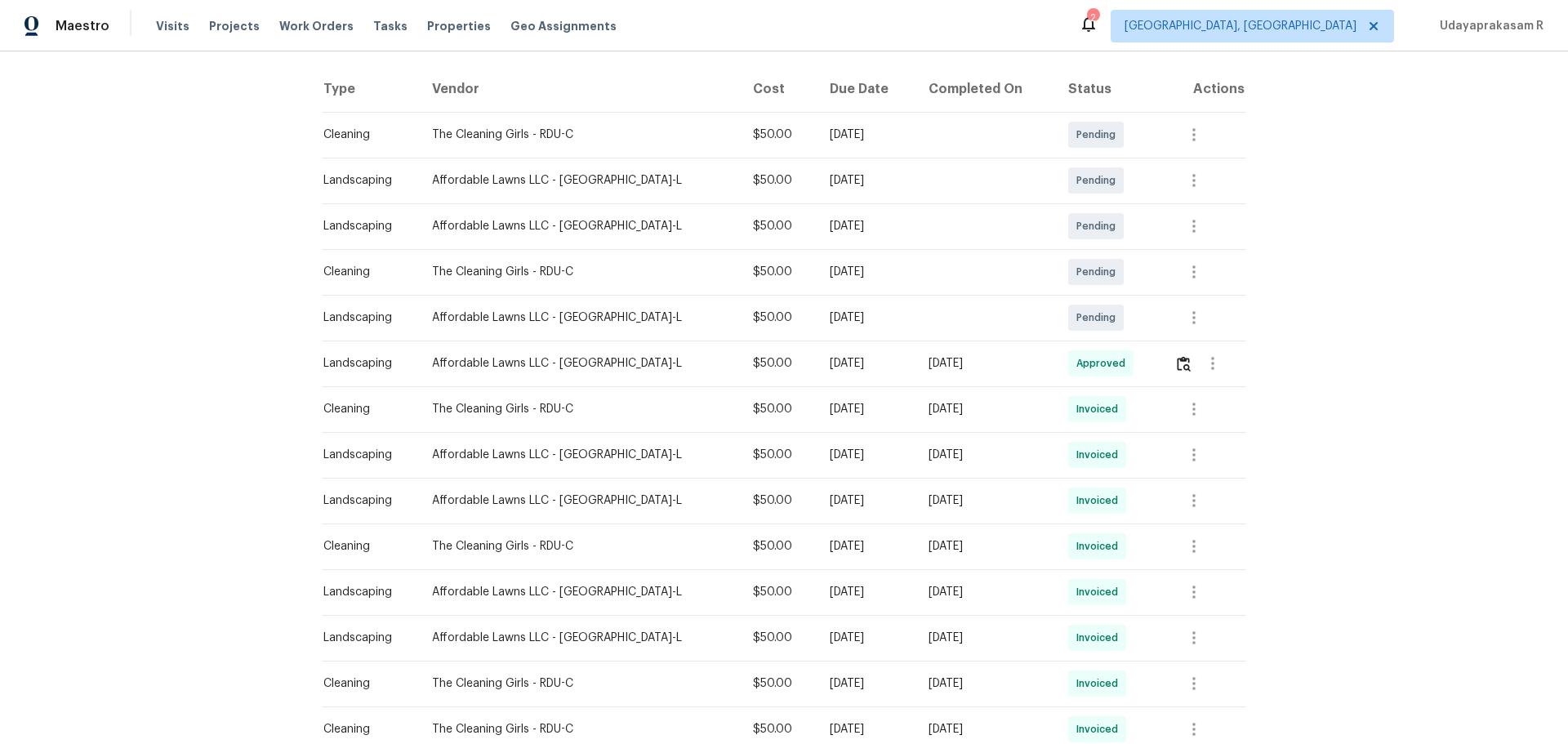
click at [1115, 376] on div "Back to all projects 11 Sweetbay Ct, Durham, NC 27704 3 Beds | 2 Baths | Total:…" at bounding box center [784, 398] width 1568 height 692
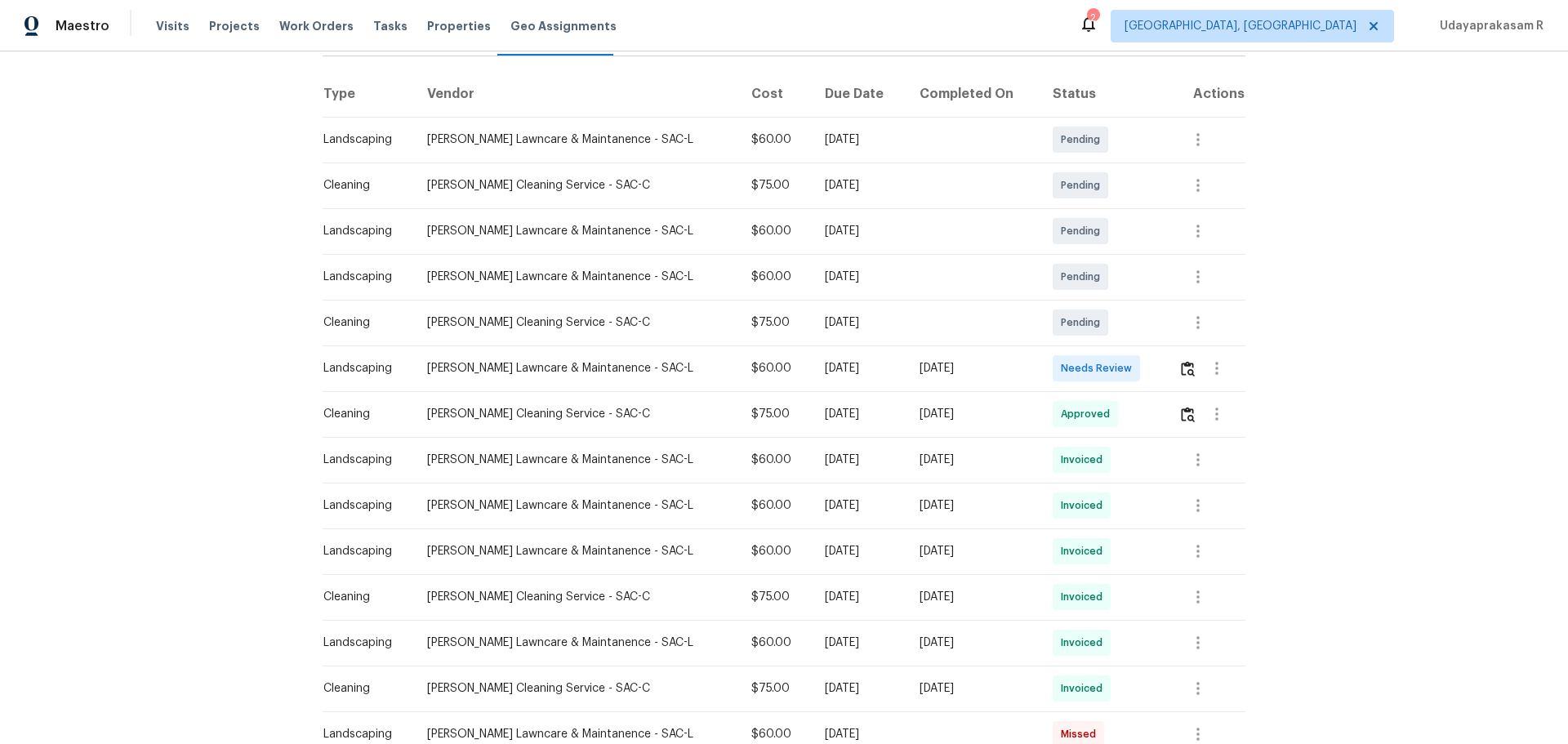
scroll to position [245, 0]
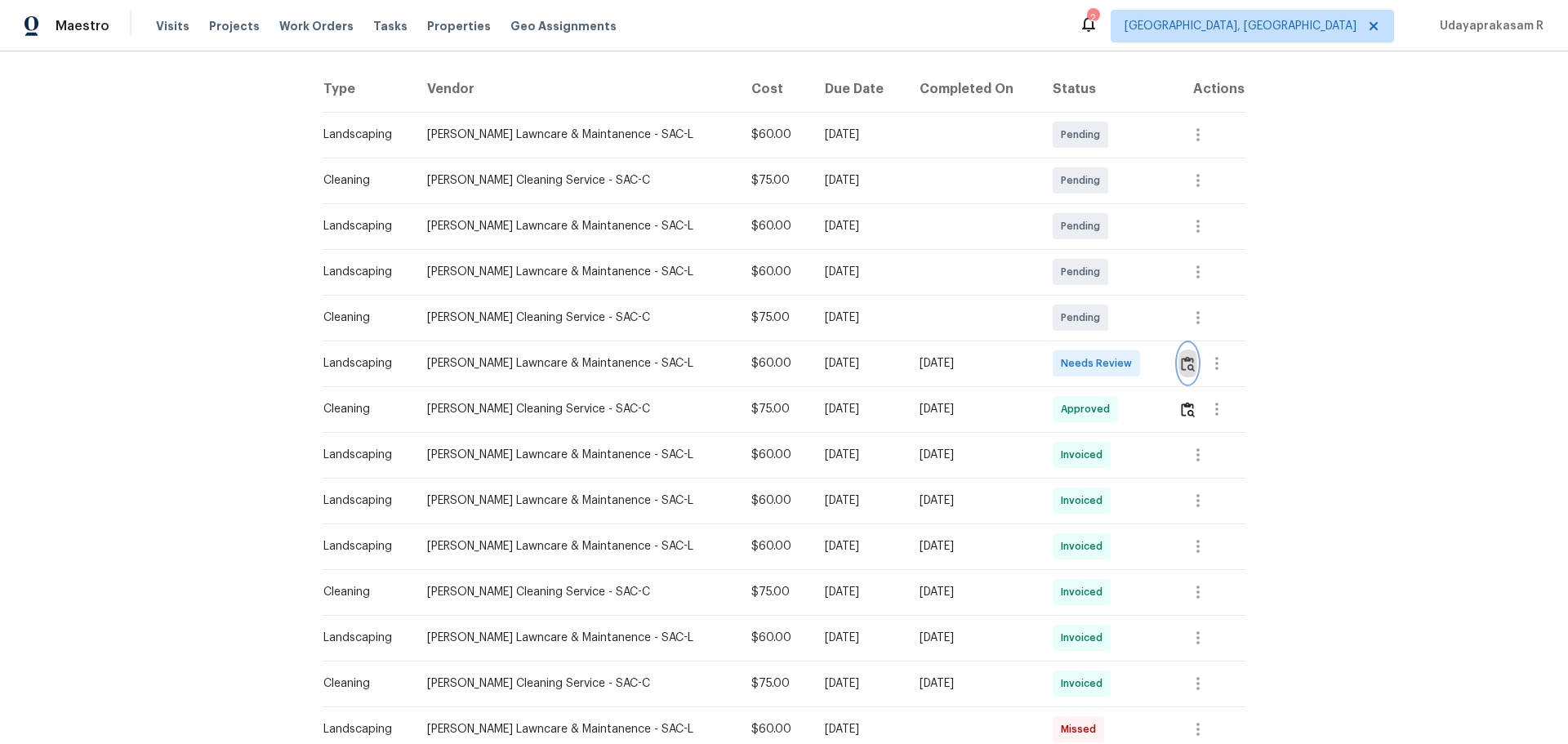
click at [1179, 372] on button "button" at bounding box center [1188, 363] width 19 height 39
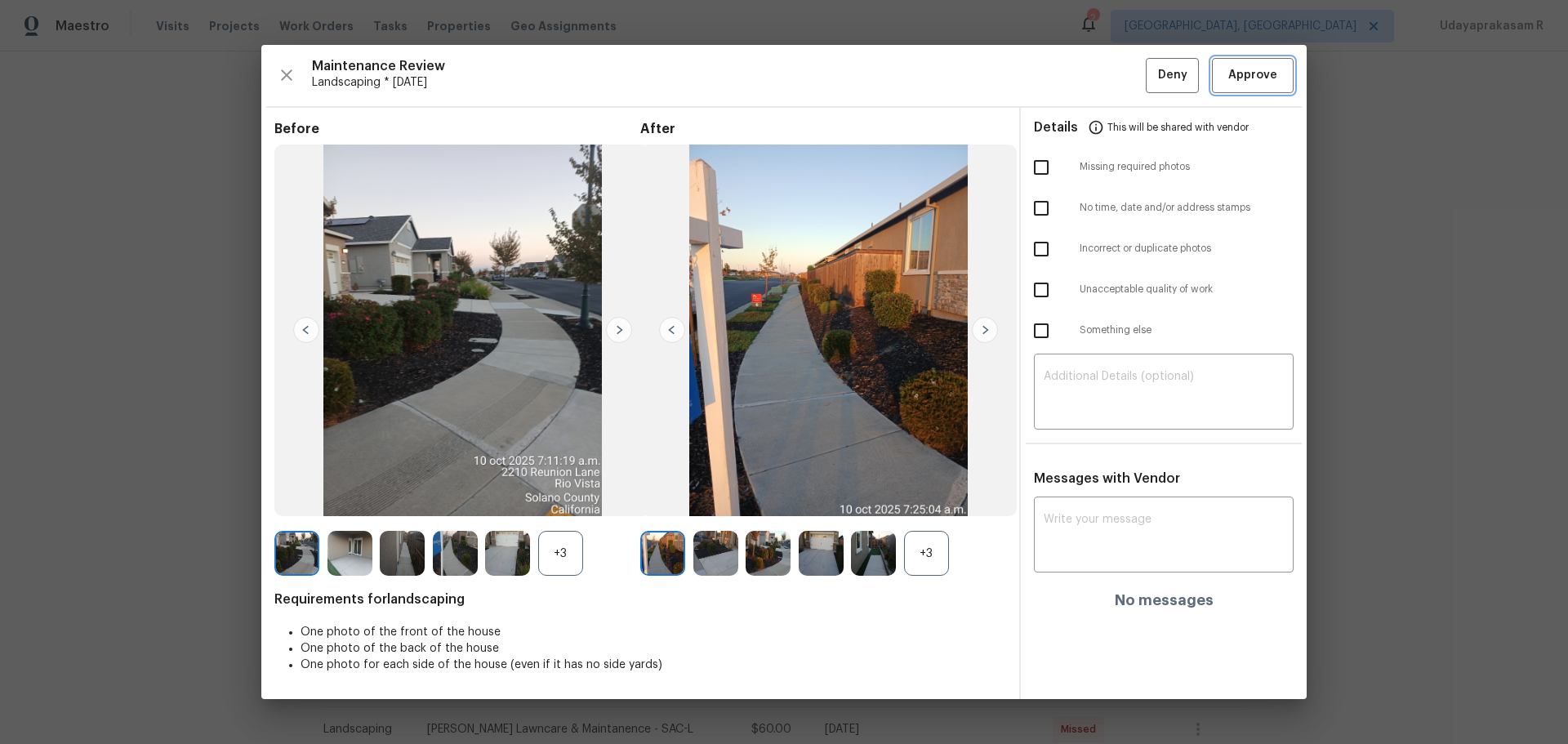
click at [1242, 64] on button "Approve" at bounding box center [1253, 76] width 82 height 35
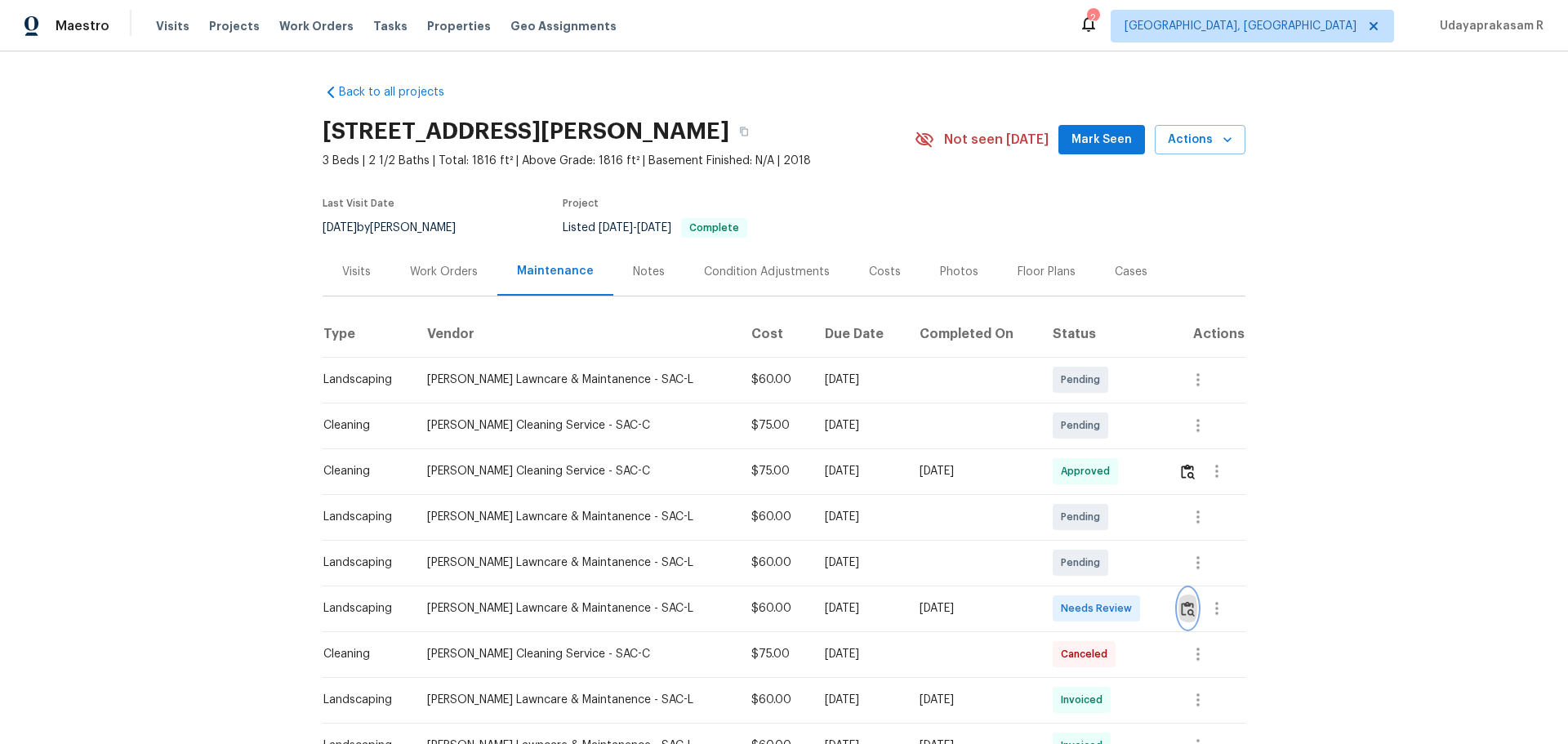
click at [1115, 489] on button "button" at bounding box center [1188, 609] width 19 height 39
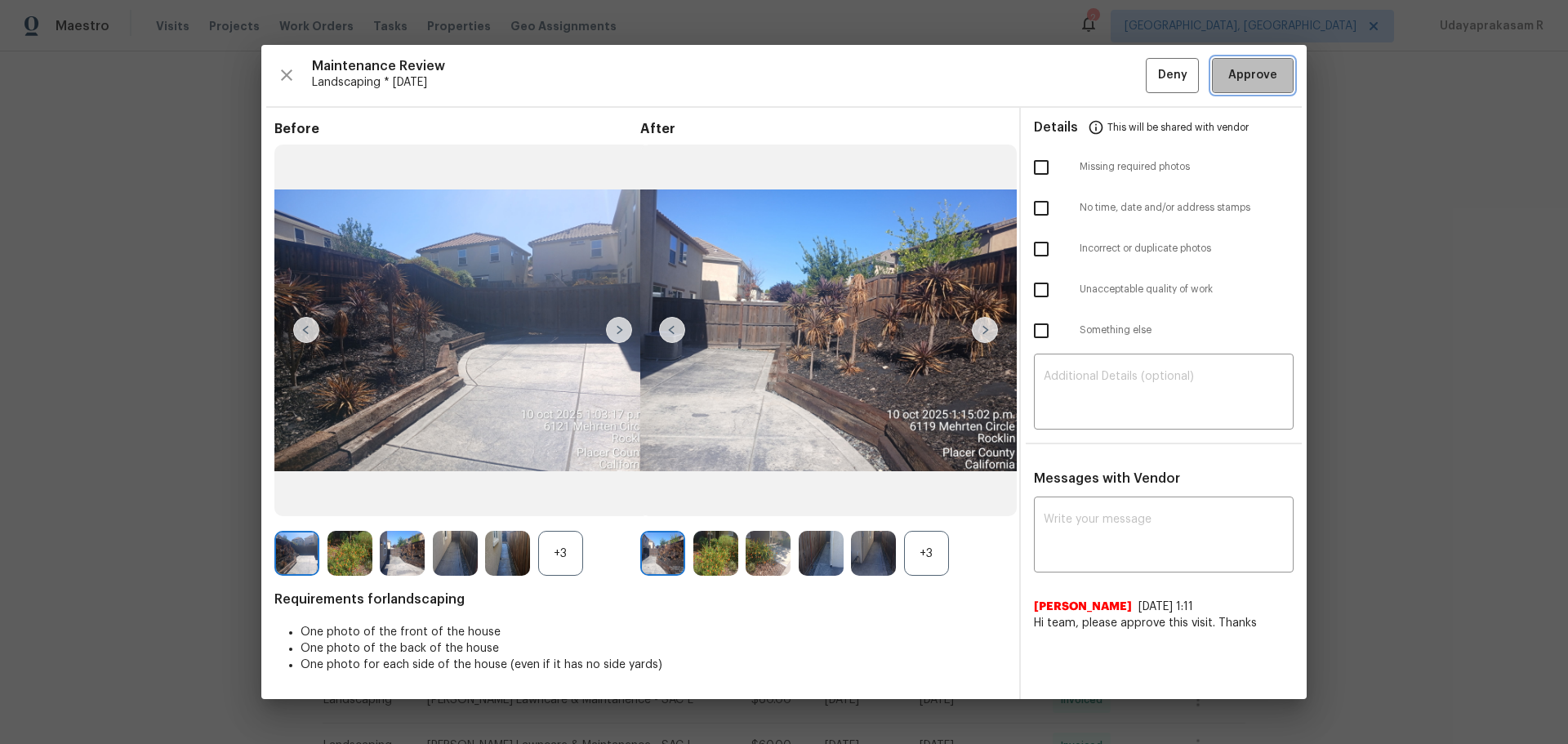
click at [1115, 64] on button "Approve" at bounding box center [1253, 76] width 82 height 35
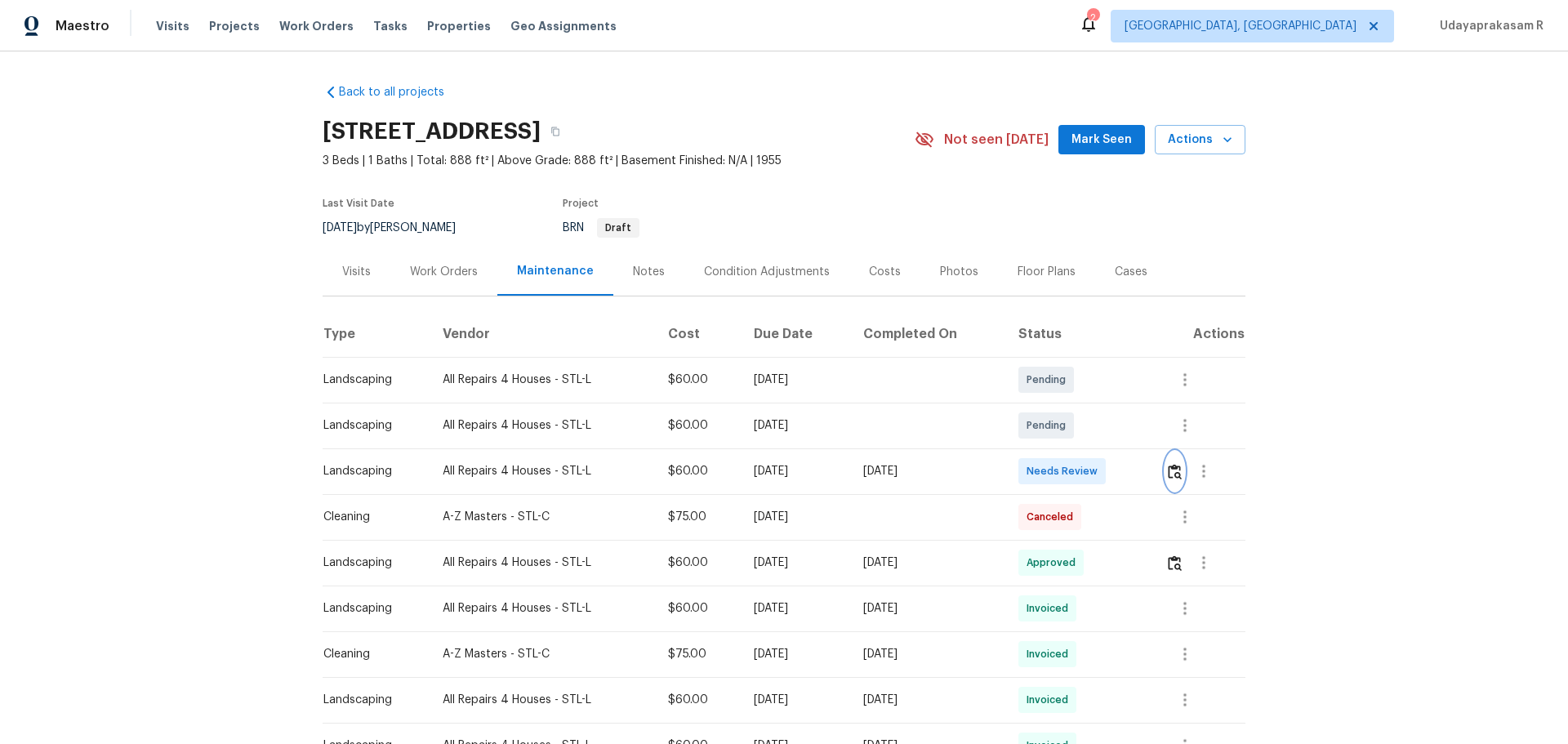
click at [1115, 468] on img "button" at bounding box center [1175, 471] width 14 height 15
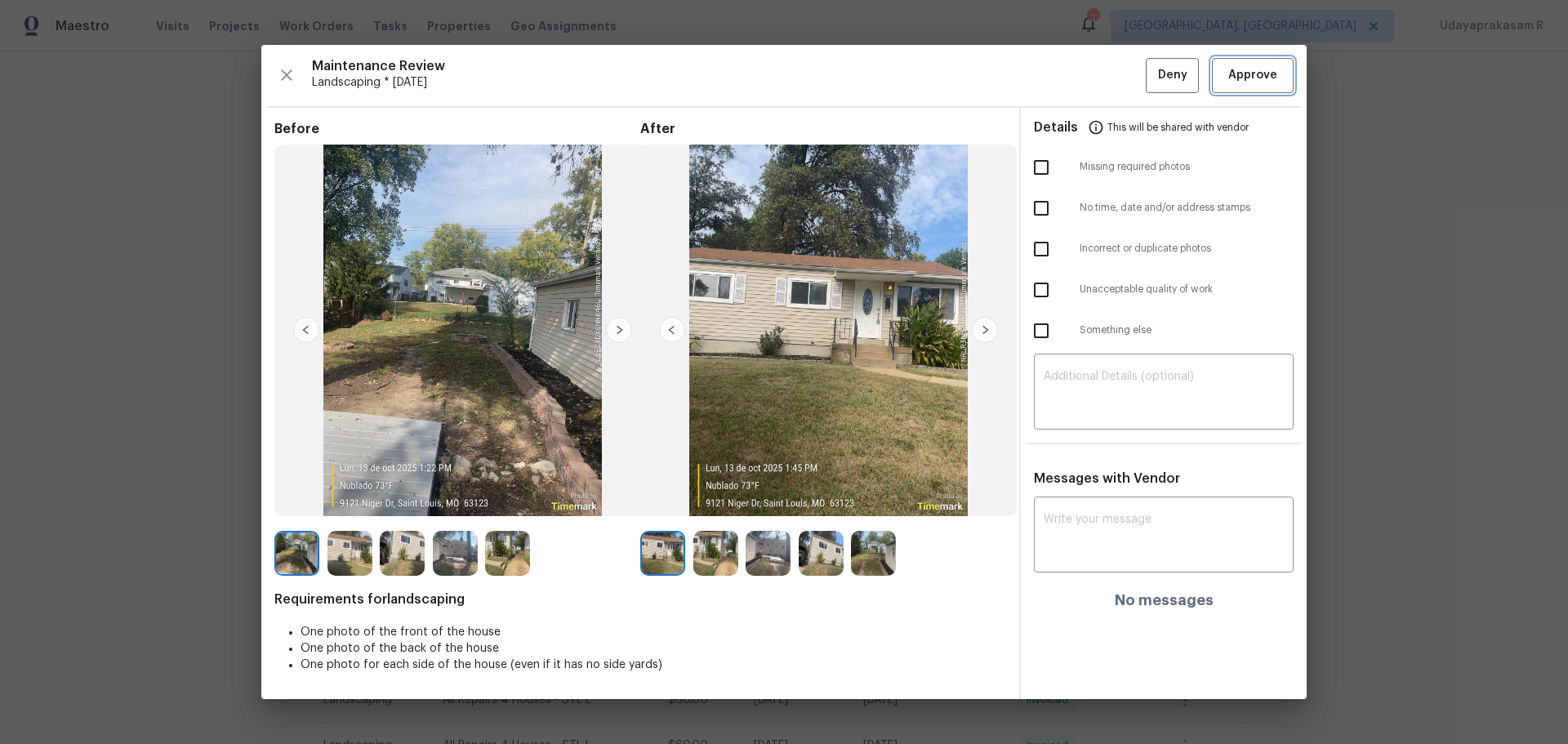
click at [1115, 88] on button "Approve" at bounding box center [1253, 76] width 82 height 35
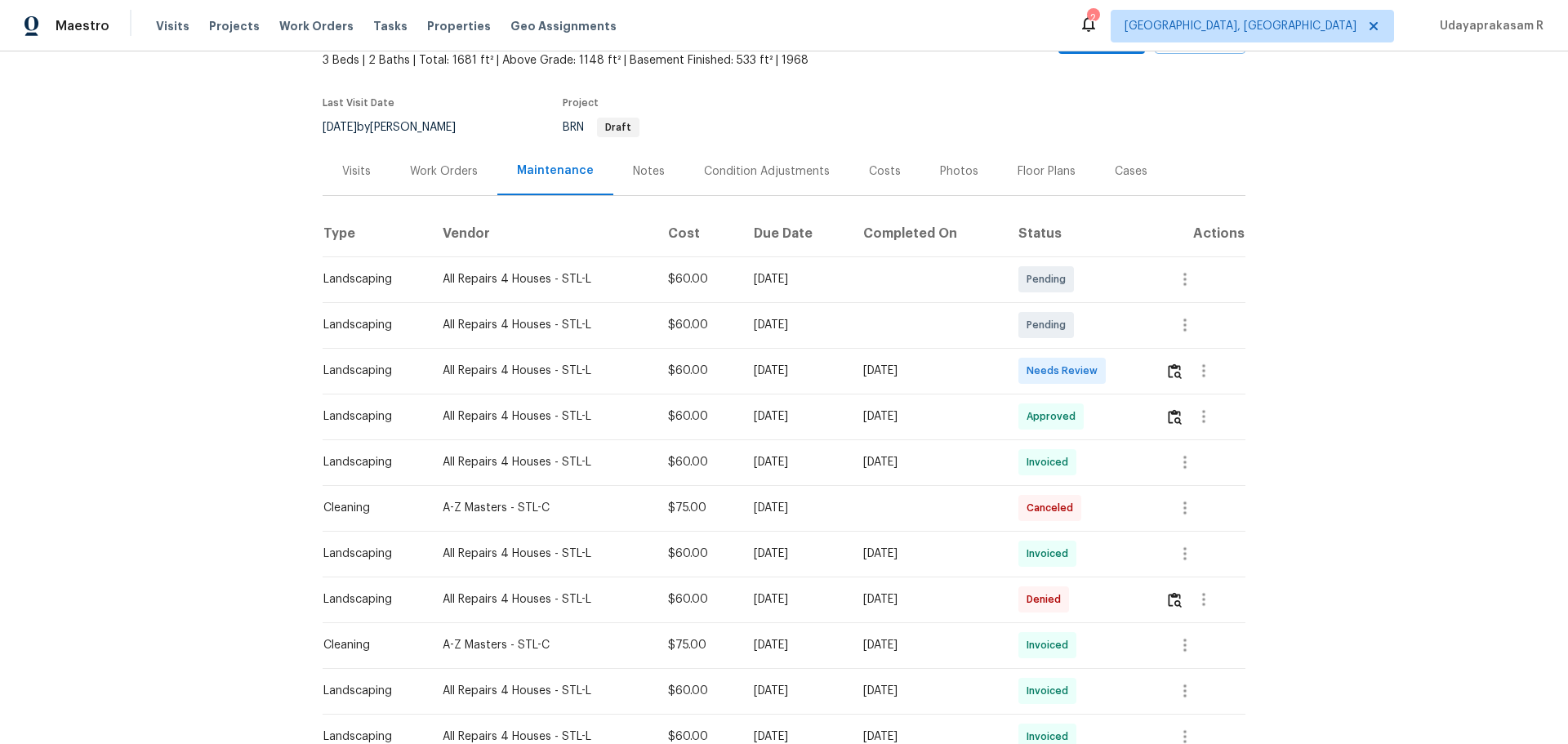
scroll to position [245, 0]
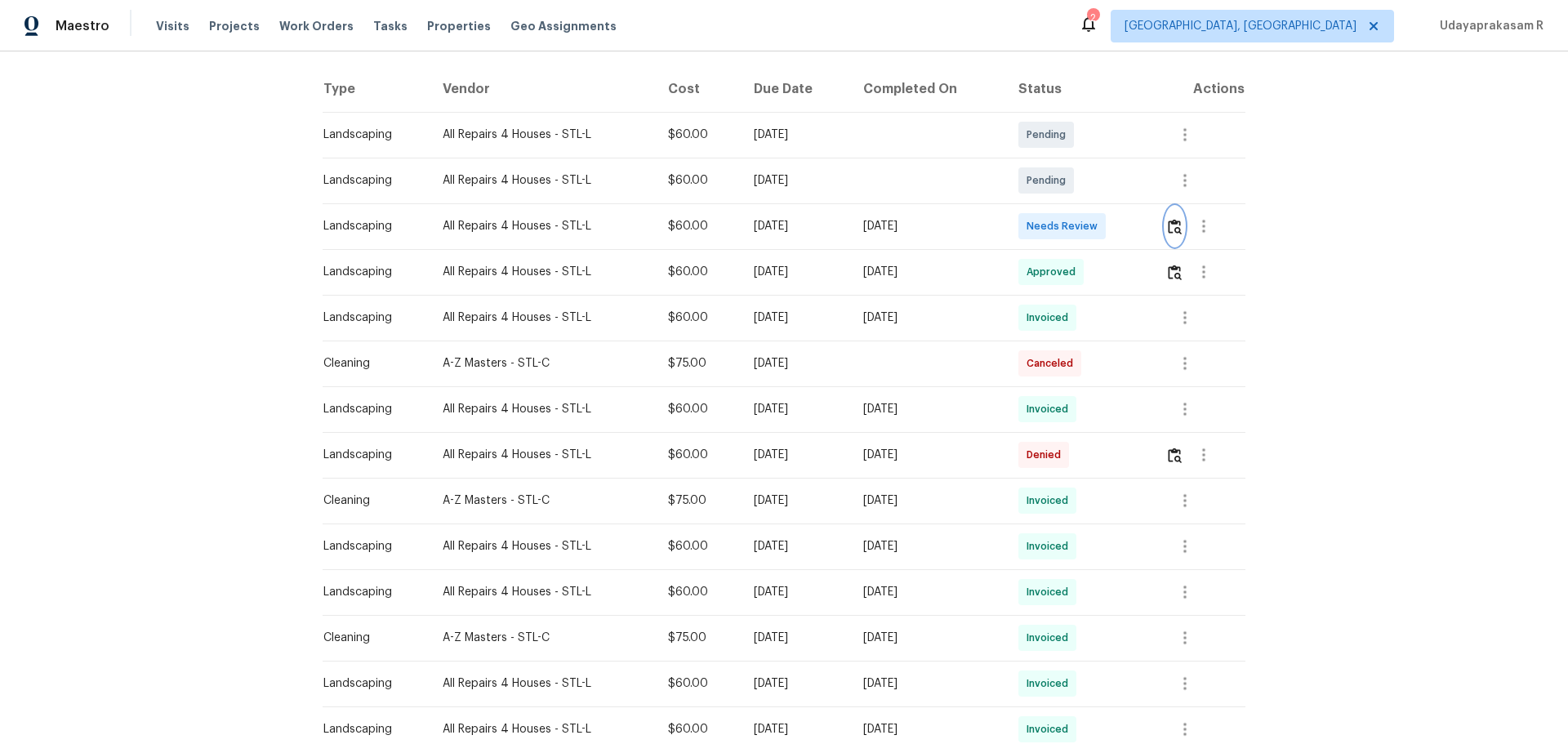
click at [1115, 233] on img "button" at bounding box center [1175, 226] width 14 height 15
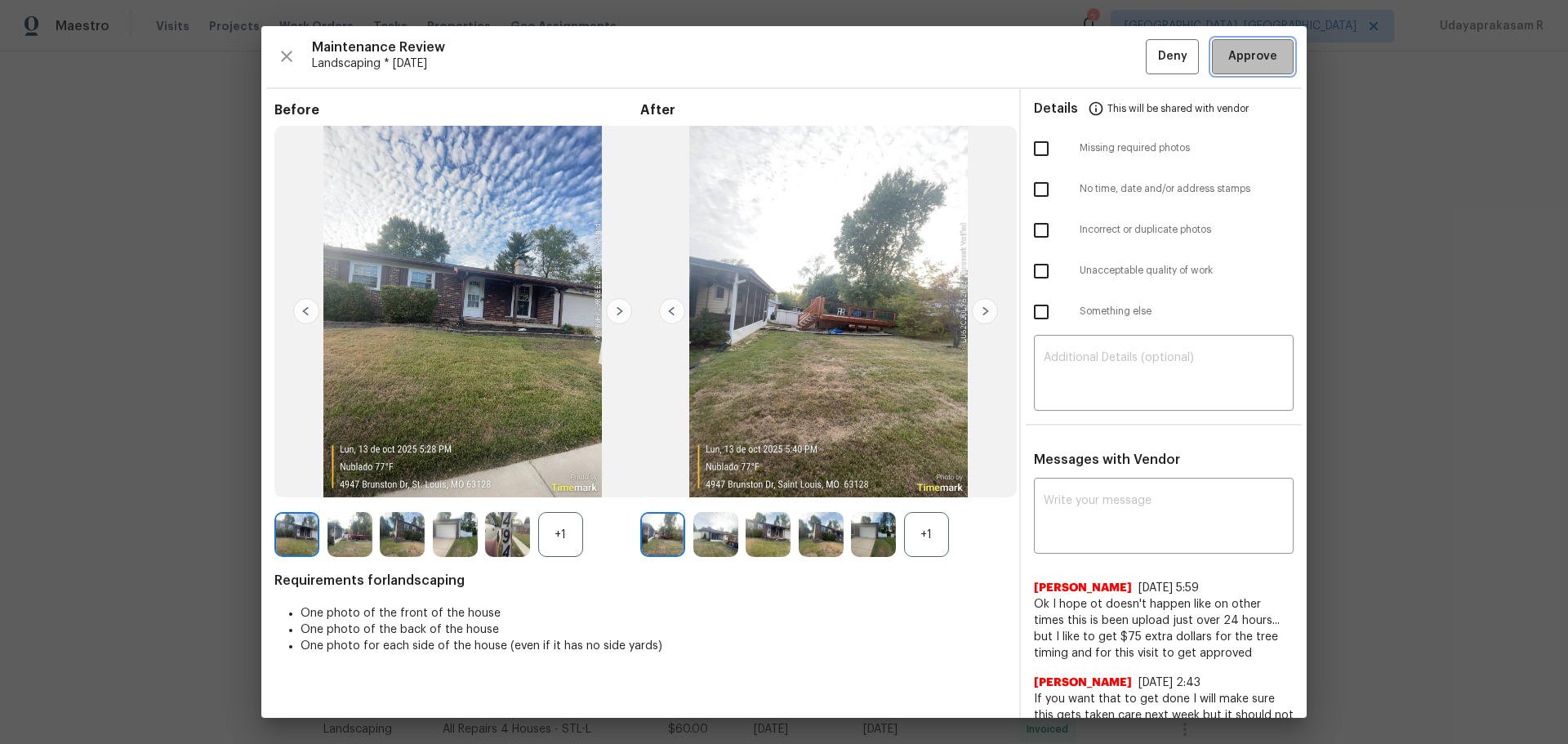
click at [1115, 62] on span "Approve" at bounding box center [1253, 57] width 49 height 20
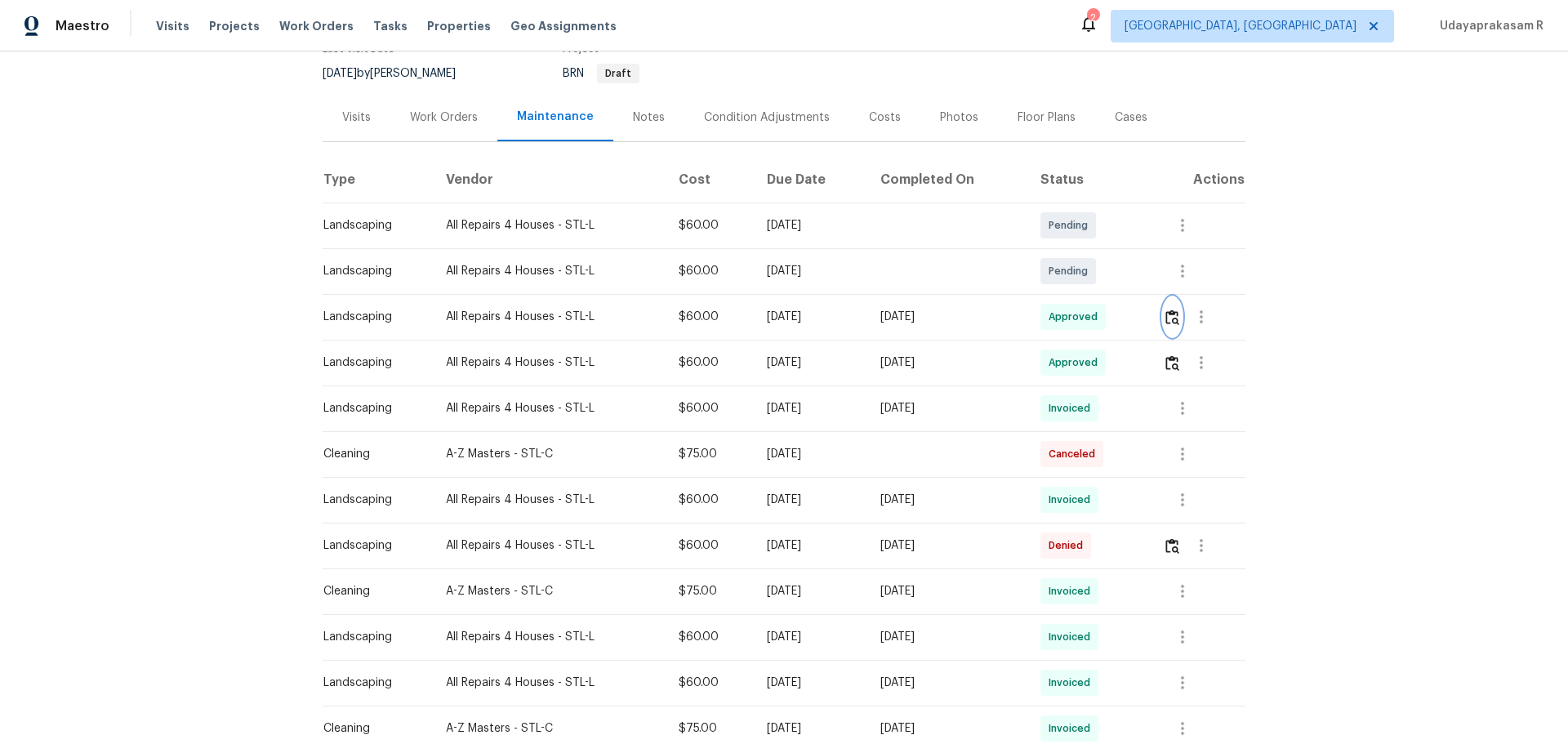
scroll to position [0, 0]
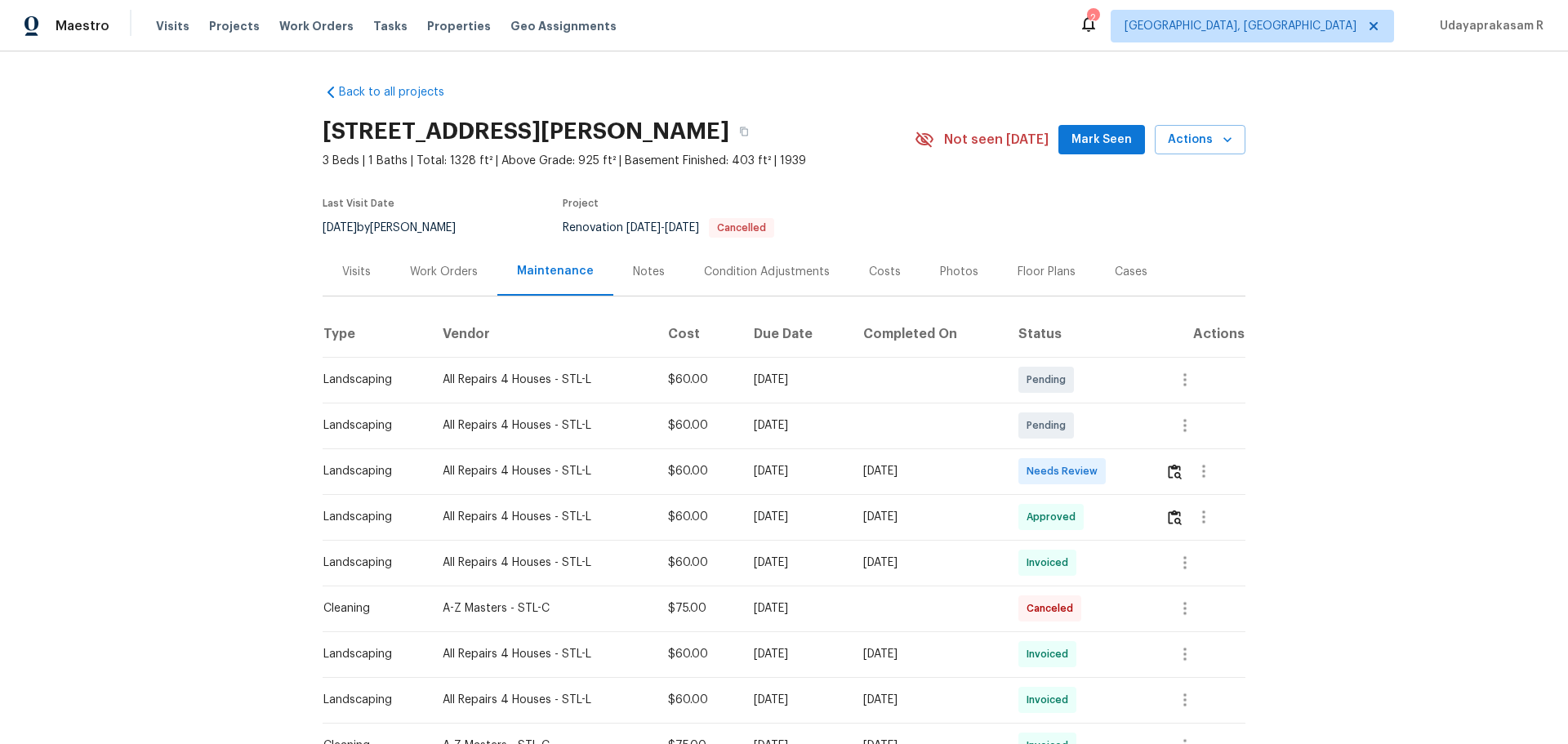
scroll to position [163, 0]
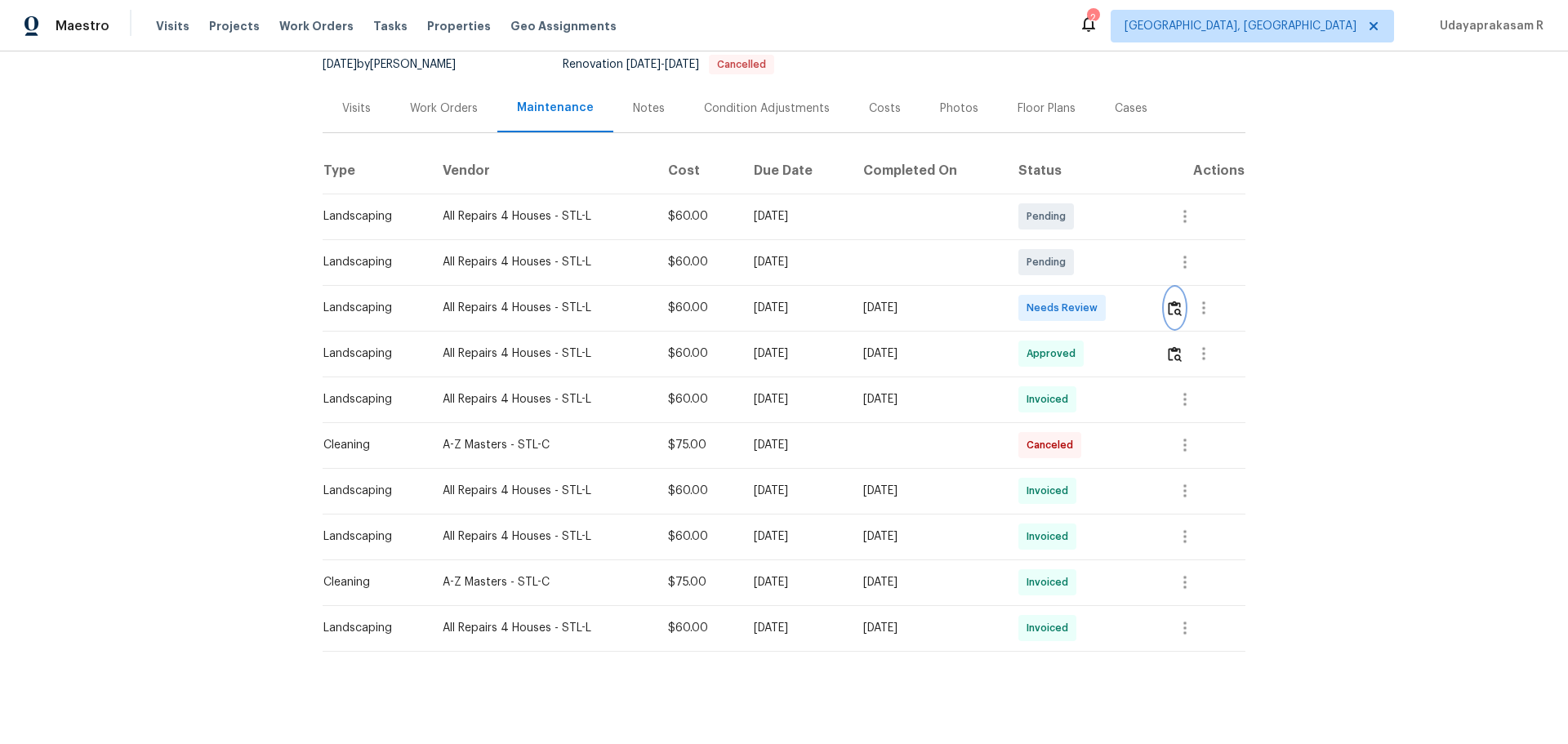
click at [1115, 308] on img "button" at bounding box center [1175, 308] width 14 height 15
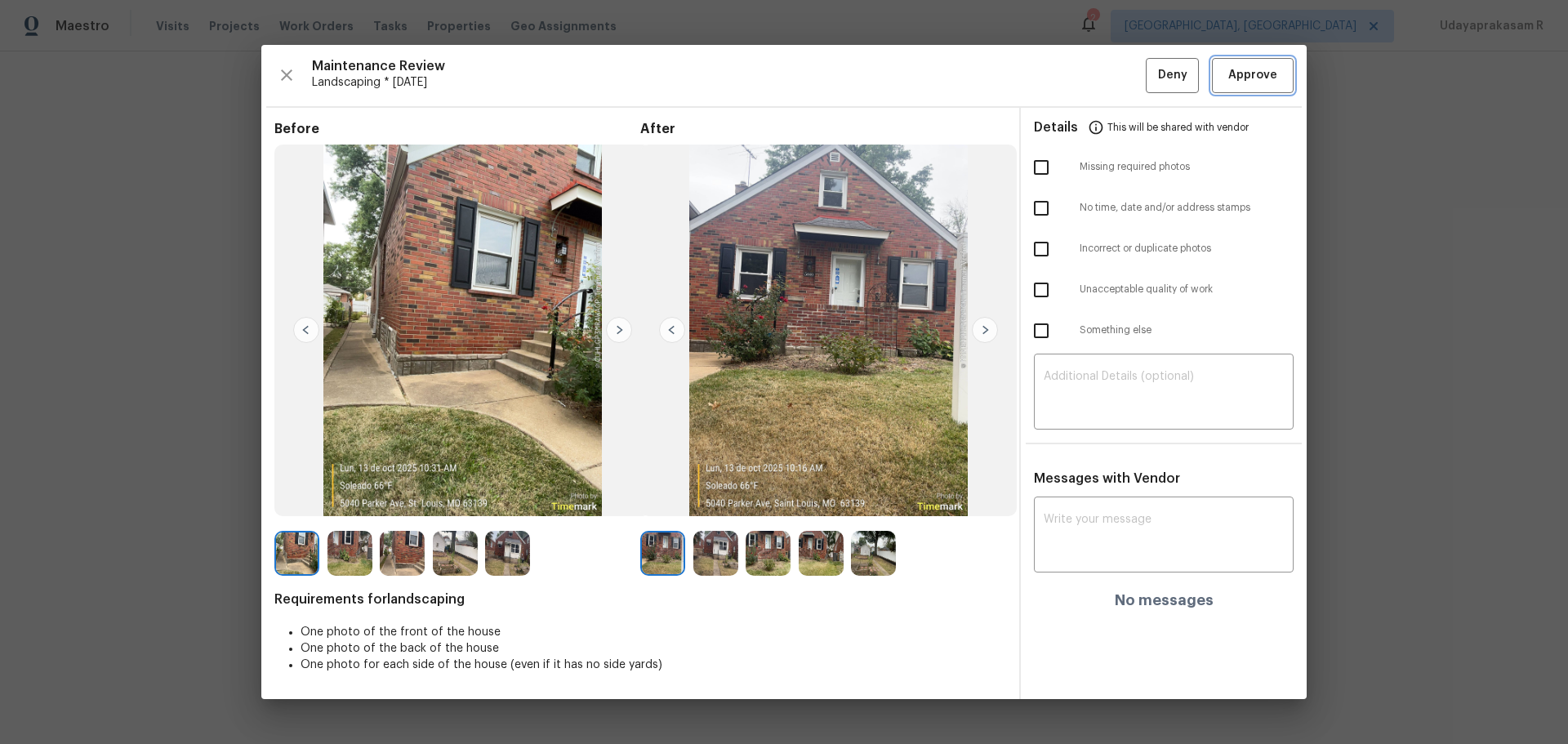
click at [1115, 78] on span "Approve" at bounding box center [1253, 75] width 49 height 20
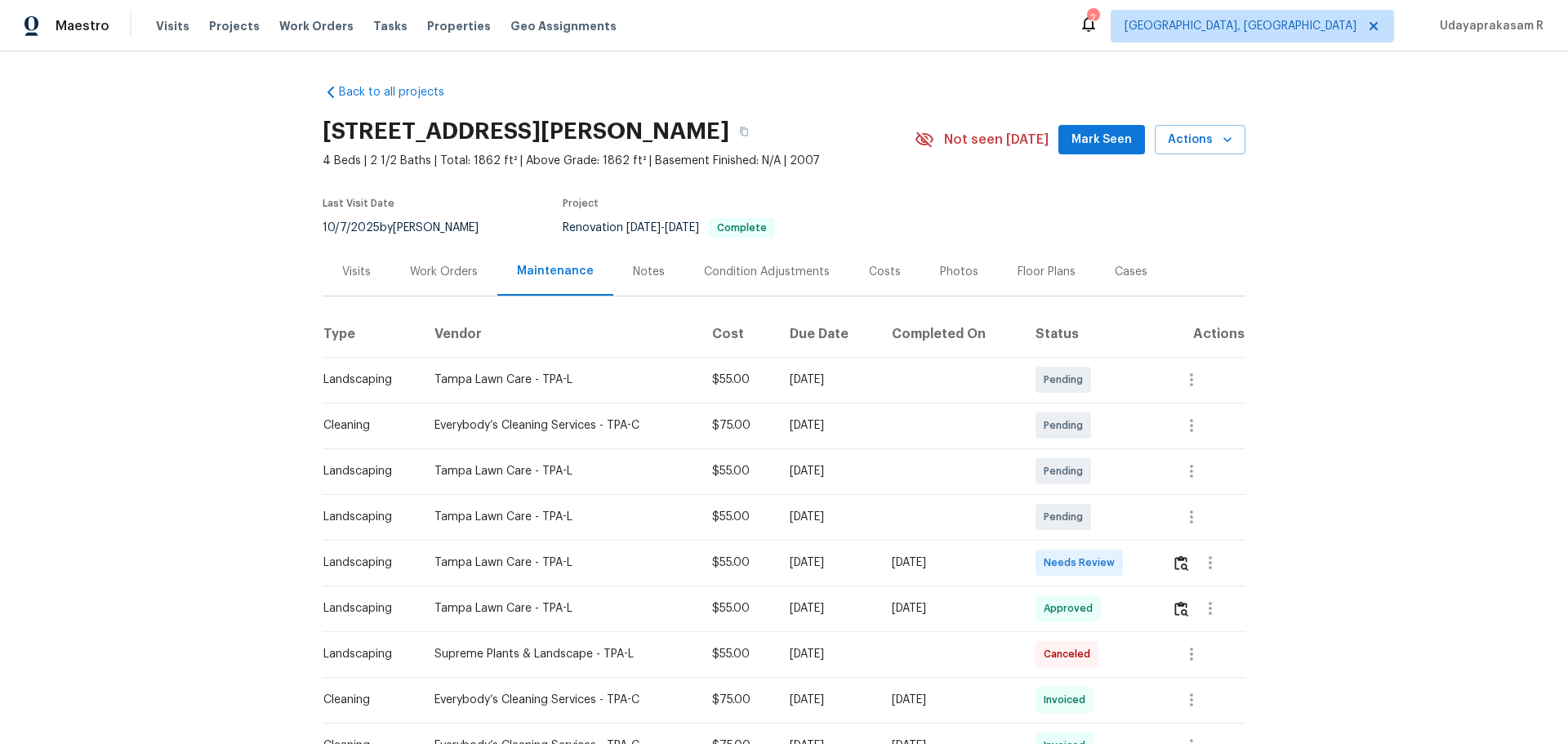
scroll to position [82, 0]
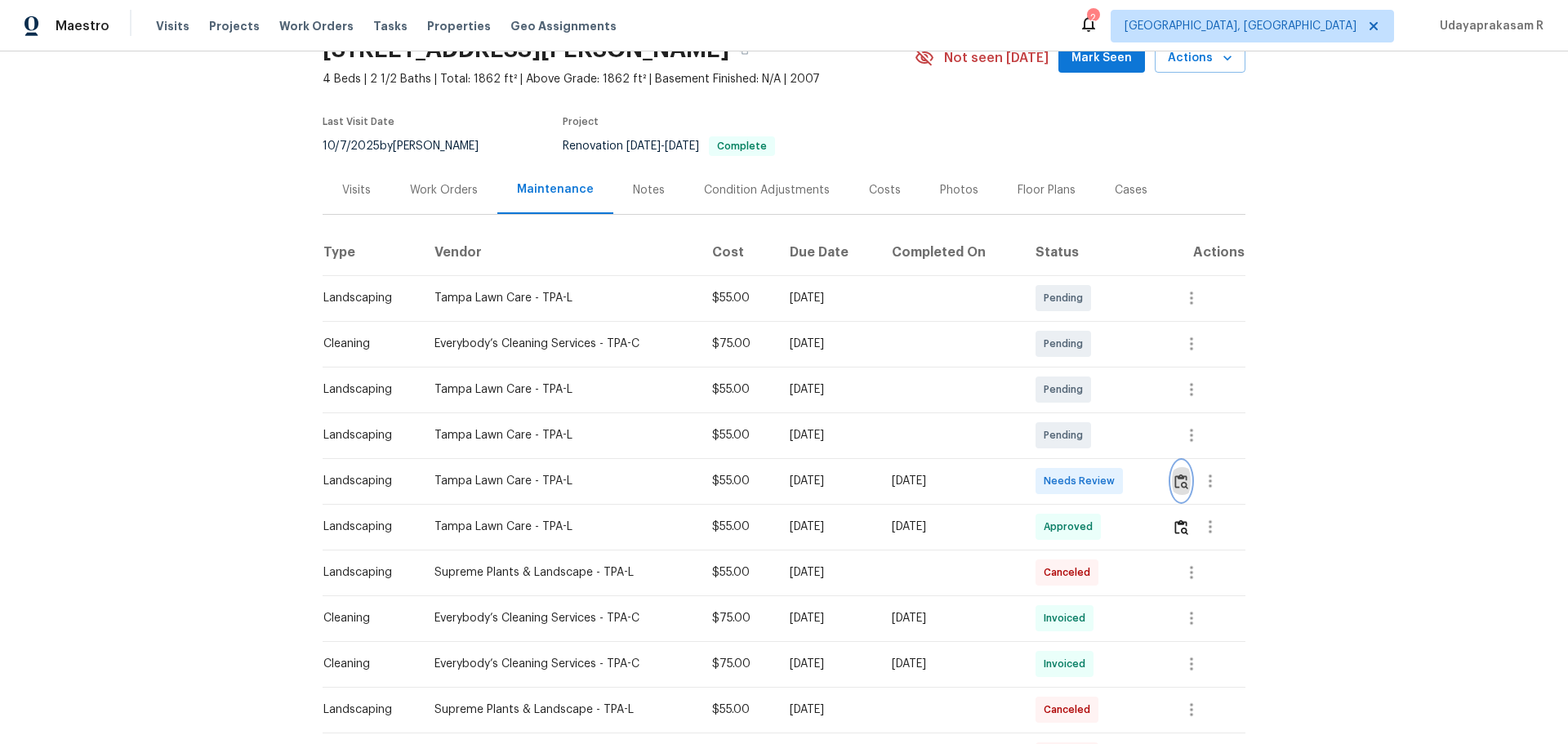
click at [1115, 489] on button "button" at bounding box center [1181, 481] width 19 height 39
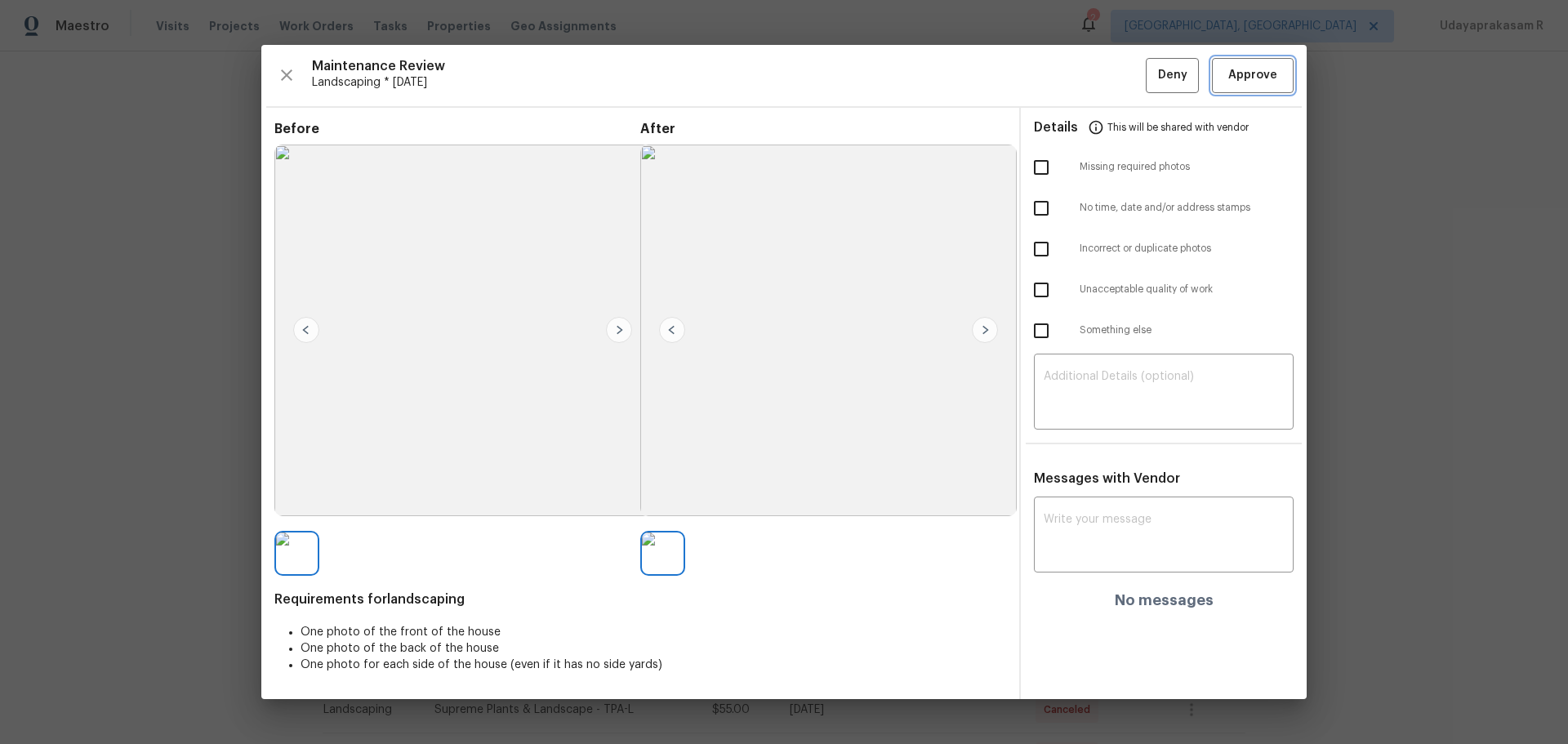
click at [1115, 76] on span "Approve" at bounding box center [1253, 75] width 49 height 20
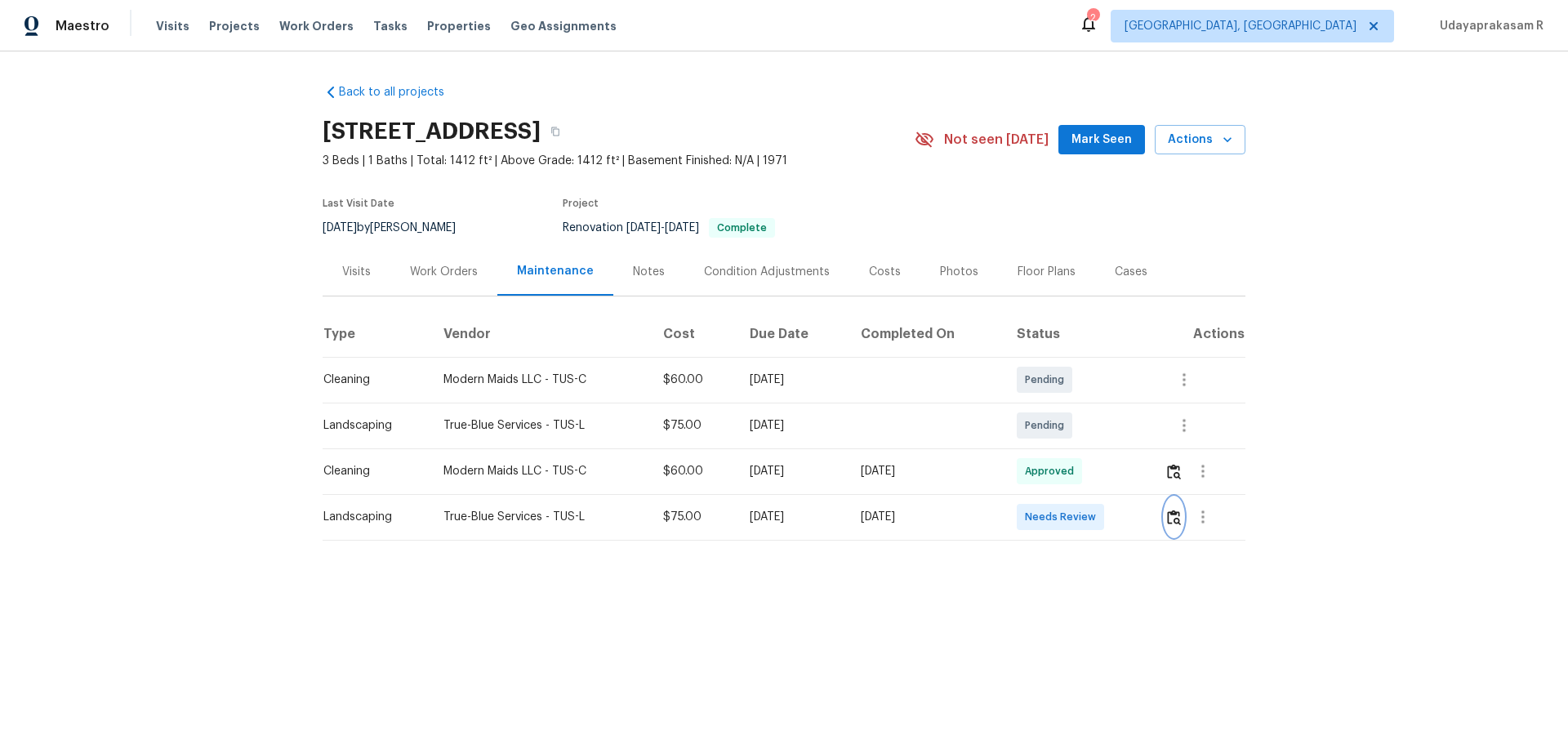
click at [1172, 520] on img "button" at bounding box center [1174, 518] width 14 height 15
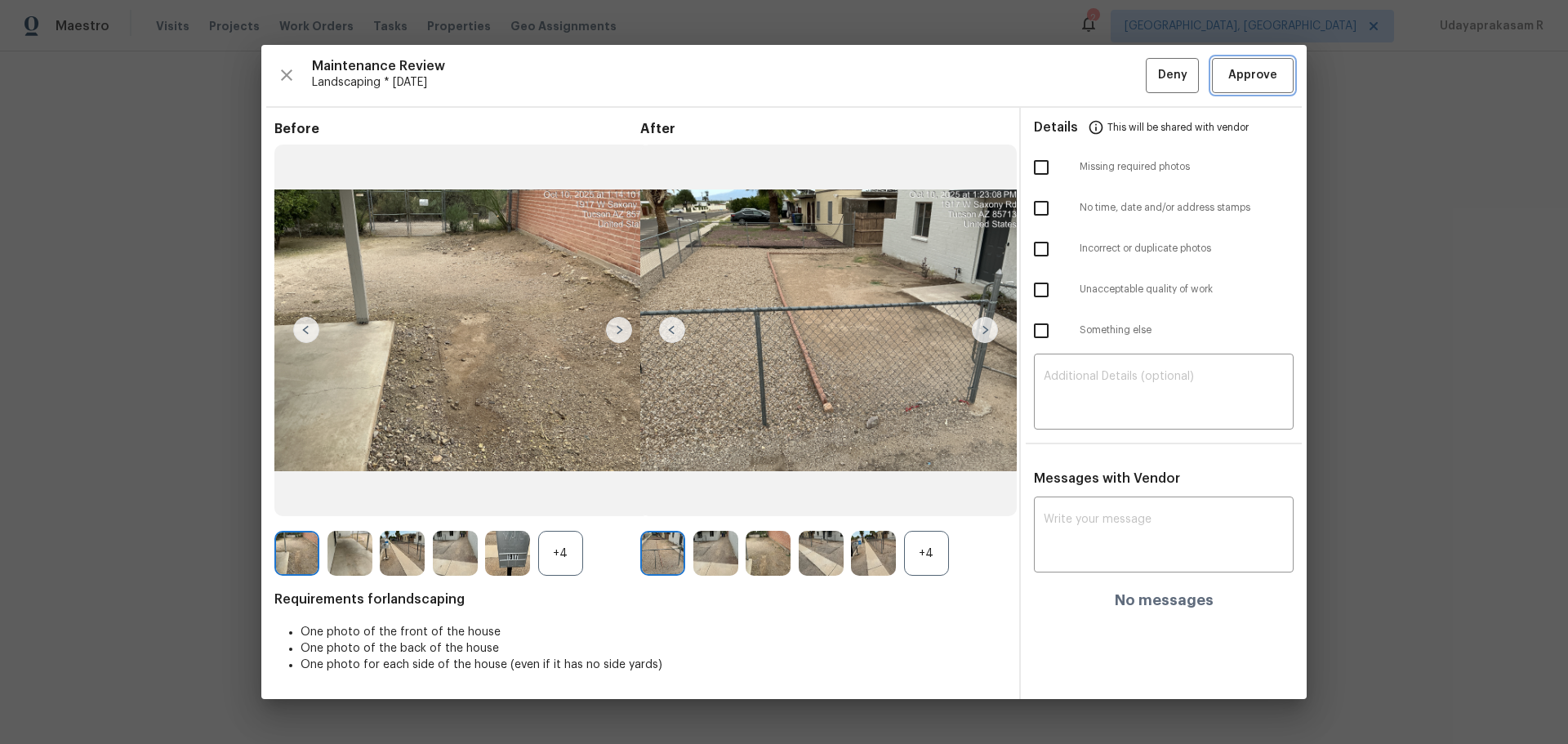
click at [1258, 70] on span "Approve" at bounding box center [1253, 75] width 49 height 20
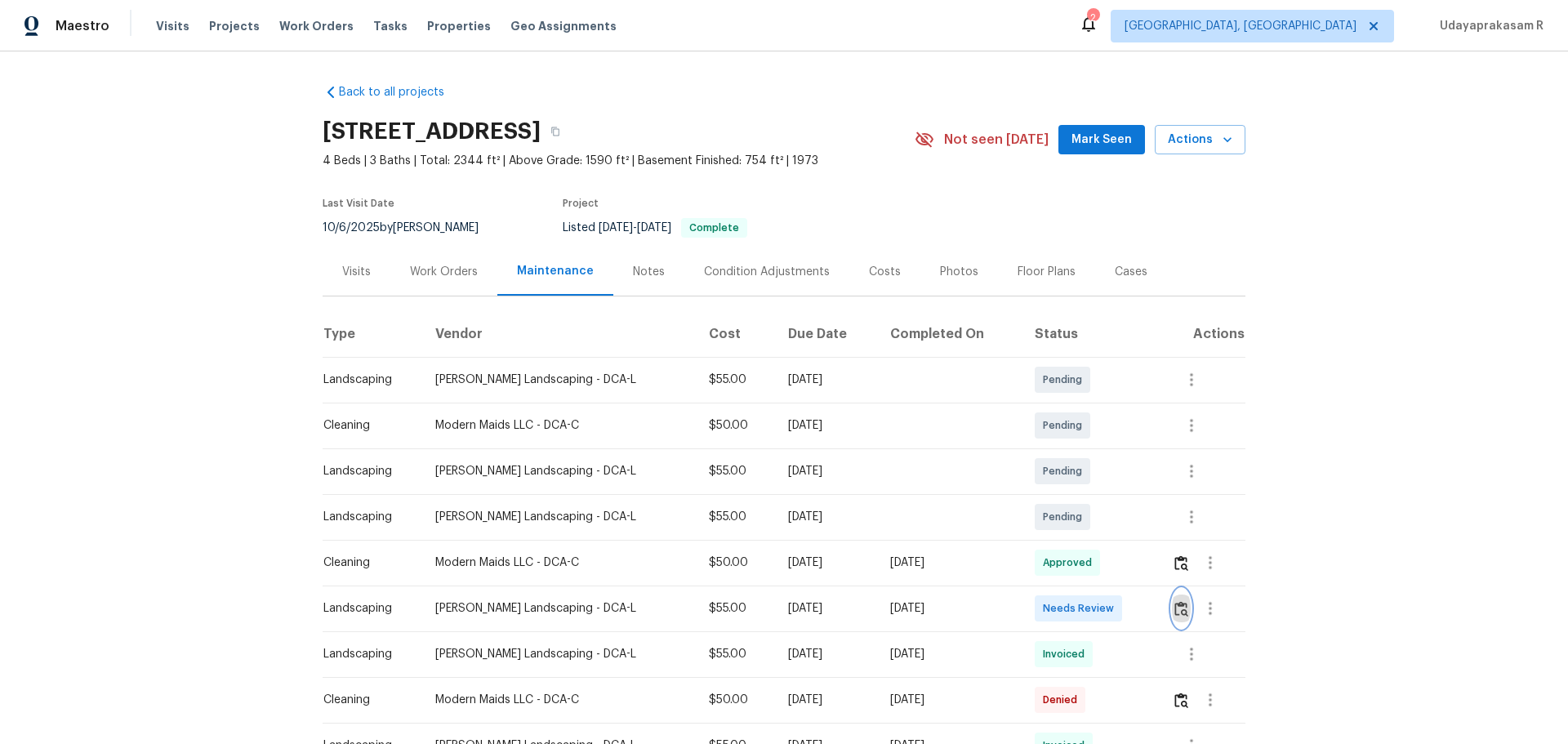
click at [1115, 489] on img "button" at bounding box center [1181, 609] width 14 height 15
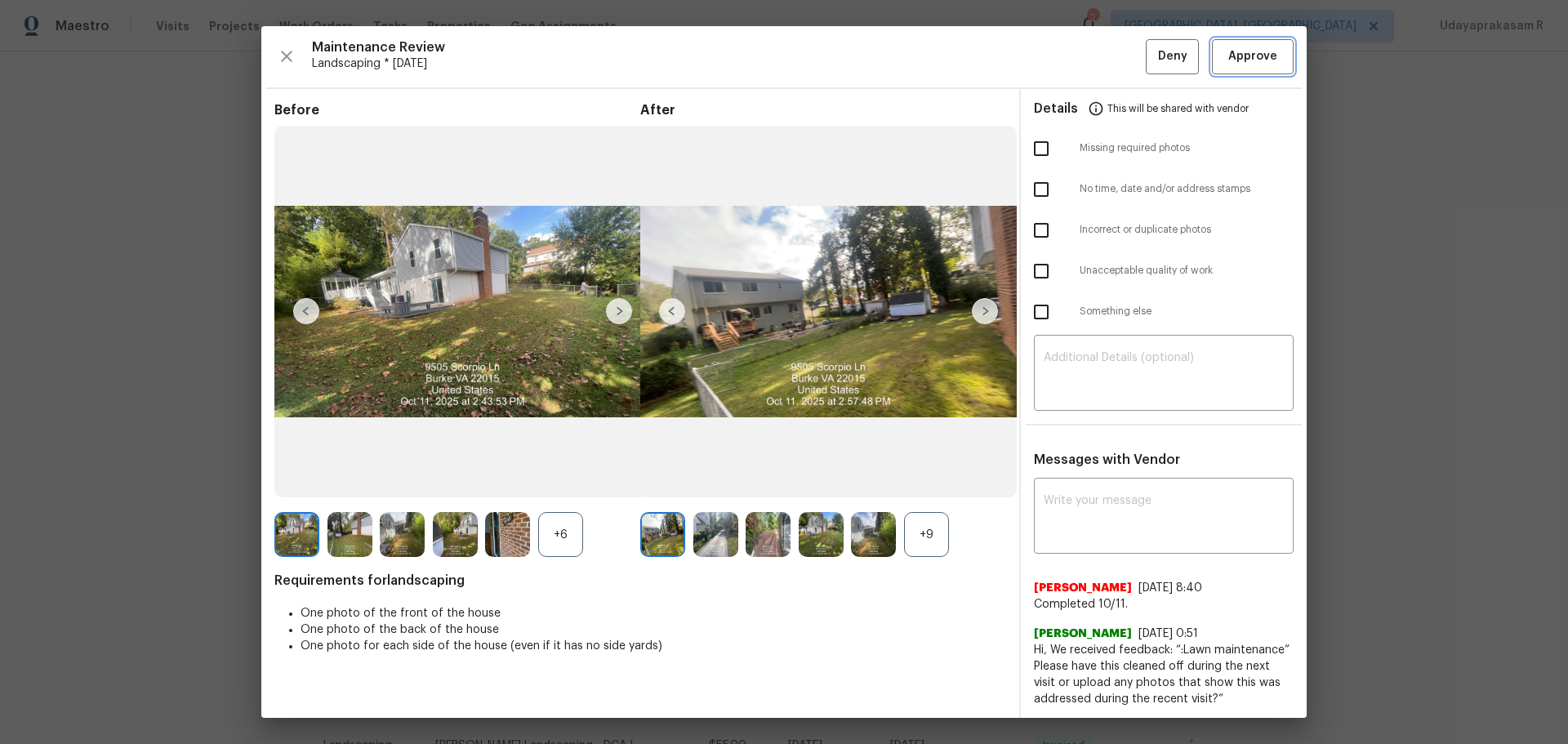
click at [1115, 72] on button "Approve" at bounding box center [1253, 57] width 82 height 35
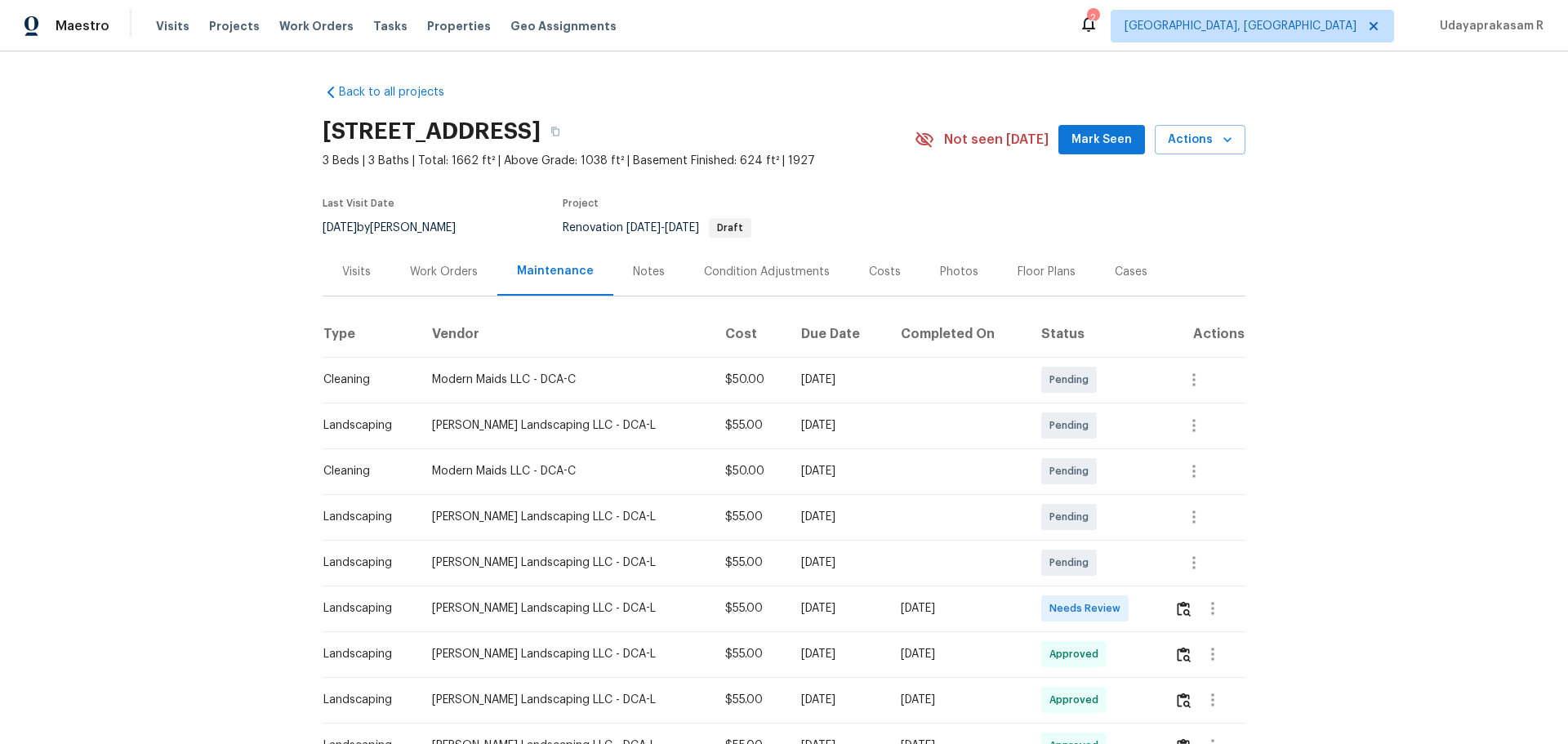
scroll to position [163, 0]
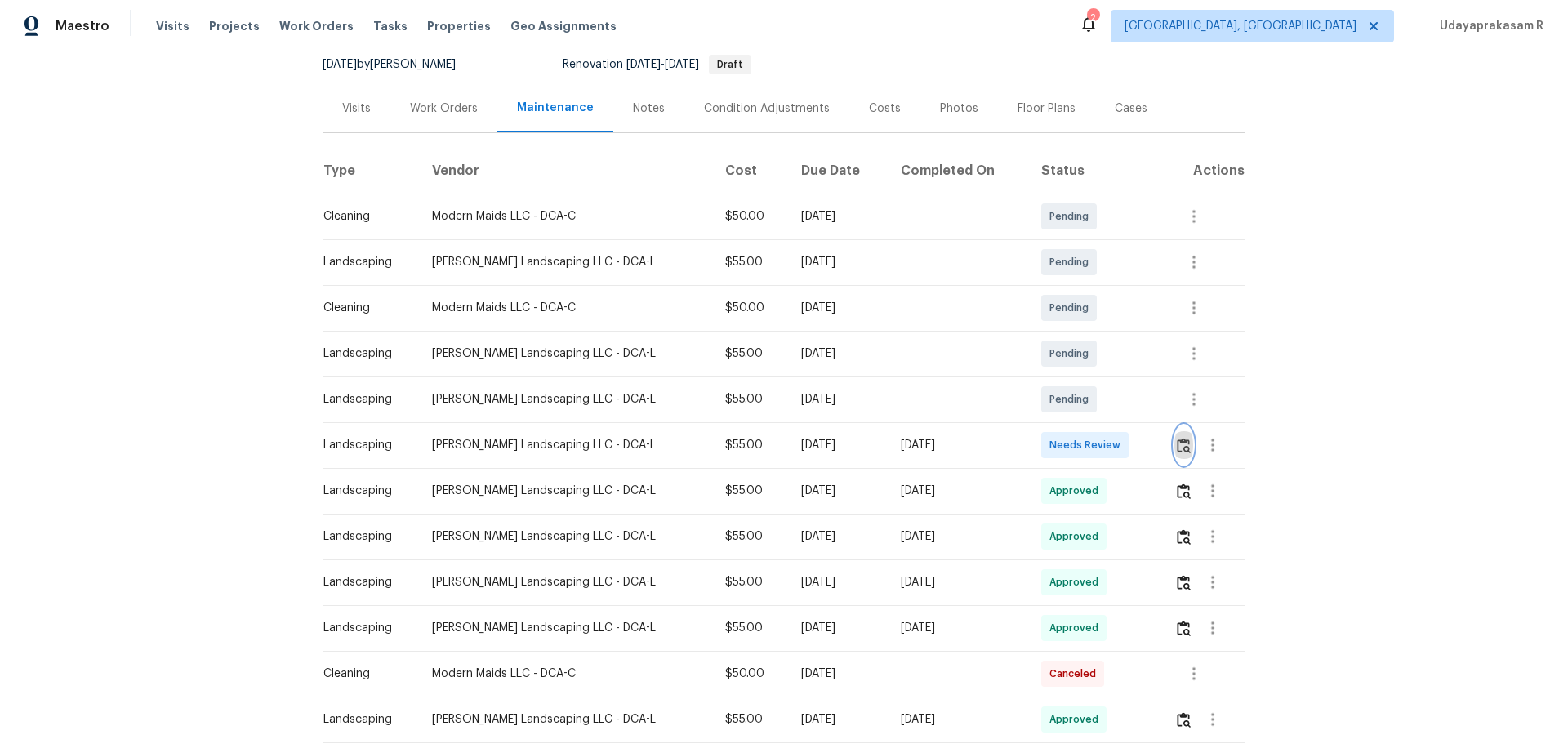
click at [1115, 458] on button "button" at bounding box center [1184, 445] width 19 height 39
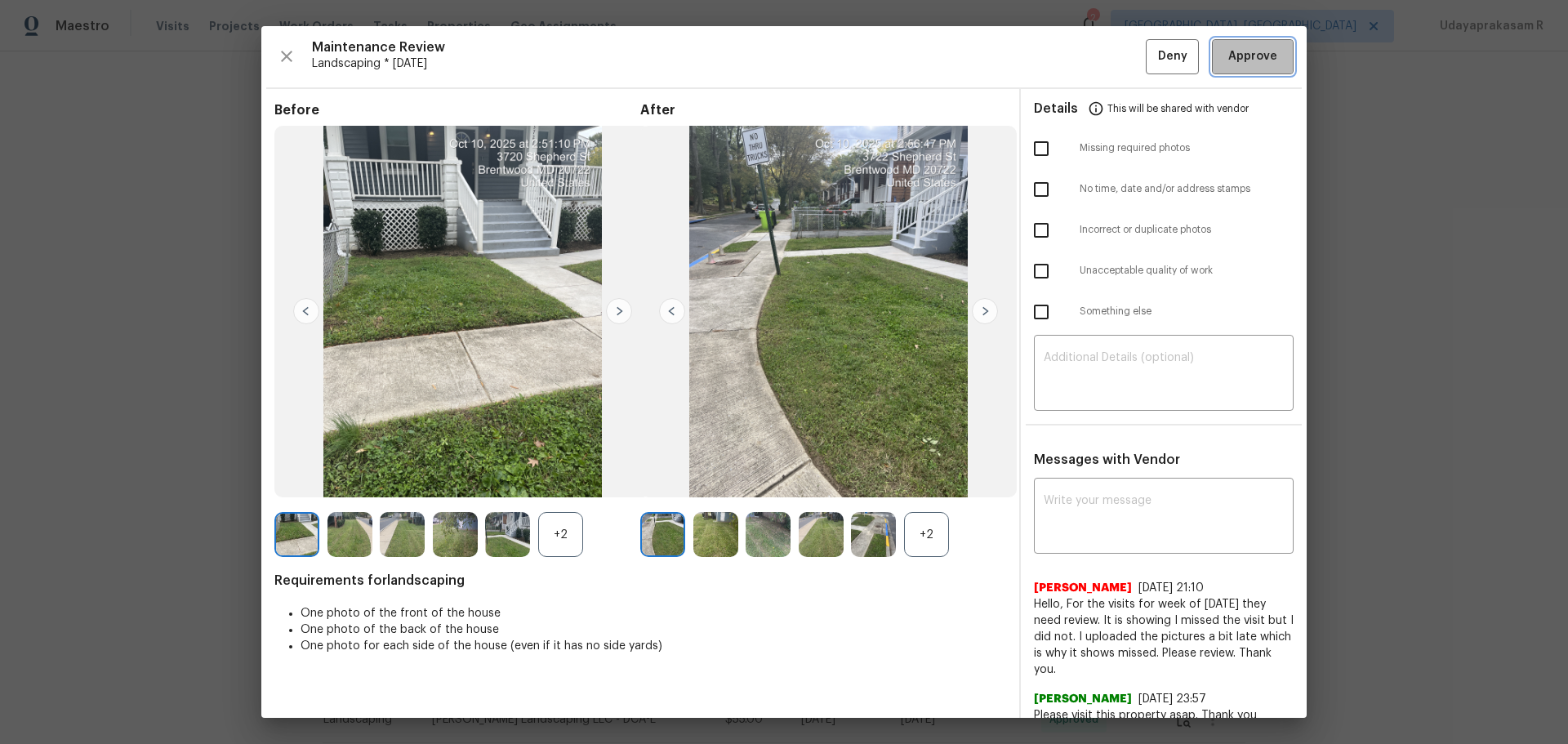
click at [1115, 64] on span "Approve" at bounding box center [1253, 57] width 49 height 20
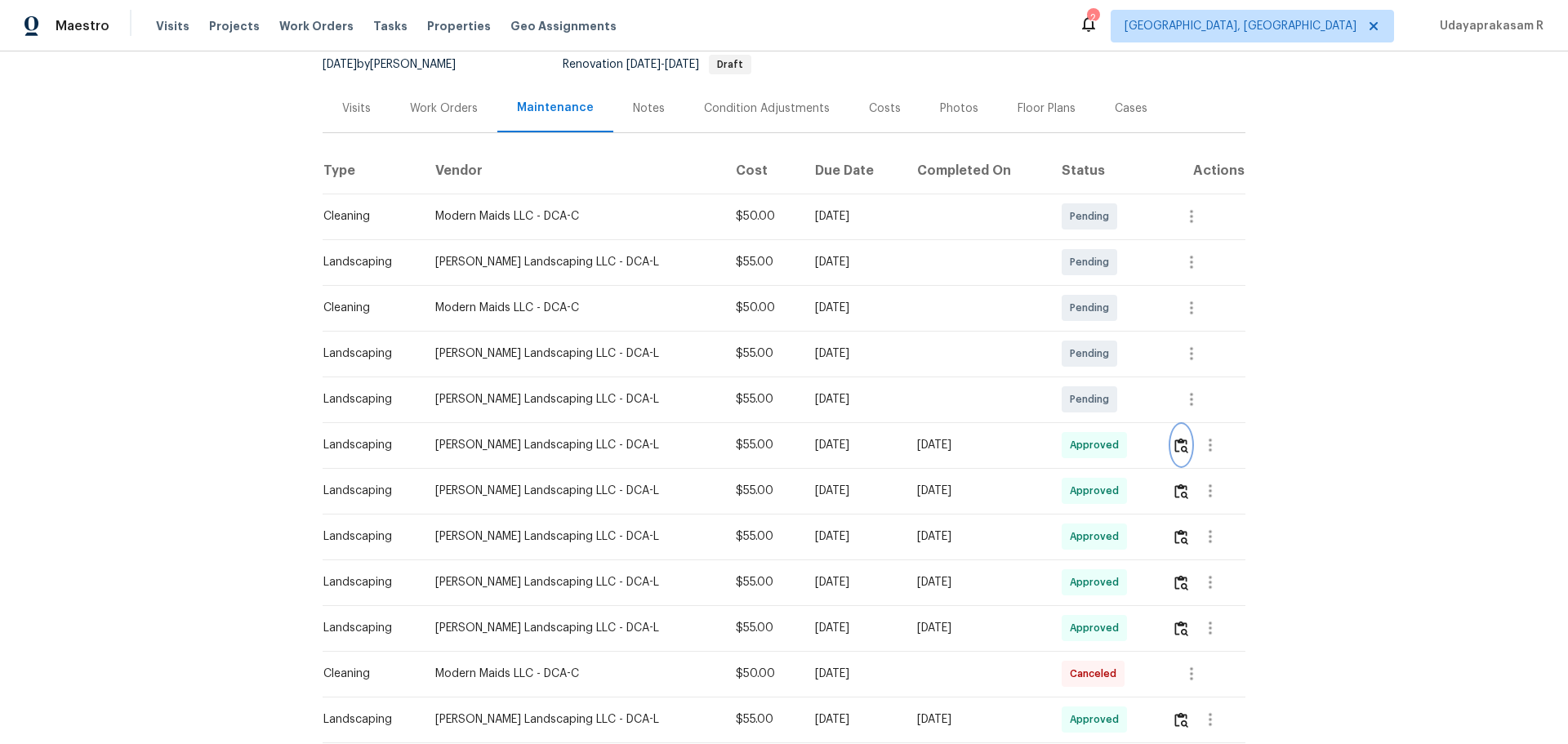
scroll to position [0, 0]
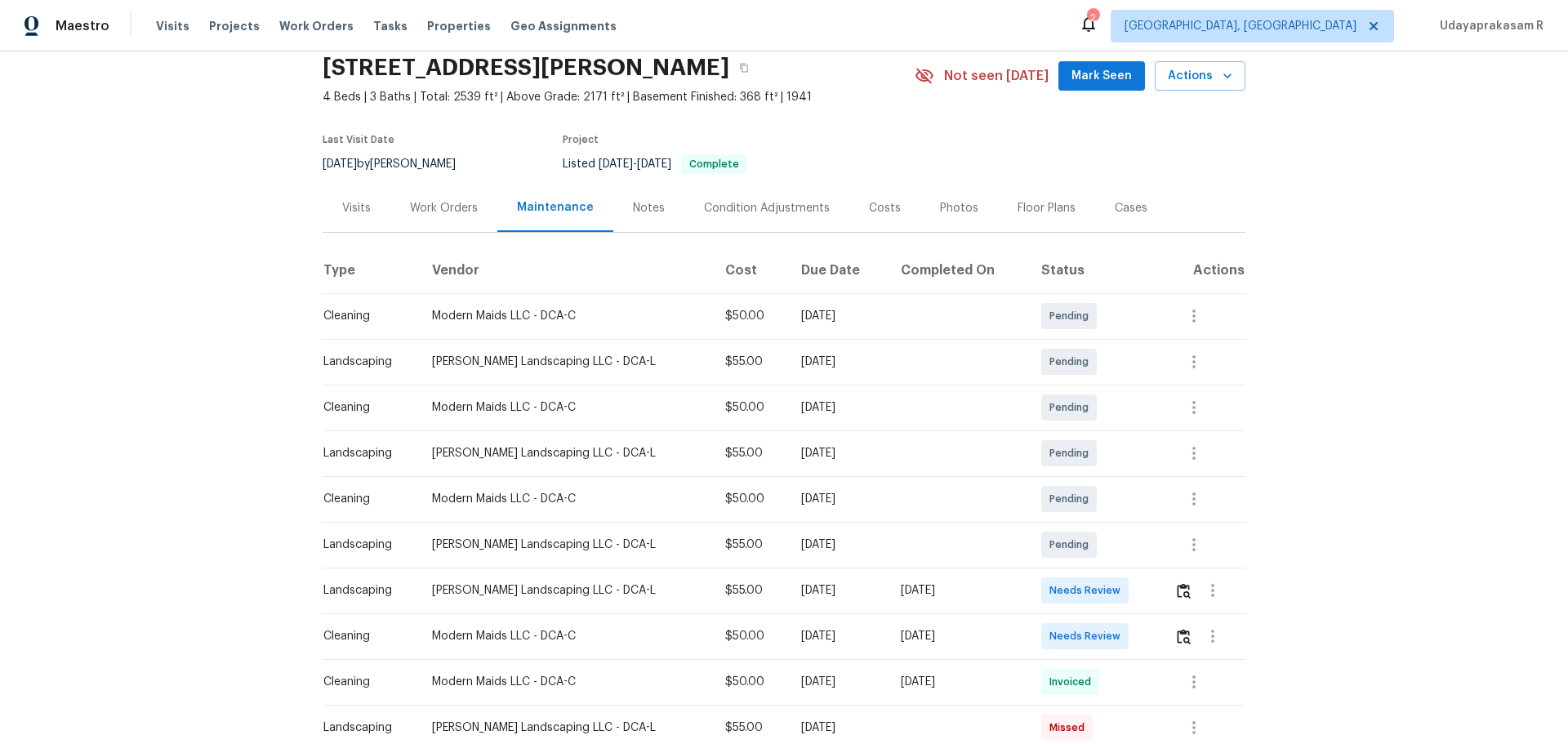
scroll to position [245, 0]
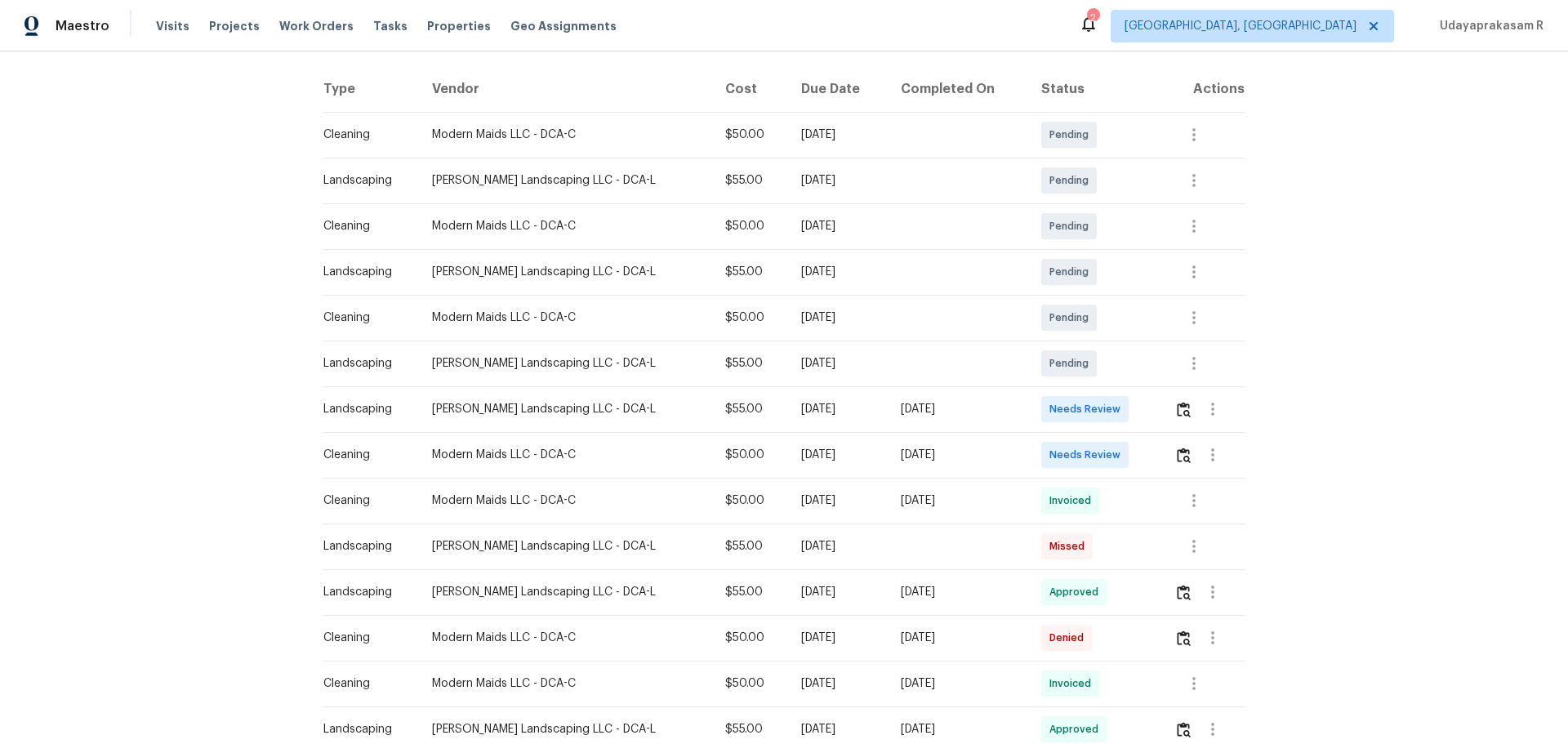
drag, startPoint x: 317, startPoint y: 410, endPoint x: 1017, endPoint y: 409, distance: 700.0
click at [1017, 409] on tr "Landscaping [PERSON_NAME] Landscaping LLC - DCA-L $55.00 [DATE] [DATE] Needs Re…" at bounding box center [784, 410] width 923 height 46
click at [1016, 409] on td "[DATE]" at bounding box center [958, 410] width 140 height 46
click at [1115, 410] on img "button" at bounding box center [1184, 410] width 14 height 15
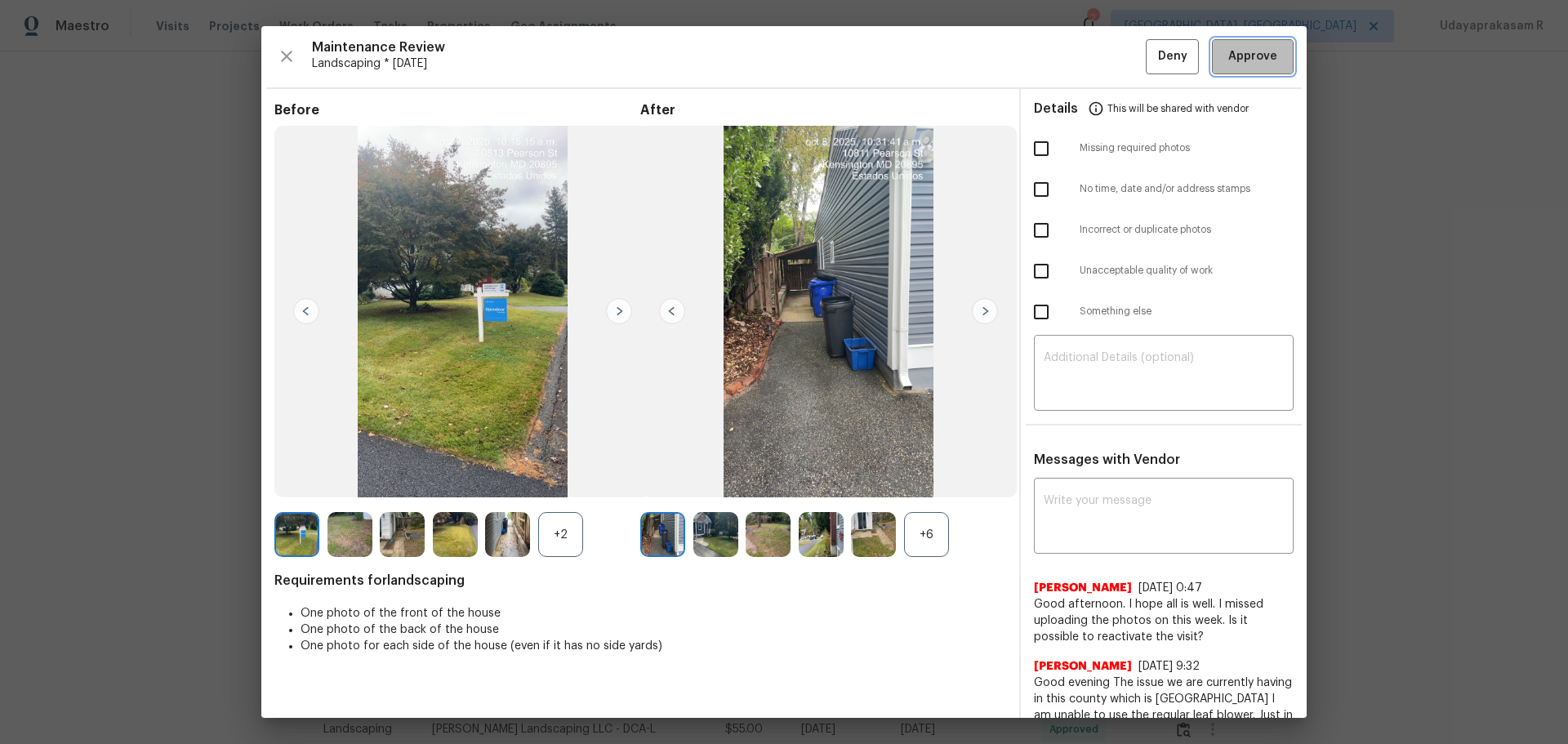
click at [1115, 65] on span "Approve" at bounding box center [1253, 57] width 49 height 20
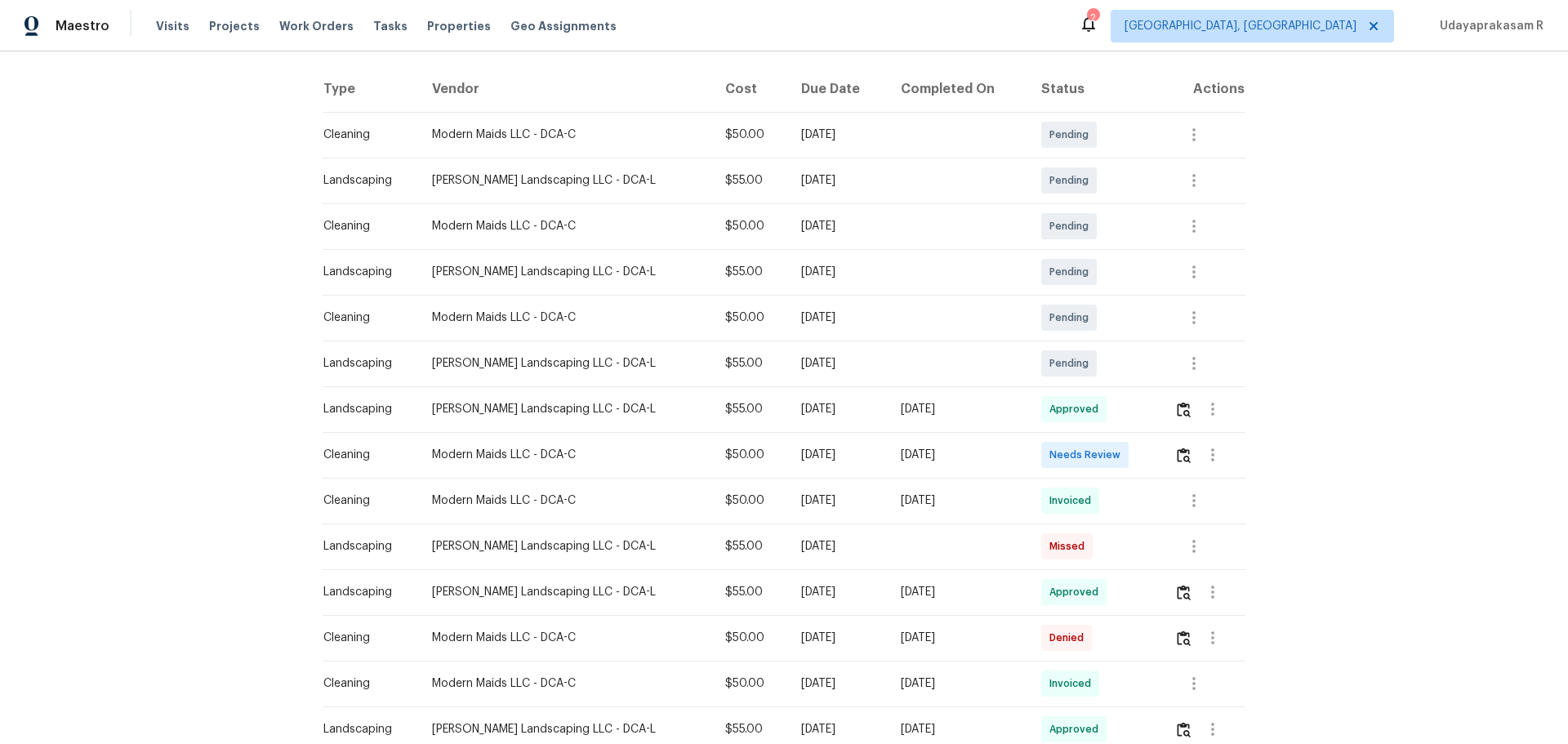
click at [1115, 202] on div "Back to all projects [STREET_ADDRESS][PERSON_NAME] 4 Beds | 3 Baths | Total: 25…" at bounding box center [784, 398] width 1568 height 692
